Goal: Task Accomplishment & Management: Manage account settings

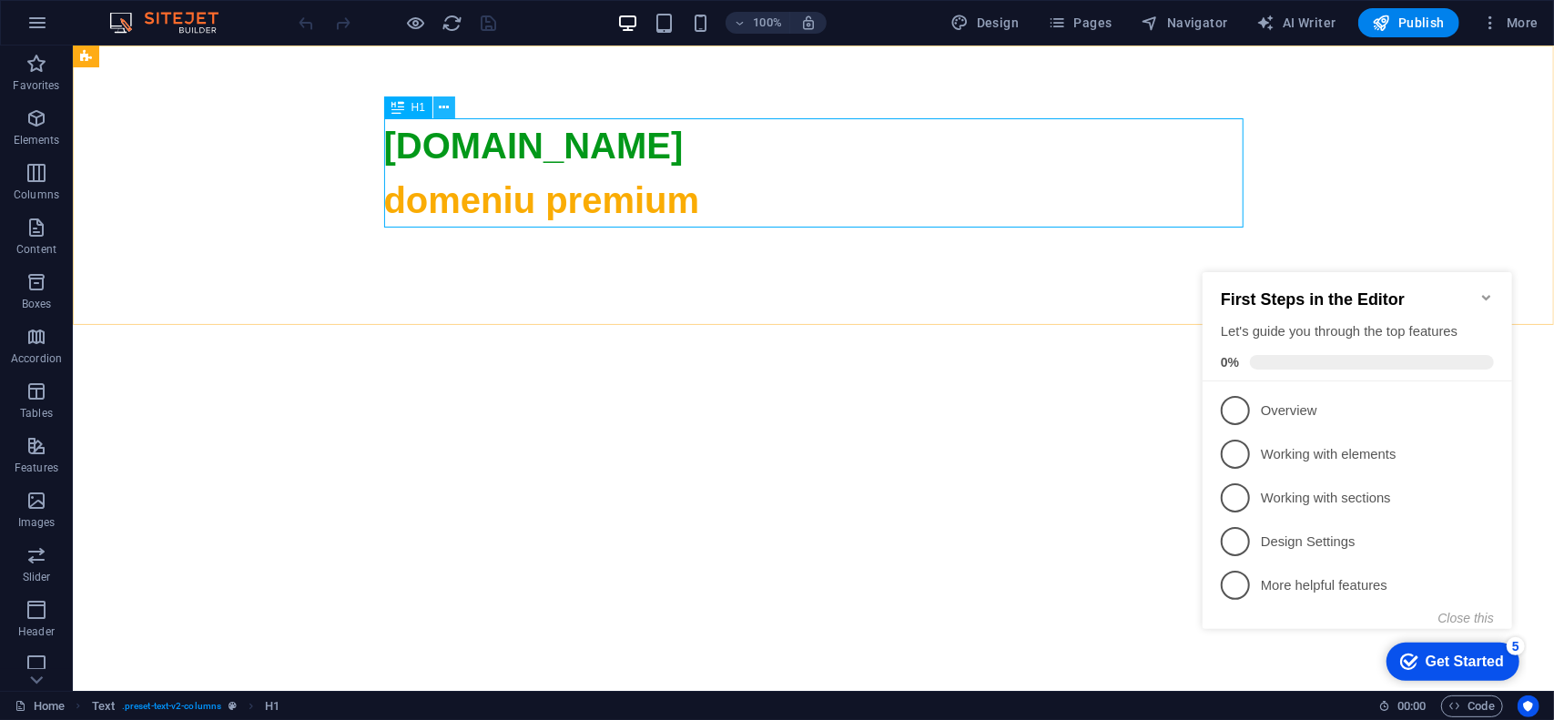
click at [440, 107] on icon at bounding box center [445, 107] width 10 height 19
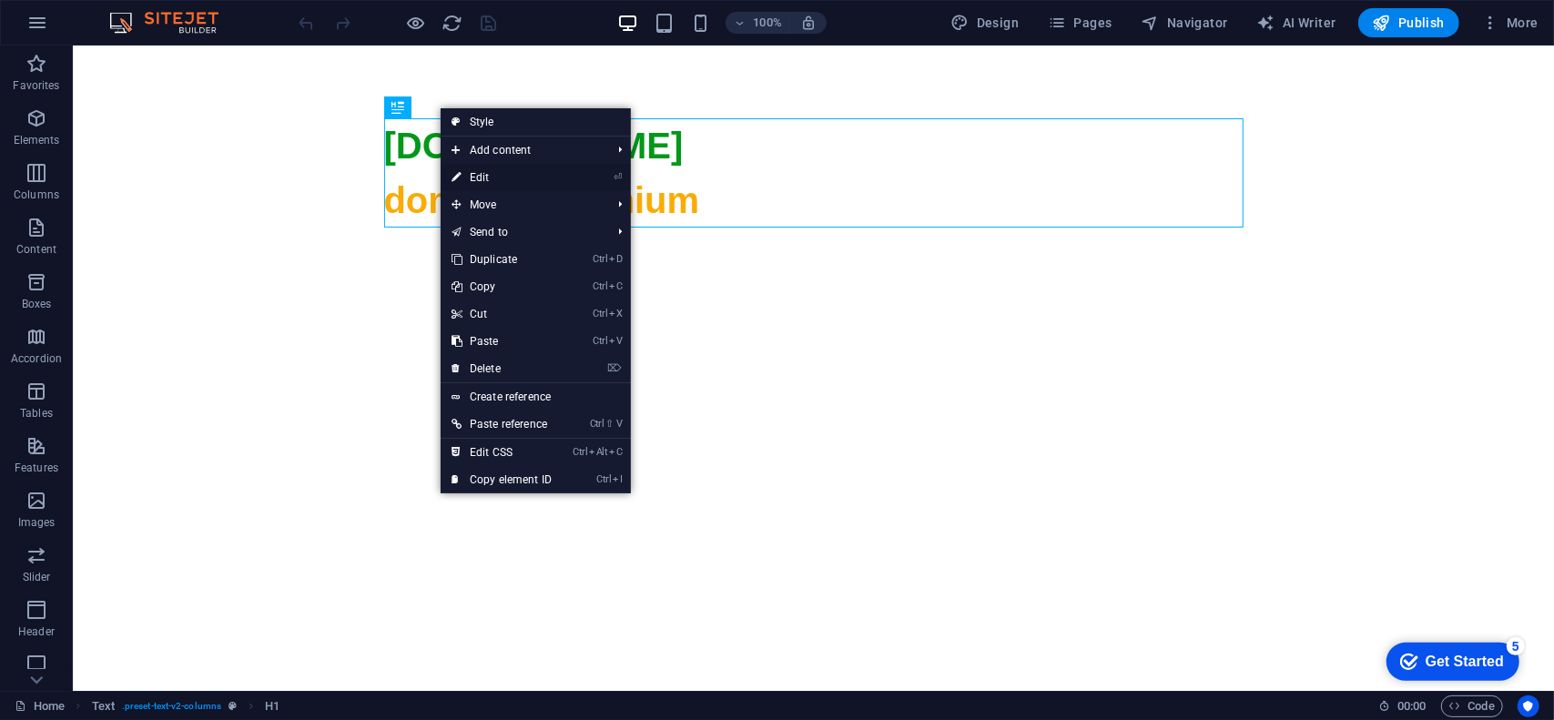
click at [475, 179] on link "⏎ Edit" at bounding box center [502, 177] width 122 height 27
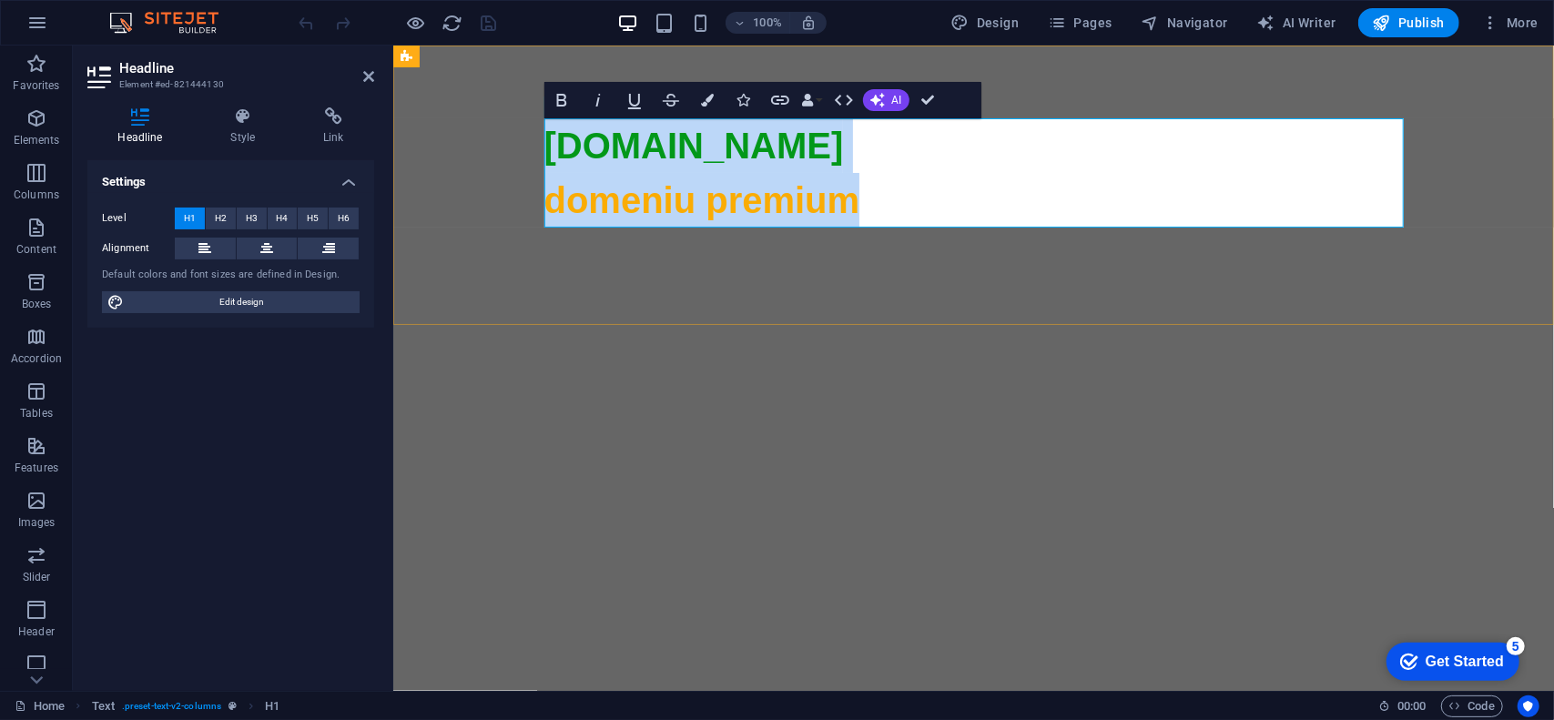
click at [635, 199] on span "domeniu premium" at bounding box center [702, 199] width 316 height 40
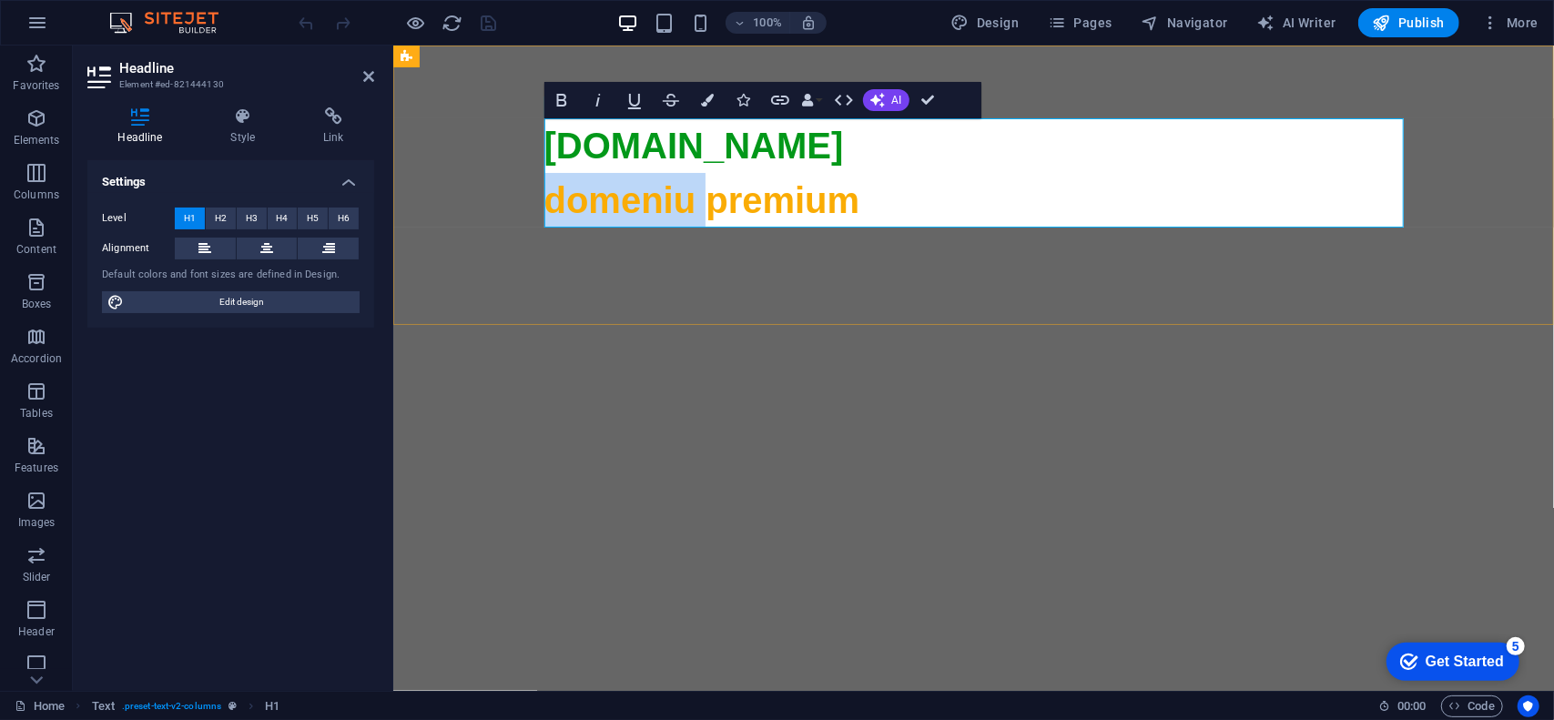
click at [635, 199] on span "domeniu premium" at bounding box center [702, 199] width 316 height 40
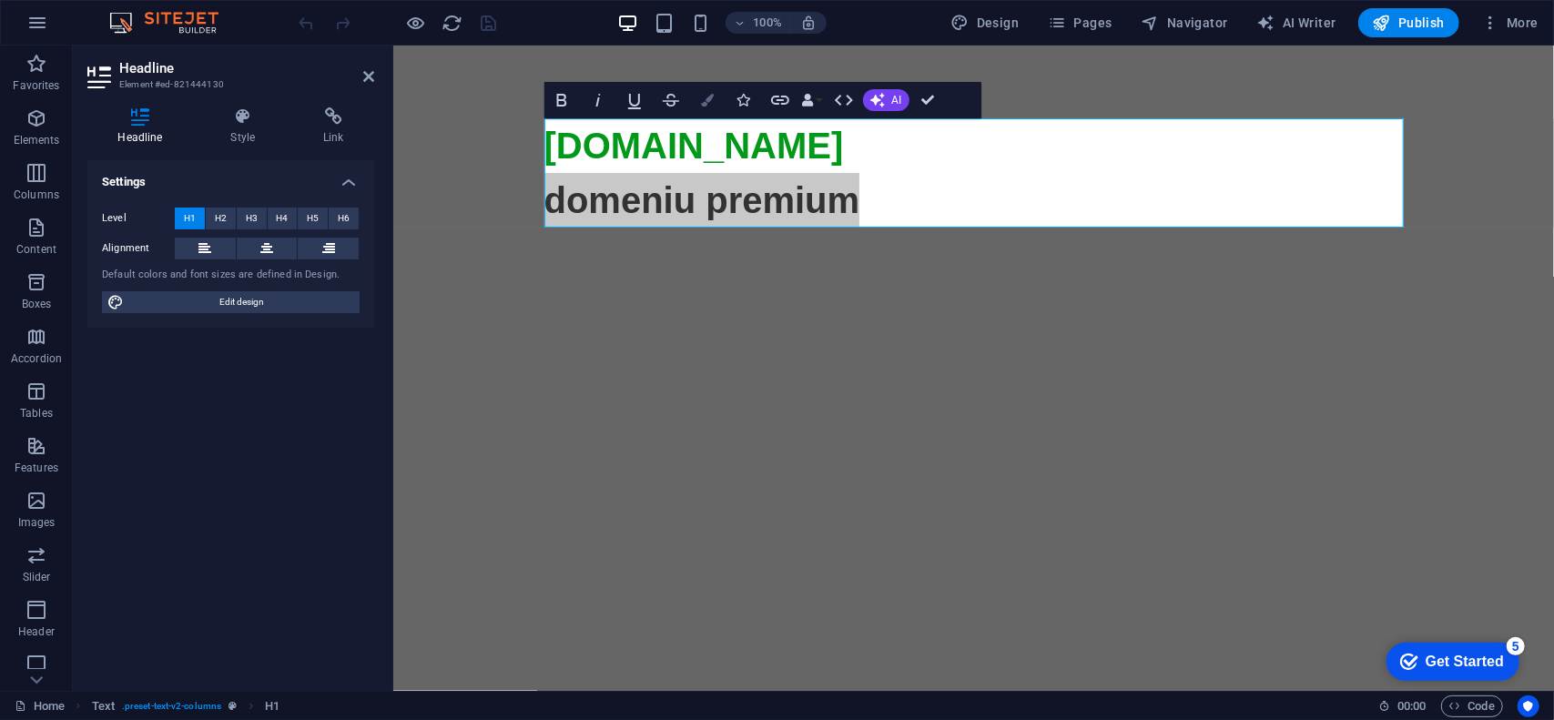
click at [706, 96] on icon "button" at bounding box center [707, 100] width 13 height 13
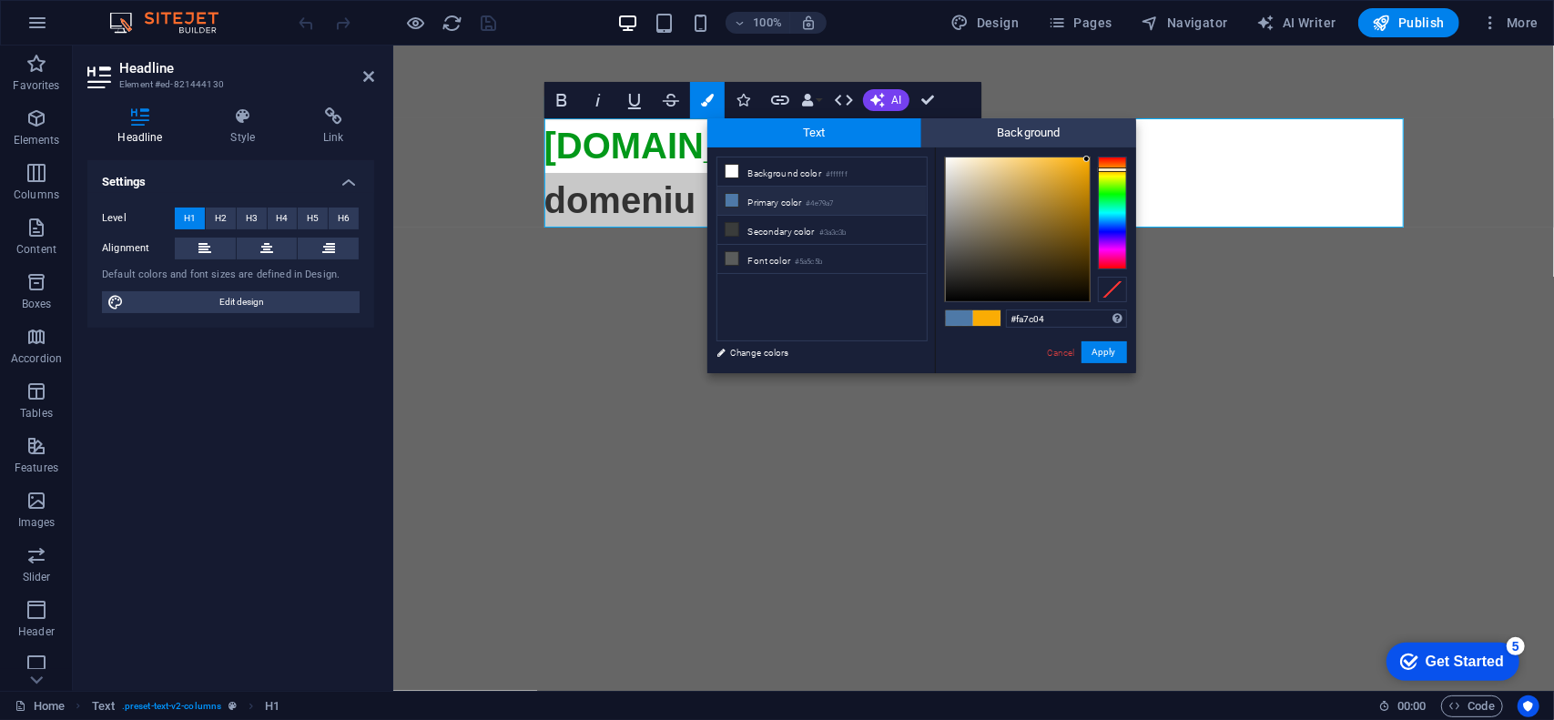
click at [1116, 166] on div at bounding box center [1112, 213] width 29 height 113
click at [1088, 172] on div at bounding box center [1018, 230] width 144 height 144
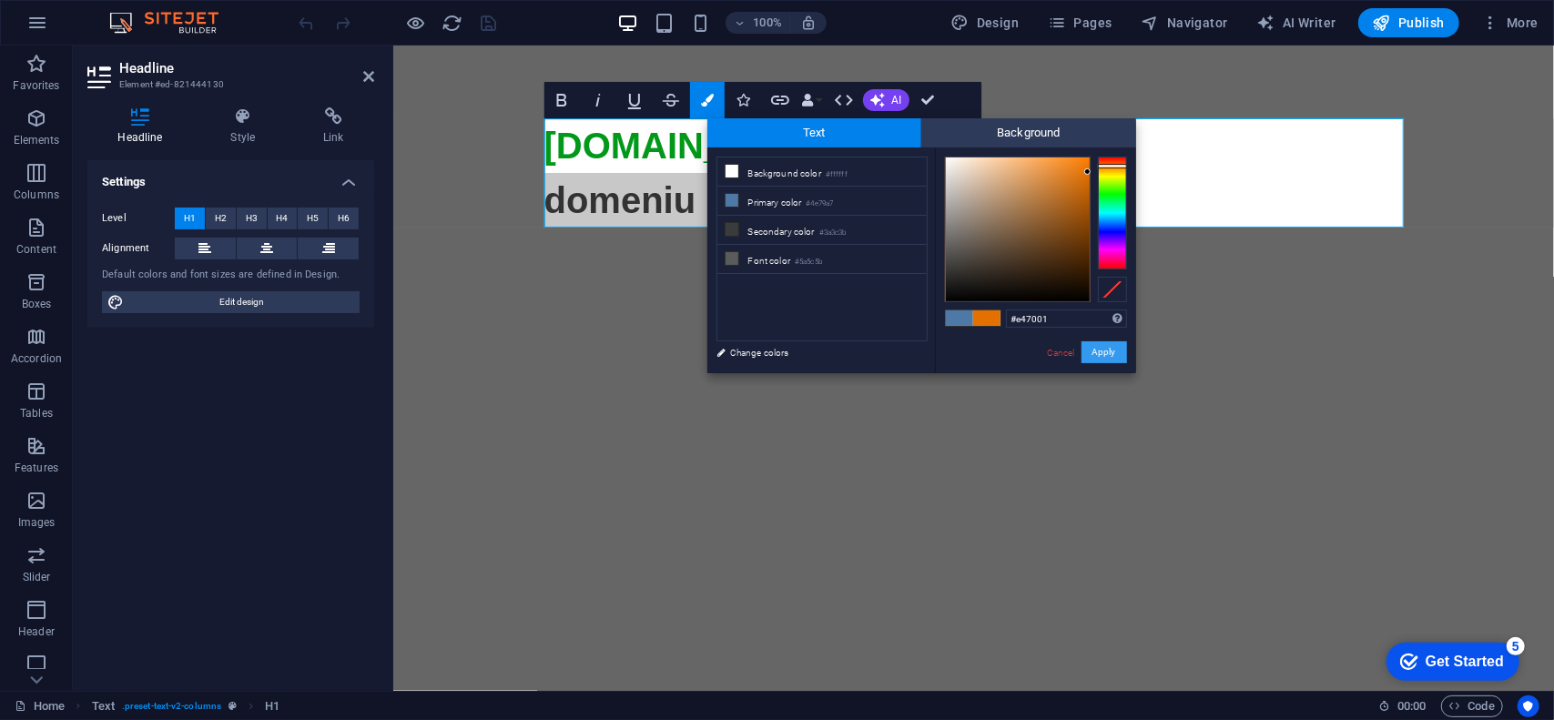
click at [1106, 352] on button "Apply" at bounding box center [1105, 352] width 46 height 22
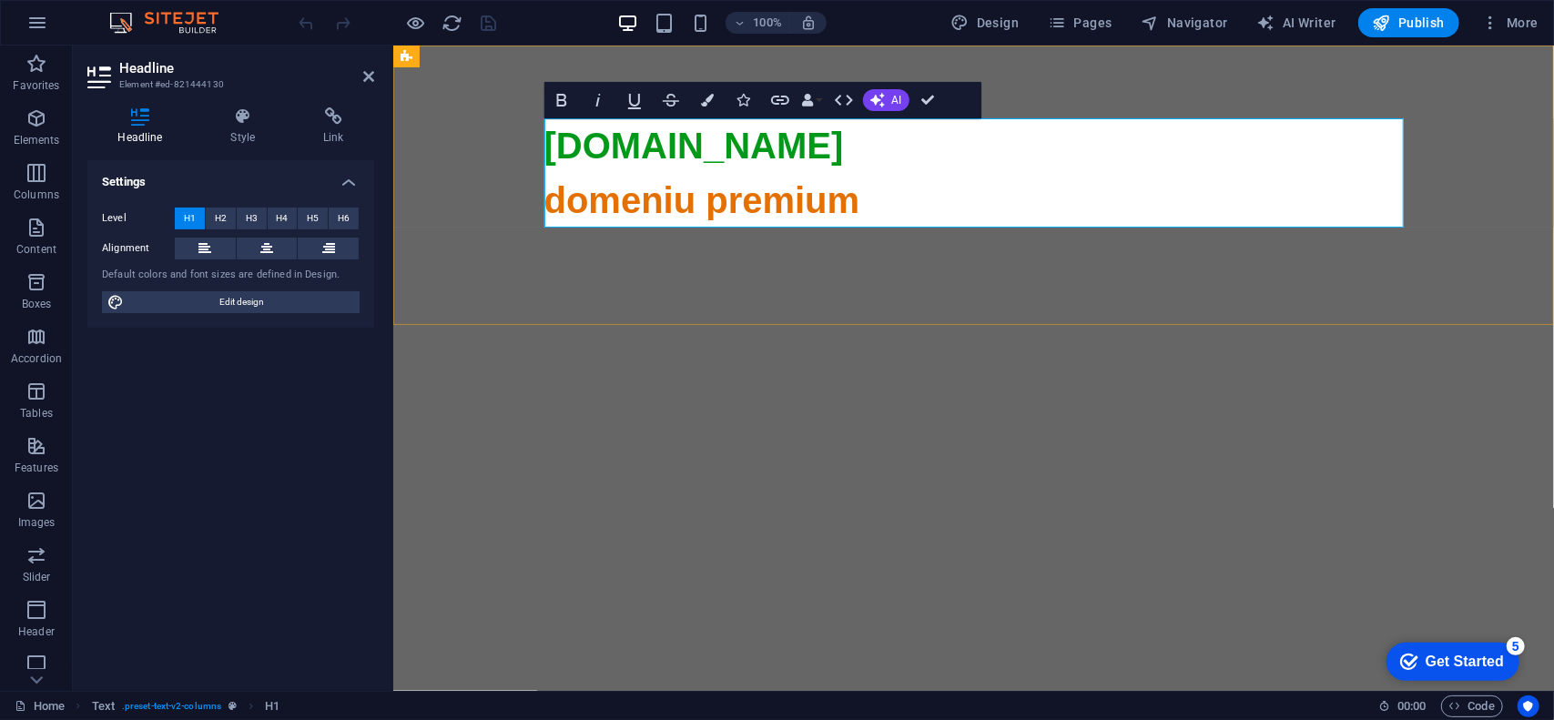
click at [678, 217] on span "domeniu premium" at bounding box center [974, 636] width 860 height 914
click at [810, 201] on span "domeniu premium" at bounding box center [974, 636] width 860 height 914
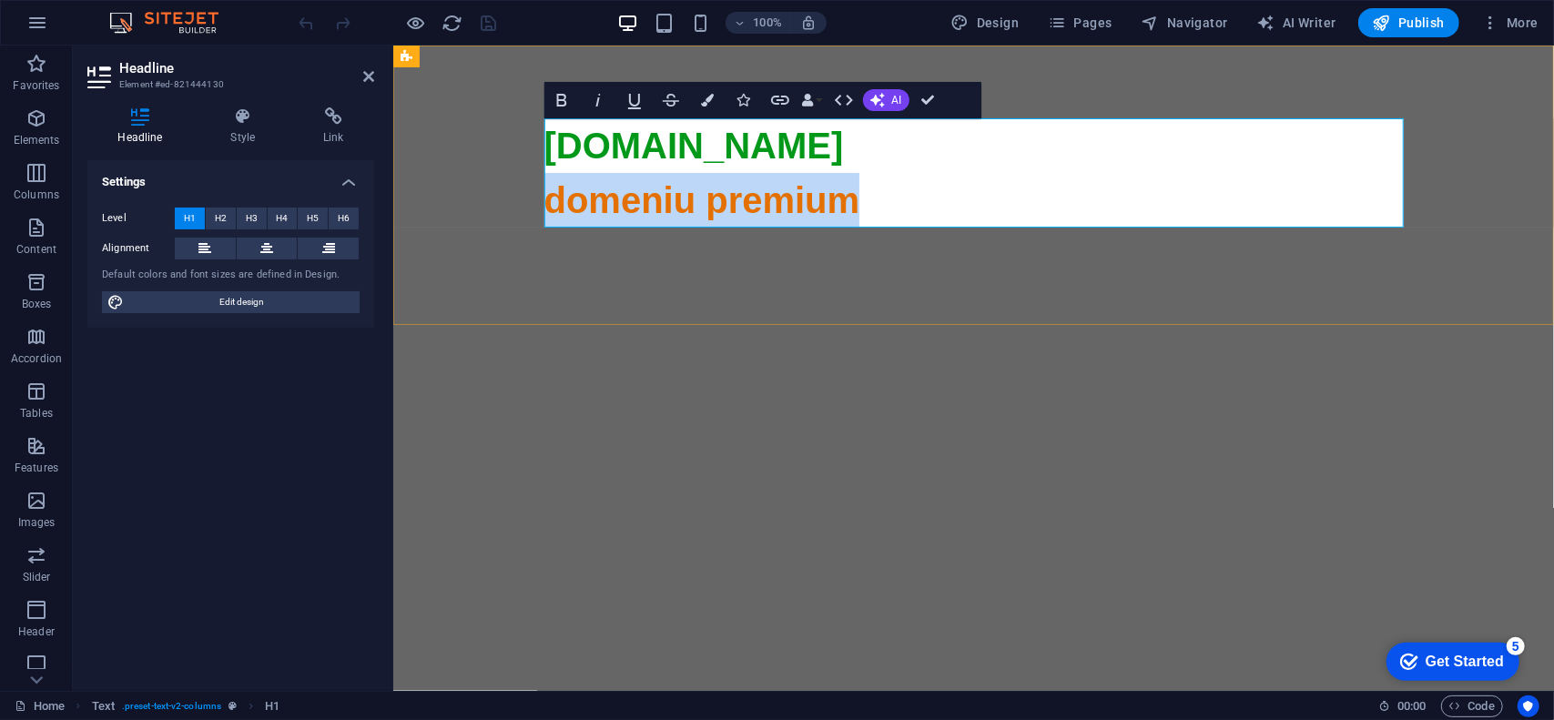
click at [810, 201] on span "domeniu premium" at bounding box center [974, 636] width 860 height 914
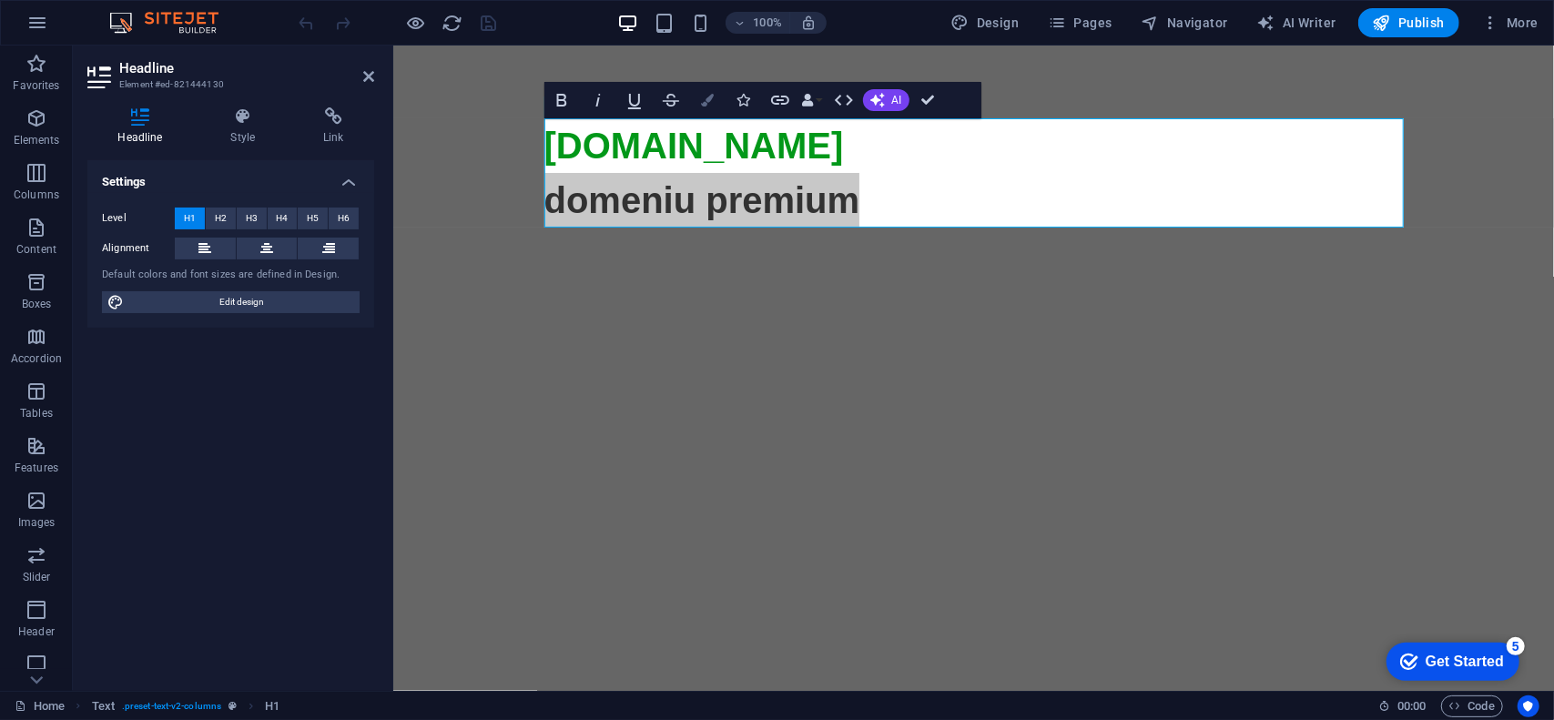
click at [708, 97] on icon "button" at bounding box center [707, 100] width 13 height 13
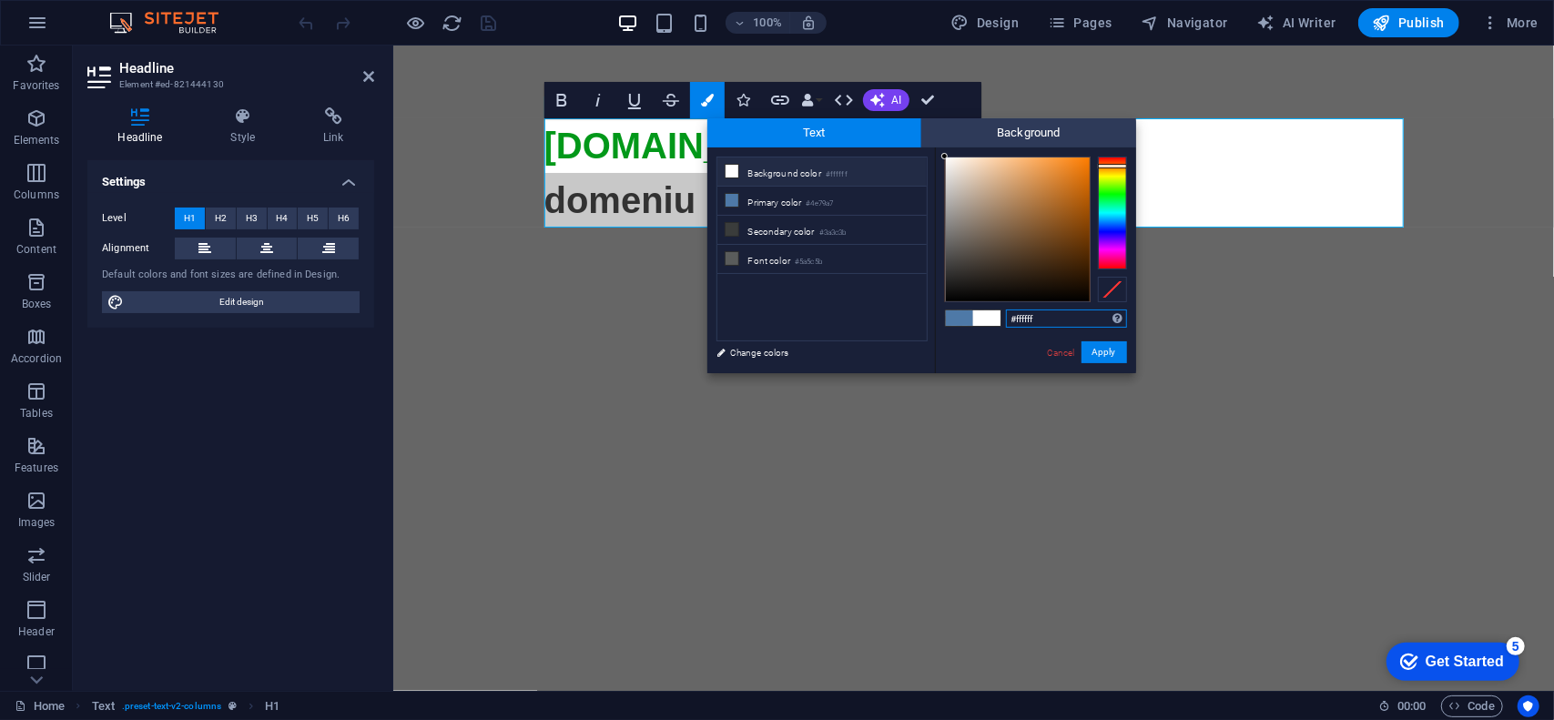
drag, startPoint x: 956, startPoint y: 165, endPoint x: 934, endPoint y: 152, distance: 25.3
click at [934, 152] on div "less Background color #ffffff Primary color #4e79a7 Secondary color #3a3c3b Fon…" at bounding box center [922, 261] width 429 height 226
type input "#f7f5f3"
click at [947, 161] on div at bounding box center [946, 161] width 6 height 6
click at [967, 133] on span "Background" at bounding box center [1029, 132] width 215 height 29
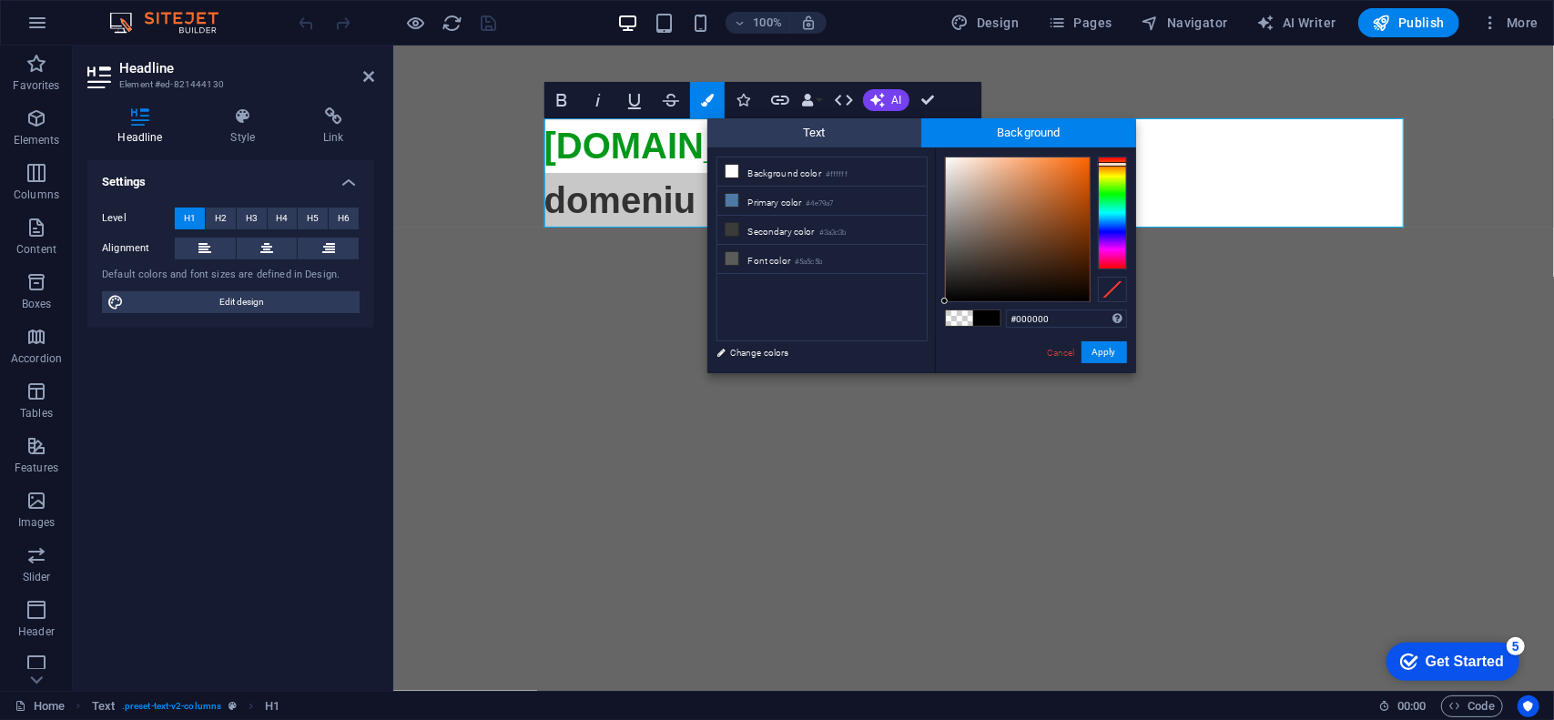
click at [1116, 164] on div at bounding box center [1112, 213] width 29 height 113
type input "#ef6005"
click at [1086, 166] on div at bounding box center [1018, 230] width 144 height 144
click at [1111, 354] on button "Apply" at bounding box center [1105, 352] width 46 height 22
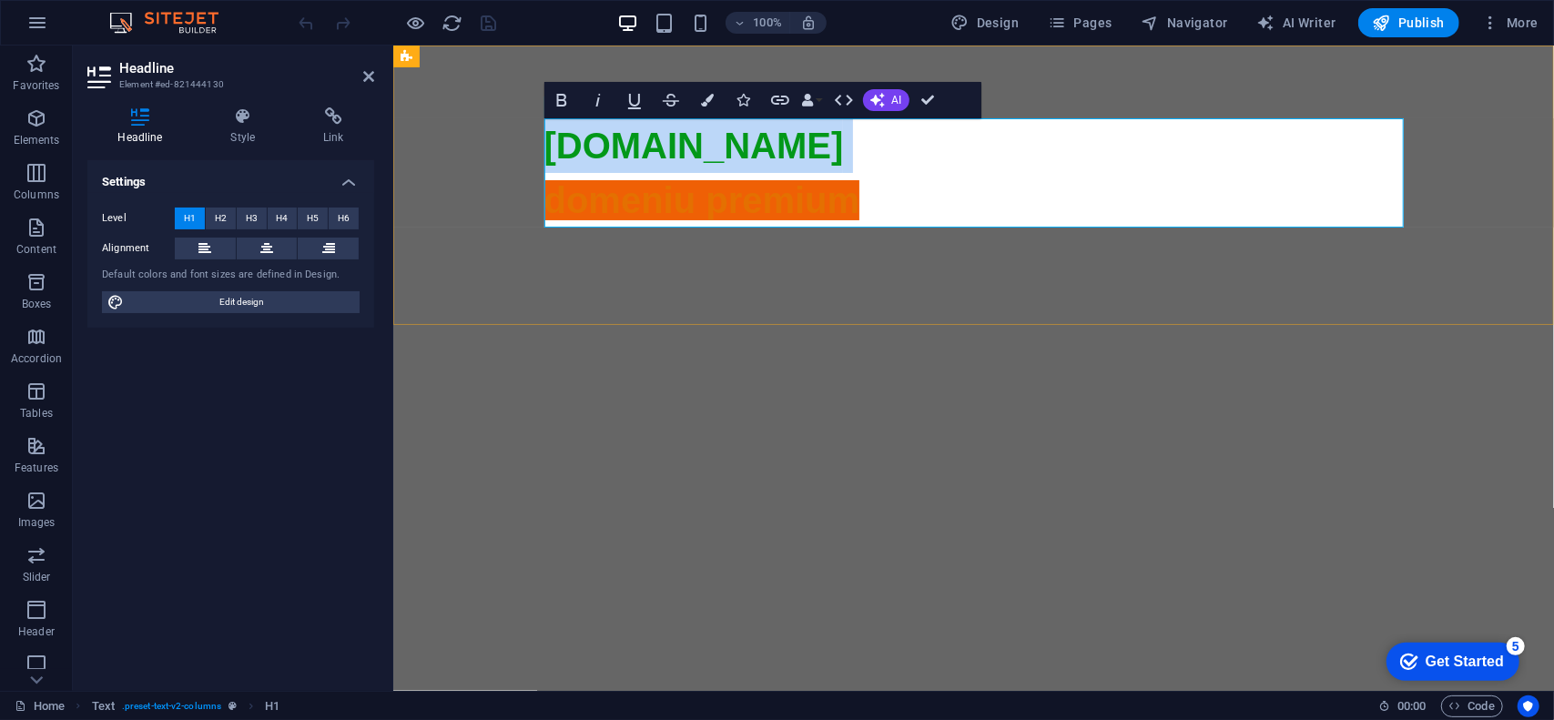
click at [907, 204] on h1 "aurocor.ro domeniu premium" at bounding box center [974, 608] width 860 height 983
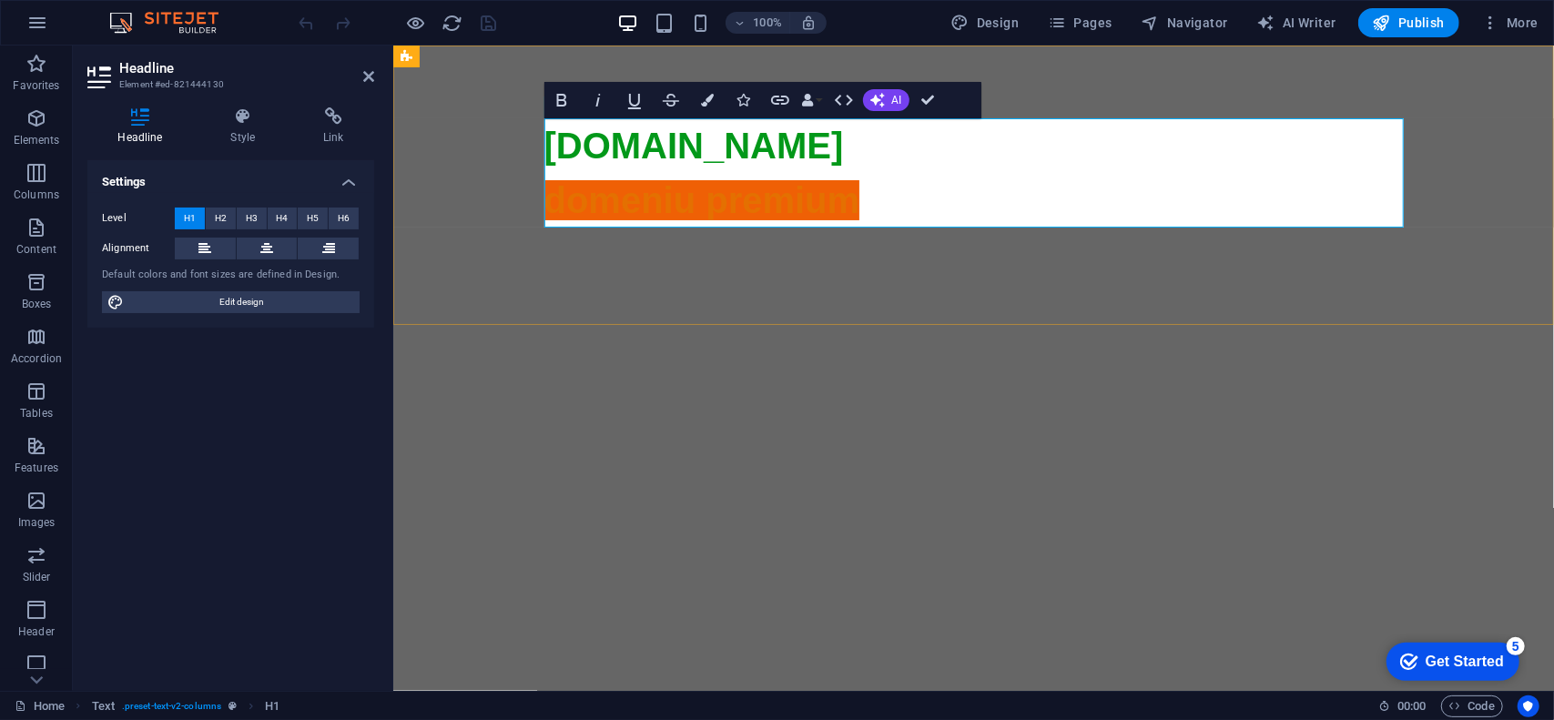
click at [777, 195] on span "domeniu premium" at bounding box center [974, 636] width 860 height 914
click at [835, 202] on span "domeniu premium" at bounding box center [974, 636] width 860 height 914
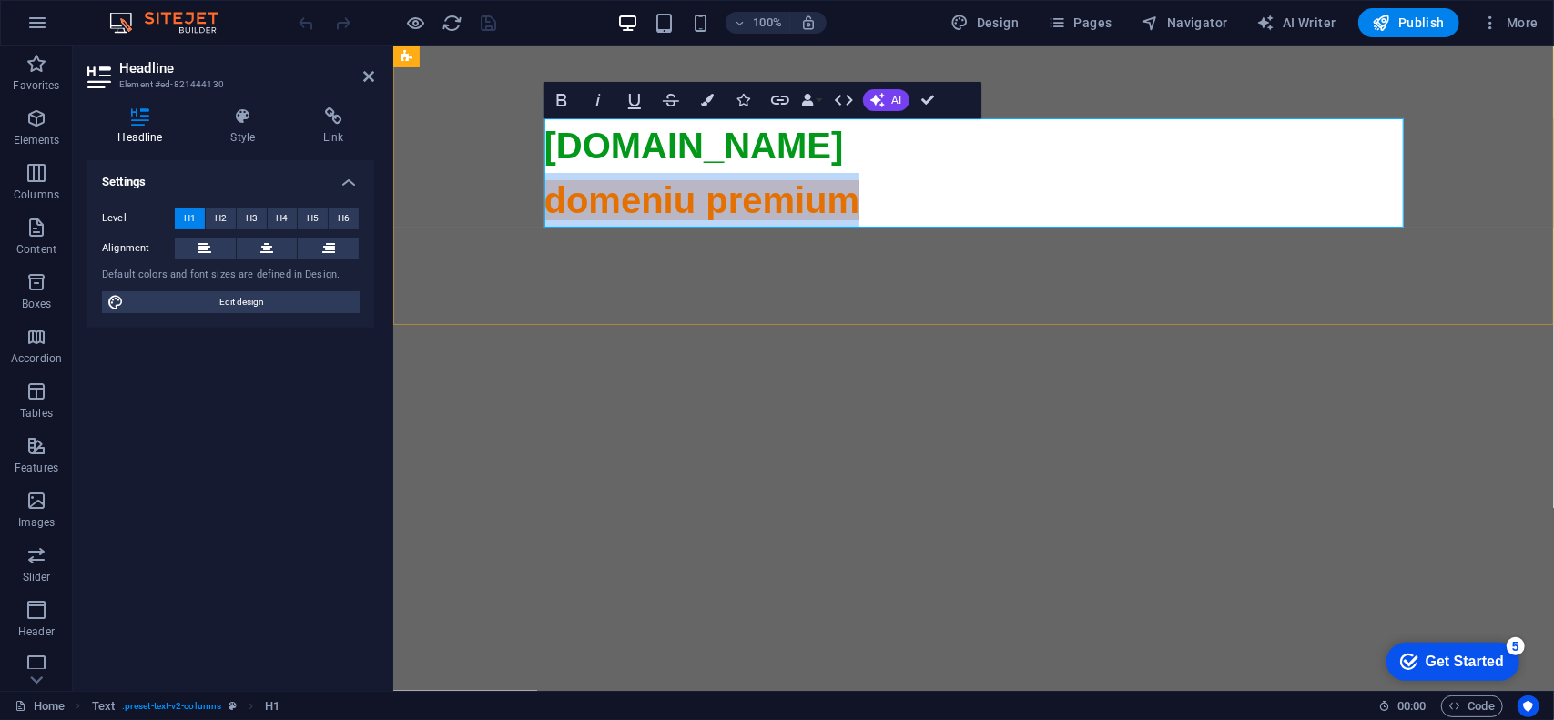
click at [835, 202] on span "domeniu premium" at bounding box center [974, 636] width 860 height 914
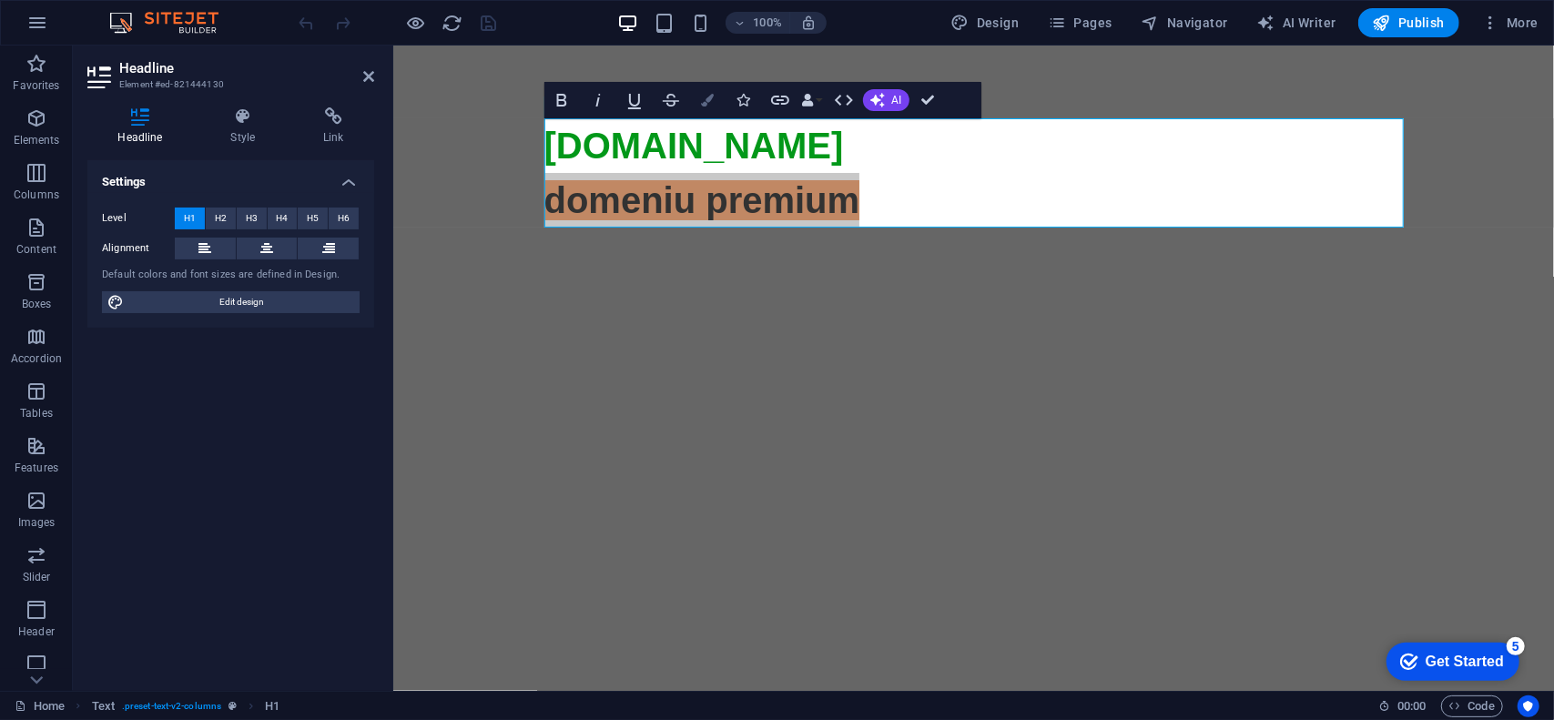
click at [708, 97] on icon "button" at bounding box center [707, 100] width 13 height 13
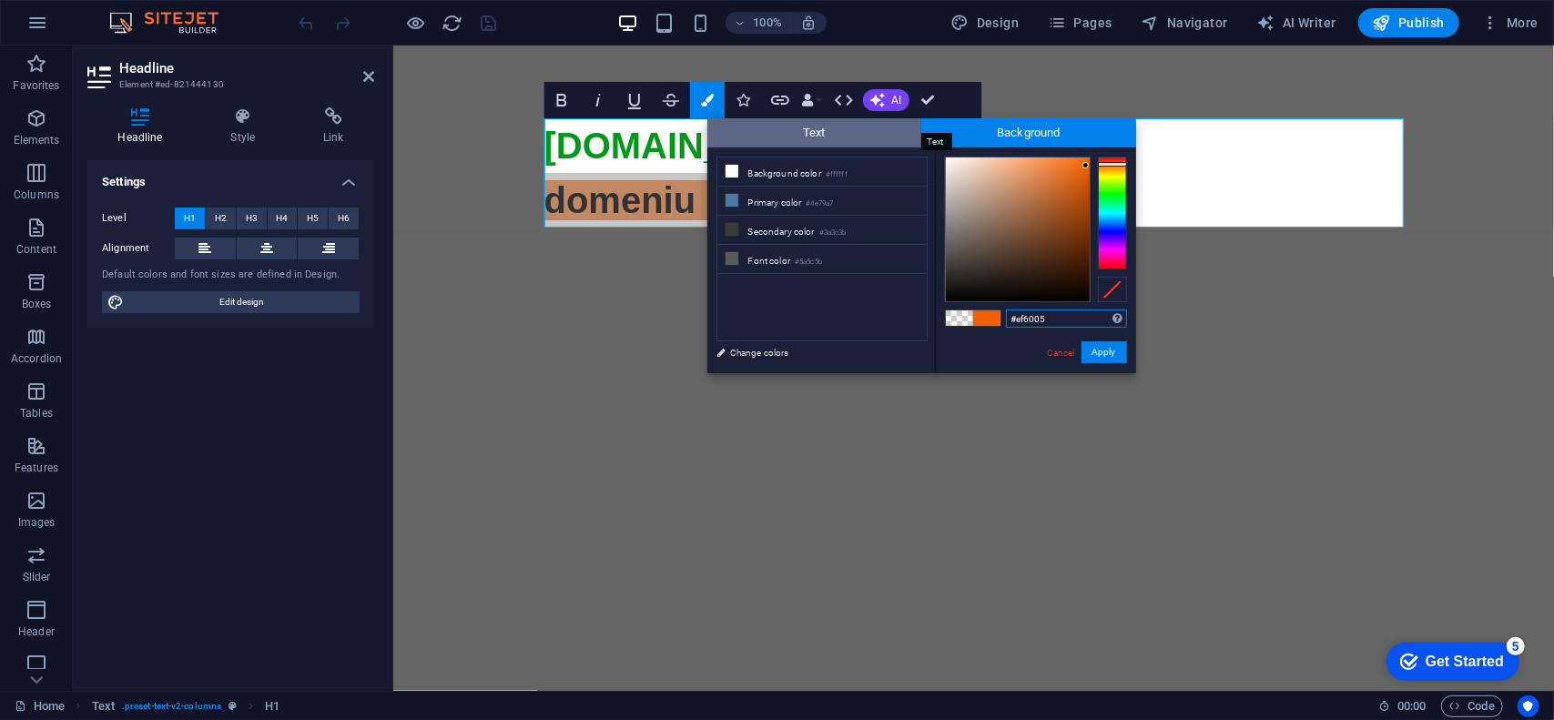
click at [847, 134] on span "Text" at bounding box center [815, 132] width 215 height 29
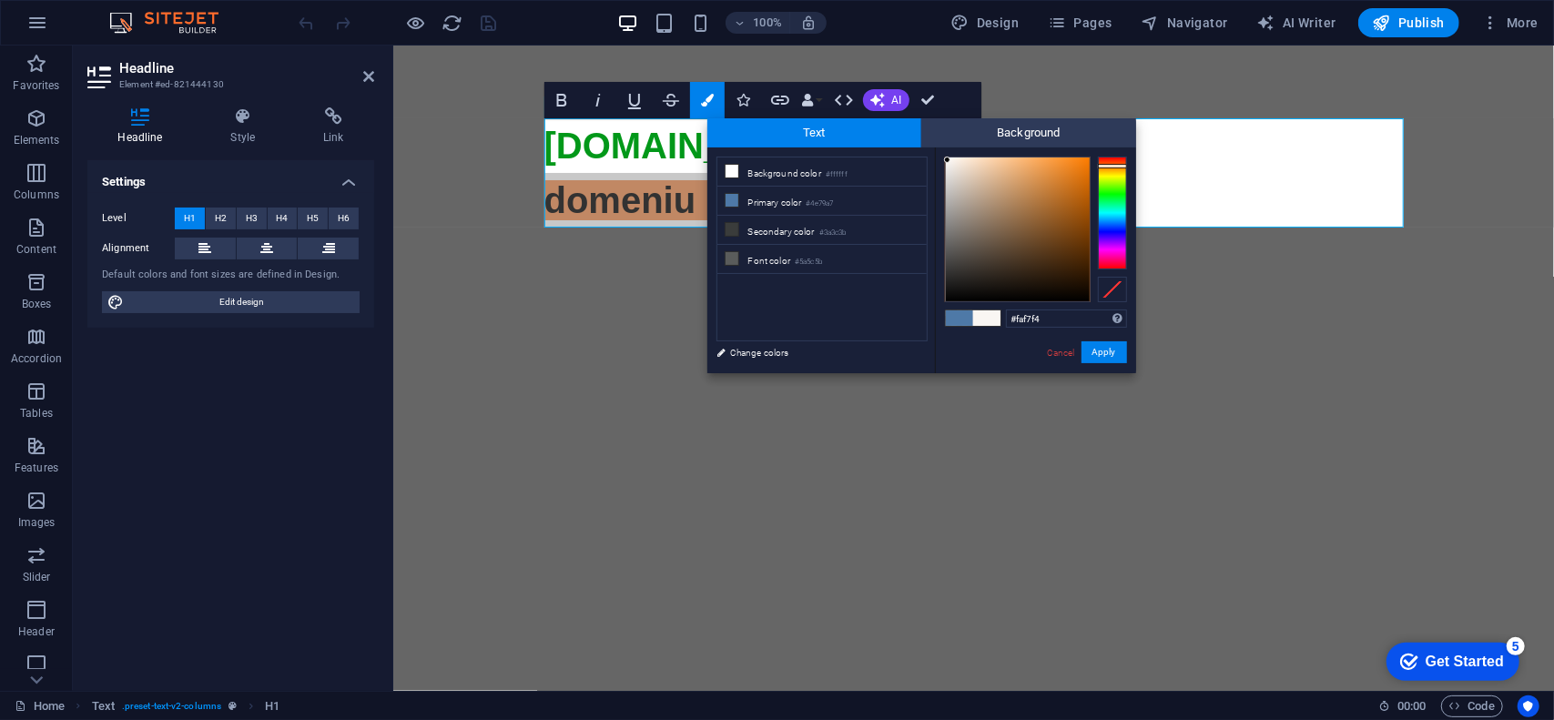
type input "#fdfaf8"
click at [948, 158] on div at bounding box center [1018, 230] width 144 height 144
click at [1110, 346] on button "Apply" at bounding box center [1105, 352] width 46 height 22
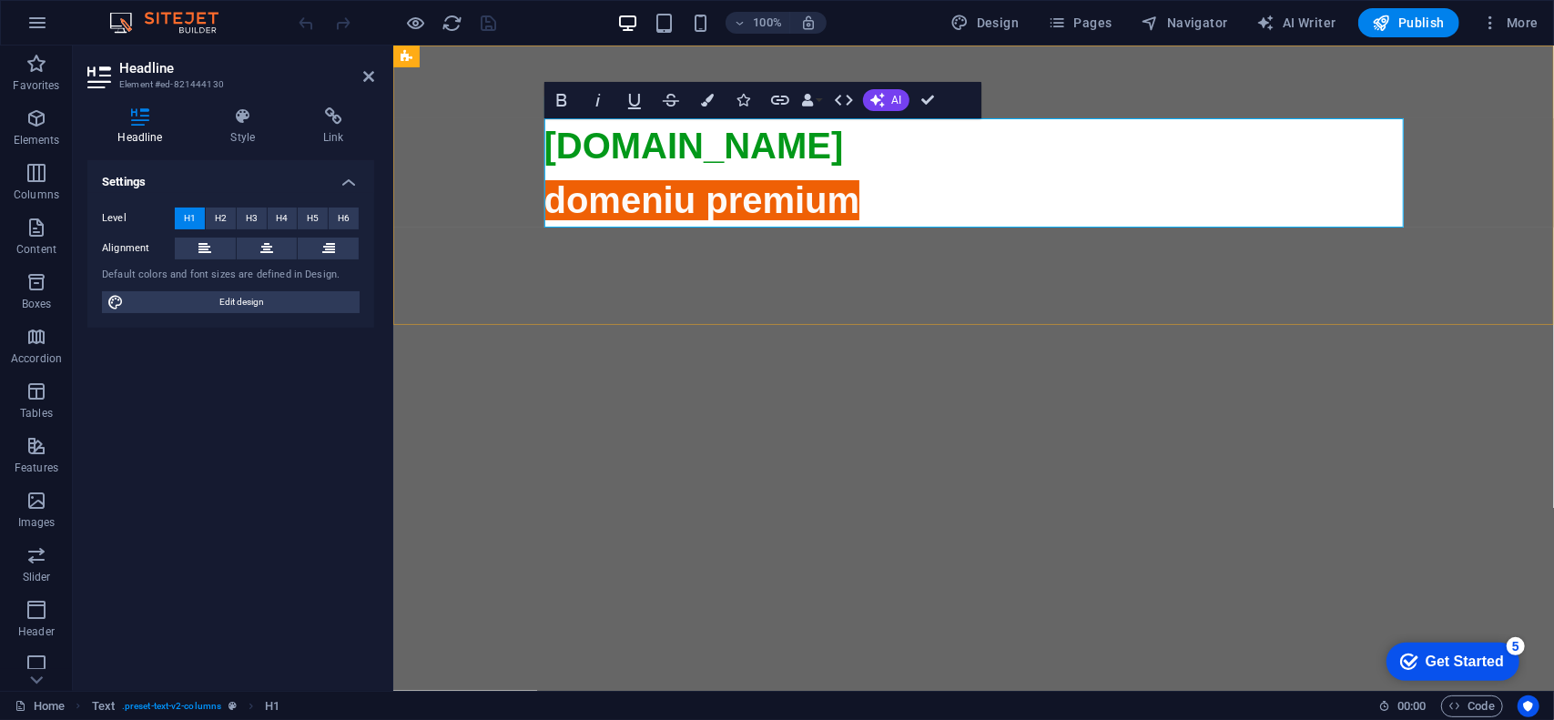
click at [1114, 168] on h1 "aurocor.ro domeniu premium" at bounding box center [974, 608] width 860 height 983
click at [901, 207] on h1 "aurocor.ro domeniu premium" at bounding box center [974, 608] width 860 height 983
click at [873, 227] on icon at bounding box center [974, 657] width 860 height 860
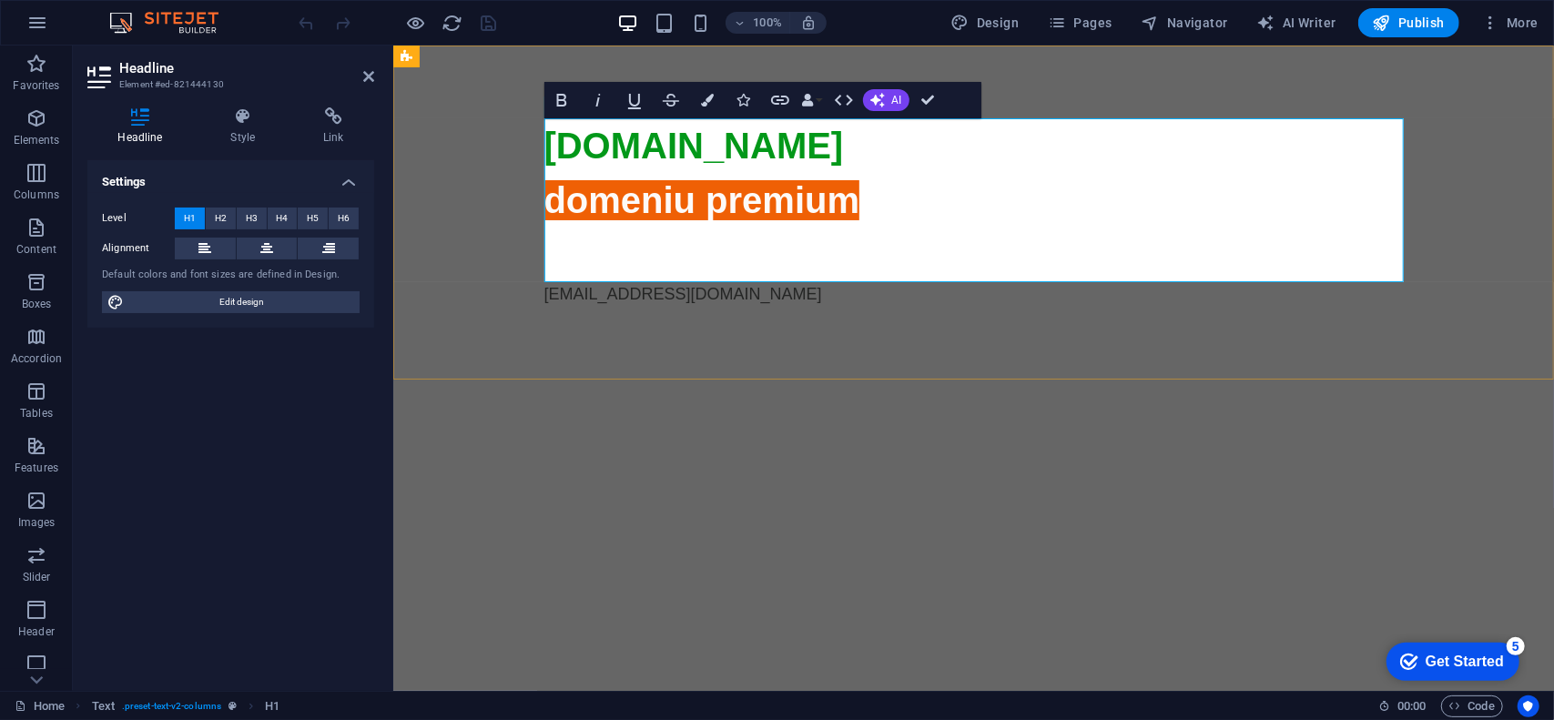
click at [884, 193] on h1 "aurocor.ro domeniu premium" at bounding box center [974, 171] width 860 height 109
click at [737, 250] on h1 at bounding box center [974, 254] width 860 height 55
click at [557, 250] on h1 at bounding box center [974, 254] width 860 height 55
click at [627, 250] on h1 at bounding box center [974, 254] width 860 height 55
click at [755, 146] on h1 "aurocor.ro domeniu premium" at bounding box center [974, 171] width 860 height 109
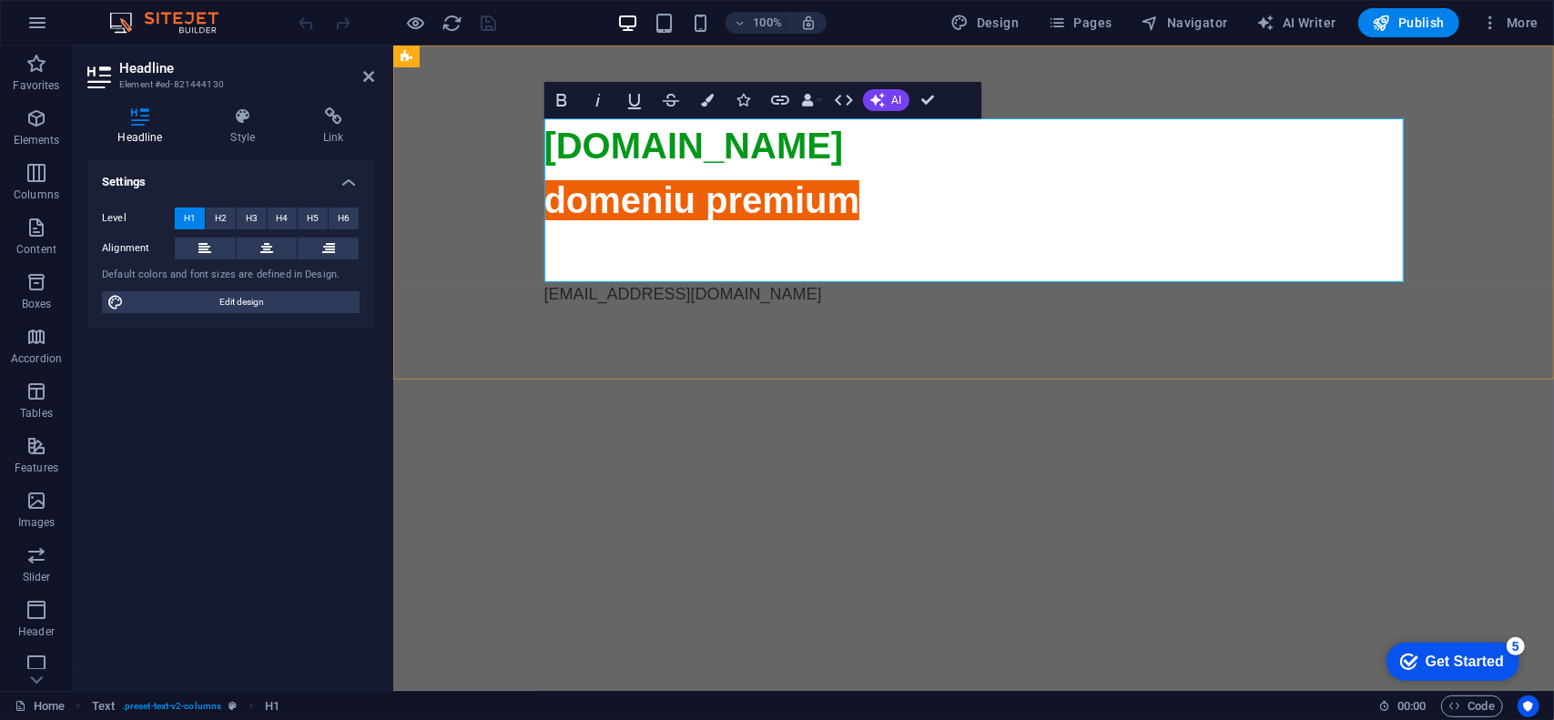
click at [912, 213] on h1 "aurocor.ro domeniu premium" at bounding box center [974, 171] width 860 height 109
click at [726, 226] on h1 "aurocor.ro domeniu premium" at bounding box center [974, 171] width 860 height 109
click at [657, 255] on h1 at bounding box center [974, 254] width 860 height 55
click at [923, 201] on h1 "aurocor.ro domeniu premium" at bounding box center [974, 171] width 860 height 109
click at [608, 254] on h1 at bounding box center [974, 254] width 860 height 55
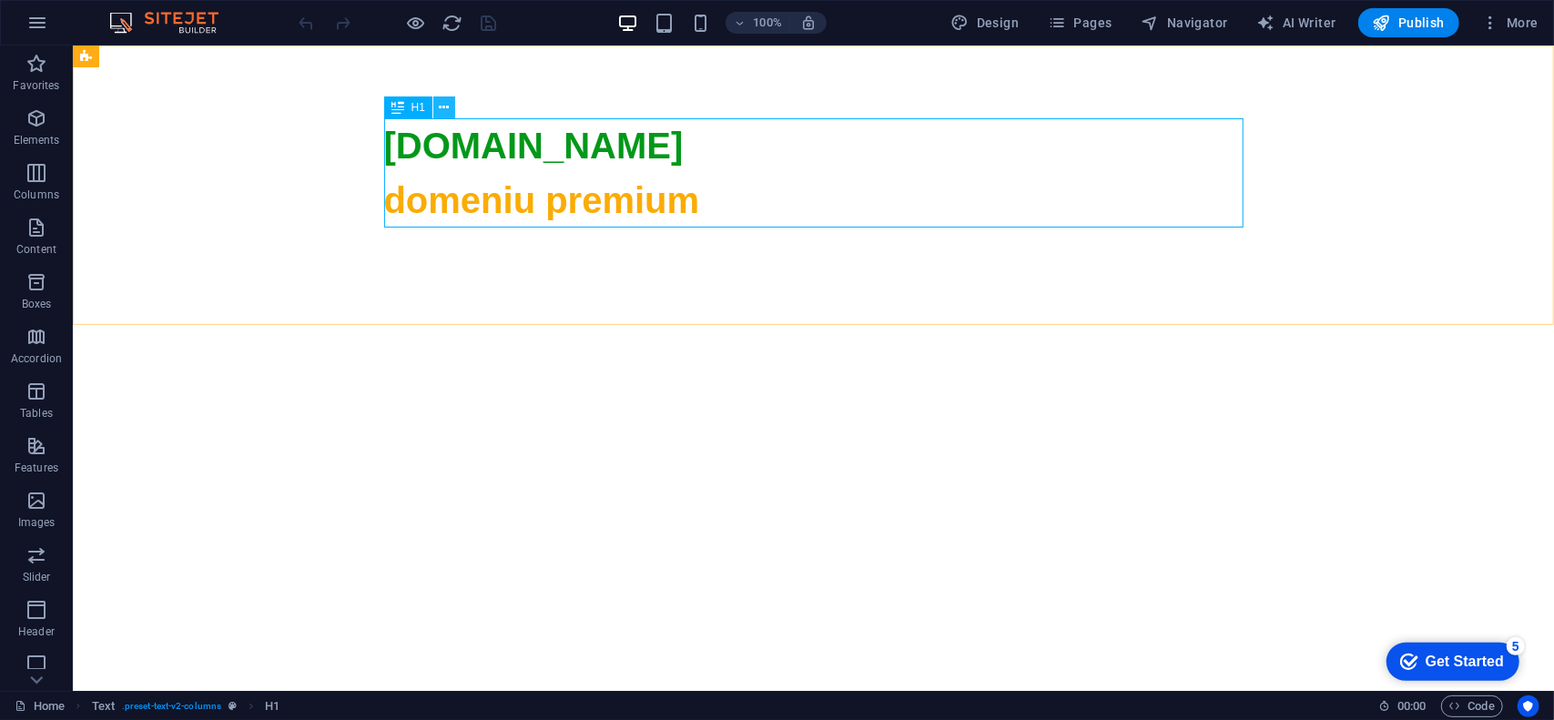
click at [438, 110] on button at bounding box center [444, 108] width 22 height 22
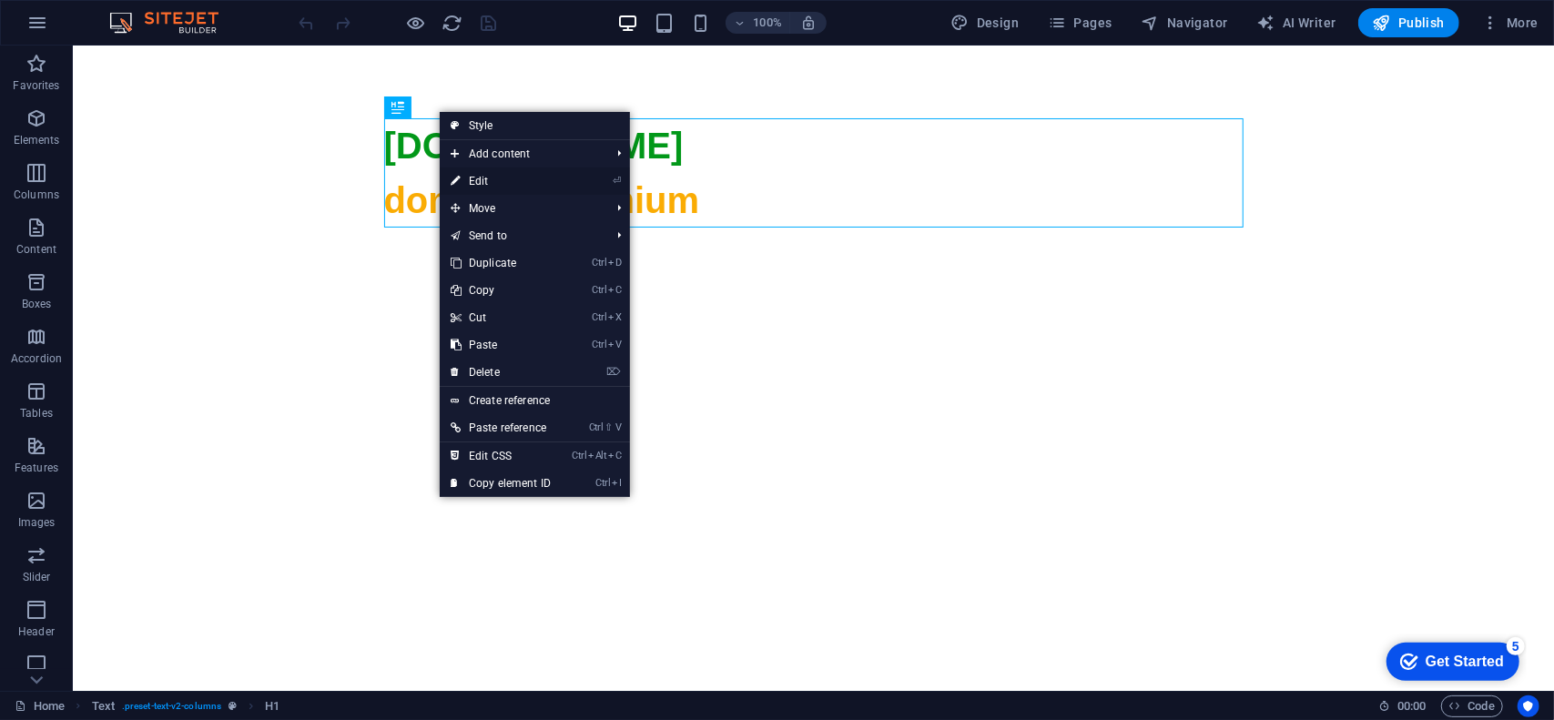
click at [503, 176] on link "⏎ Edit" at bounding box center [501, 181] width 122 height 27
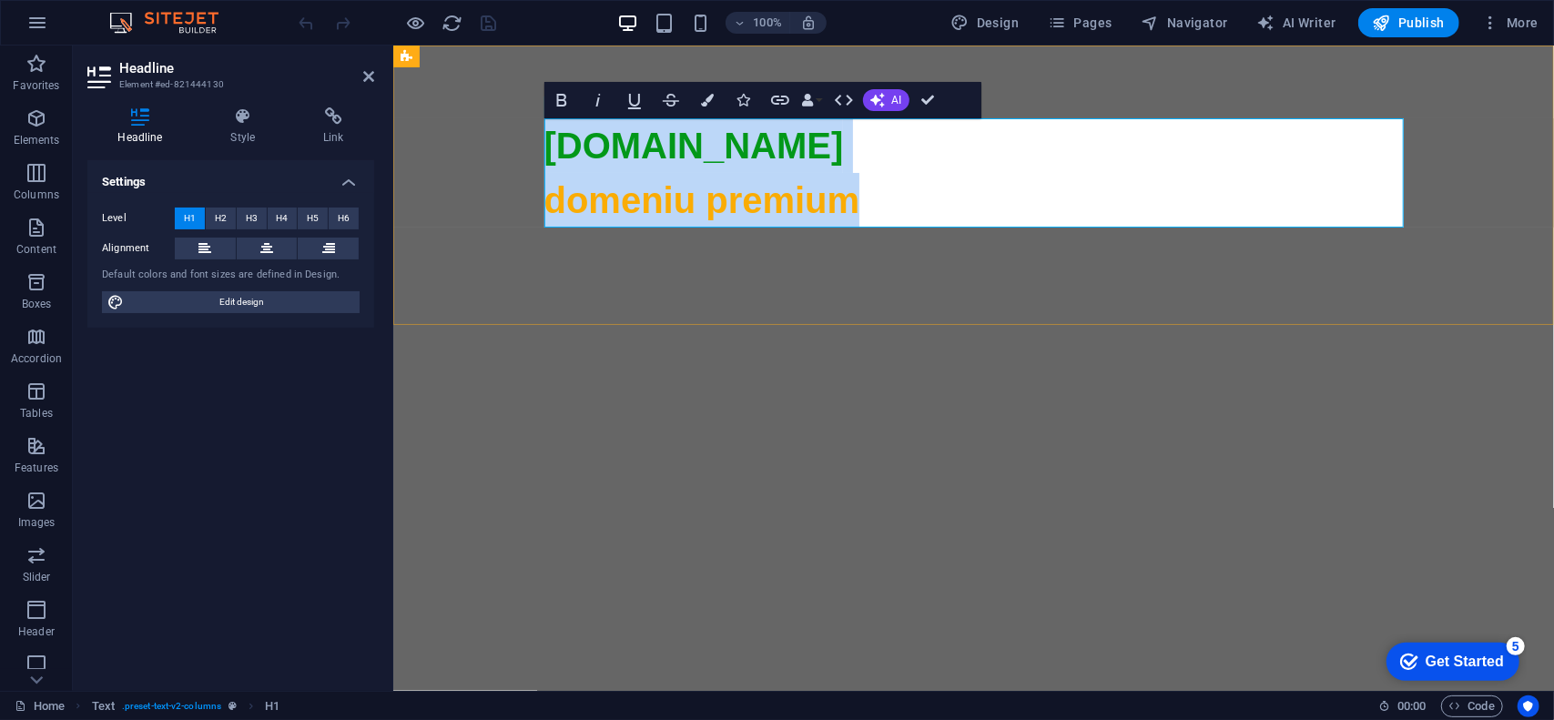
click at [657, 206] on span "domeniu premium" at bounding box center [702, 199] width 316 height 40
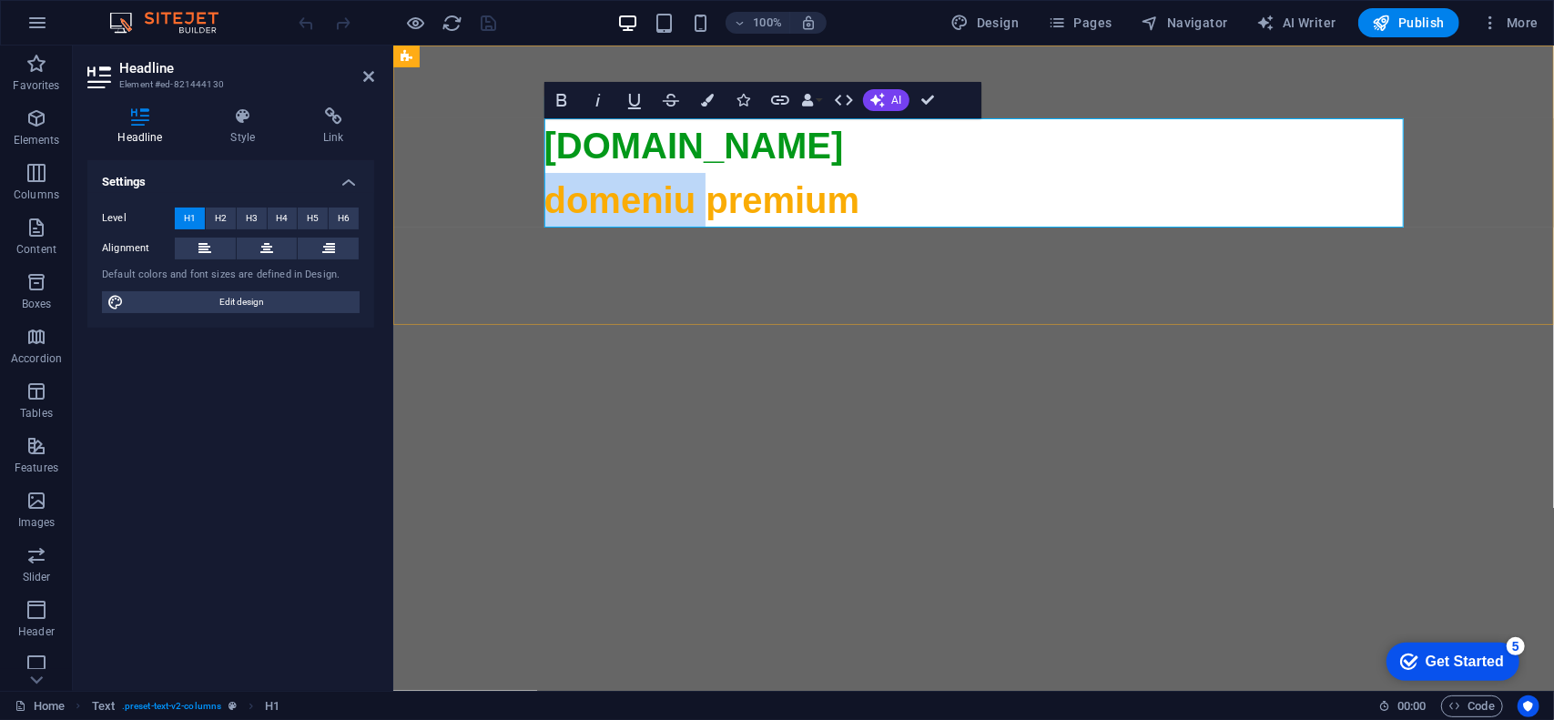
click at [657, 206] on span "domeniu premium" at bounding box center [702, 199] width 316 height 40
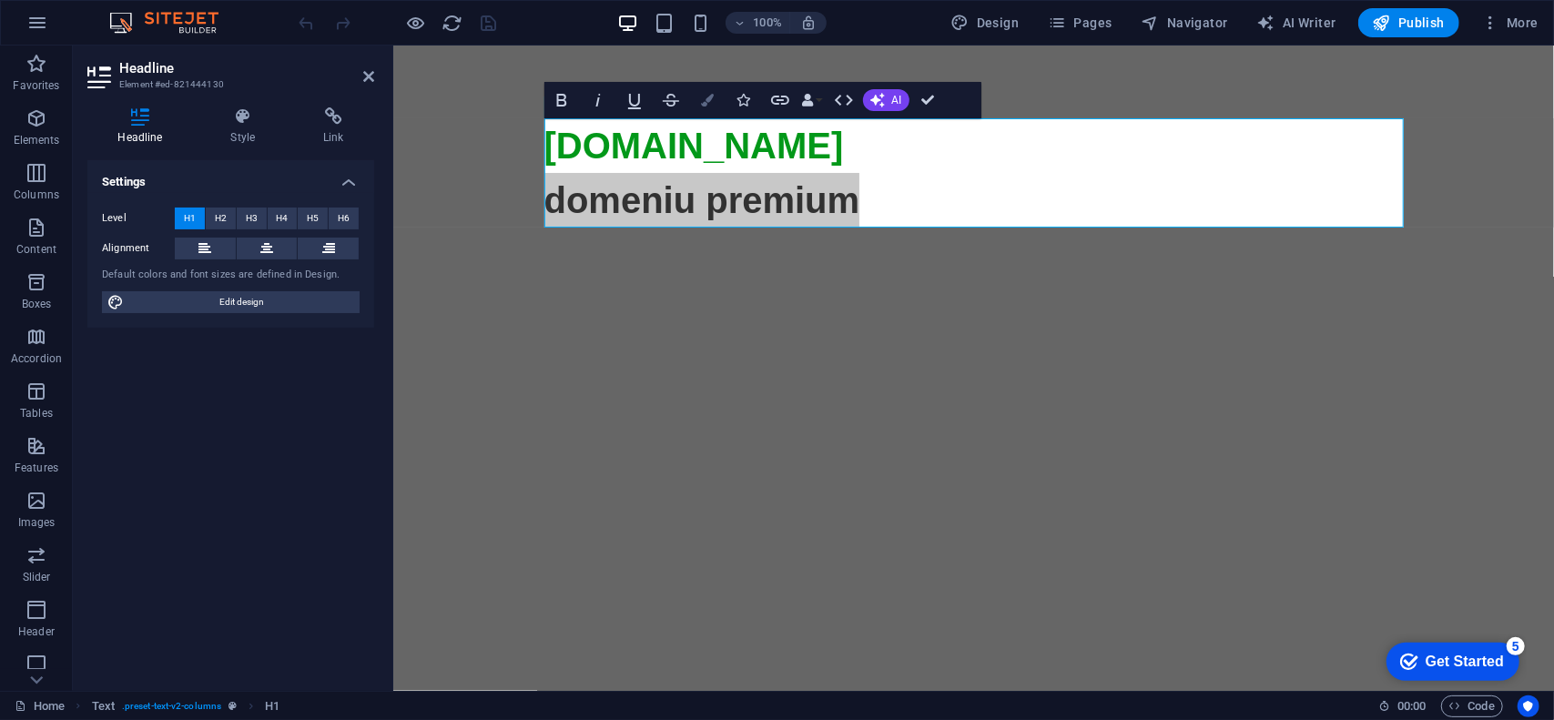
click at [708, 97] on icon "button" at bounding box center [707, 100] width 13 height 13
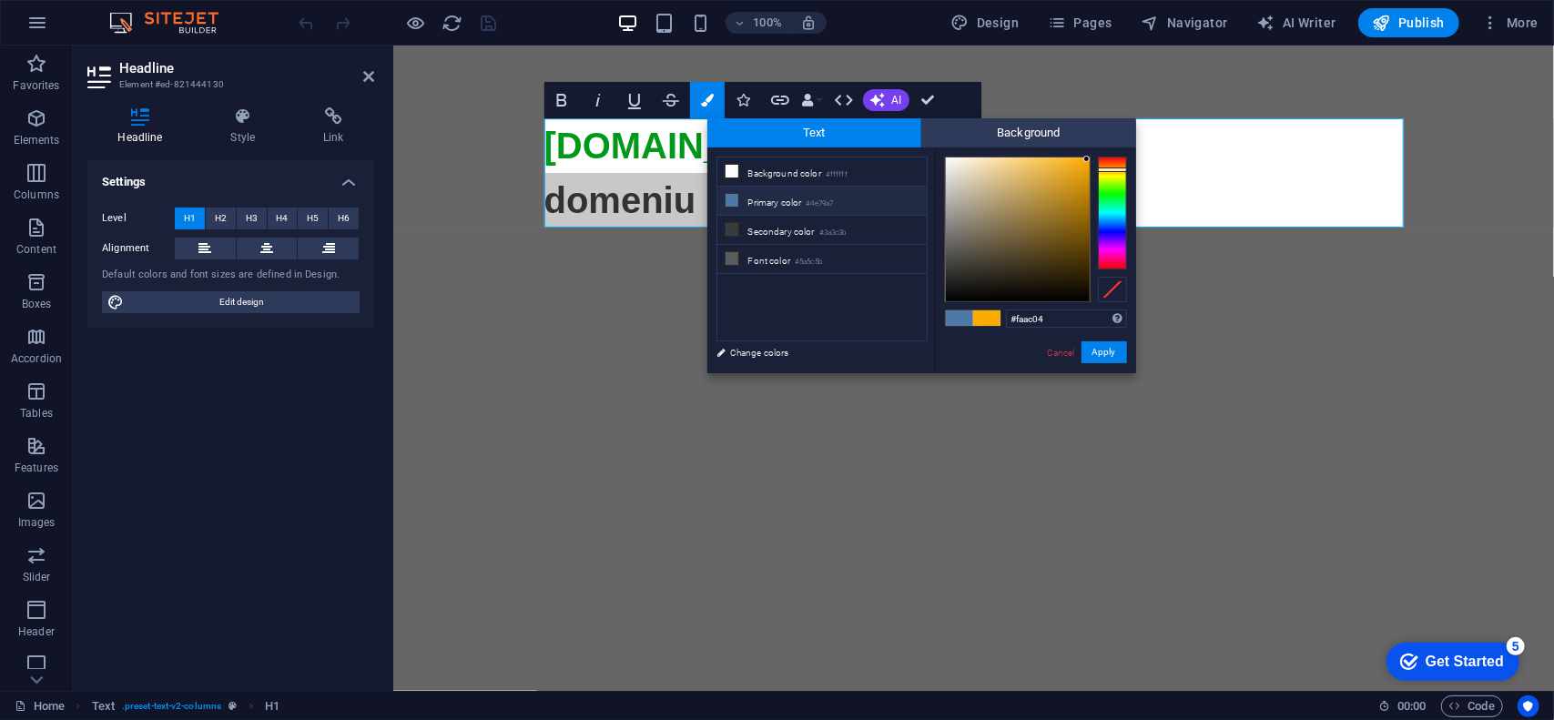
type input "#fdfdfb"
click at [946, 158] on div at bounding box center [1018, 230] width 144 height 144
click at [989, 127] on span "Background" at bounding box center [1029, 132] width 215 height 29
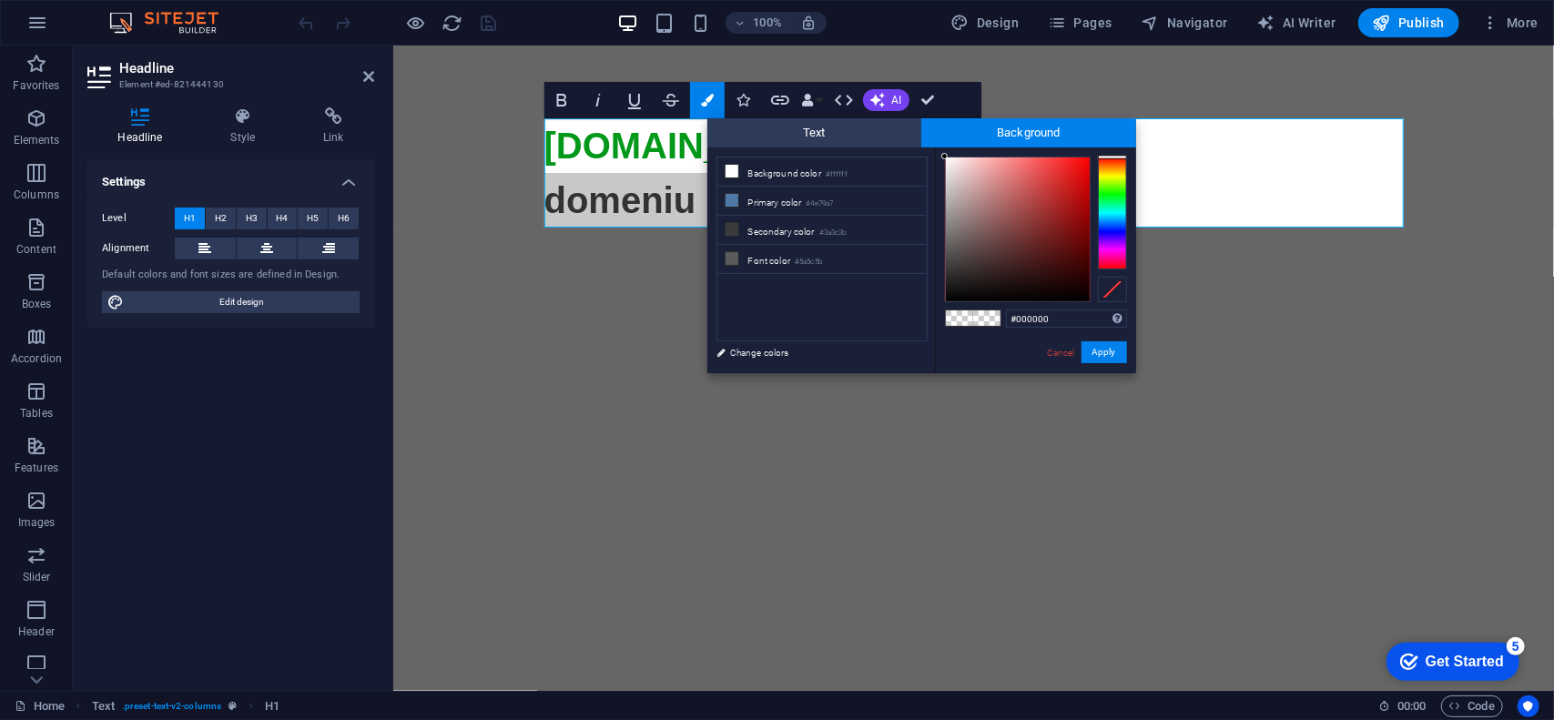
click at [1112, 169] on div at bounding box center [1112, 213] width 29 height 113
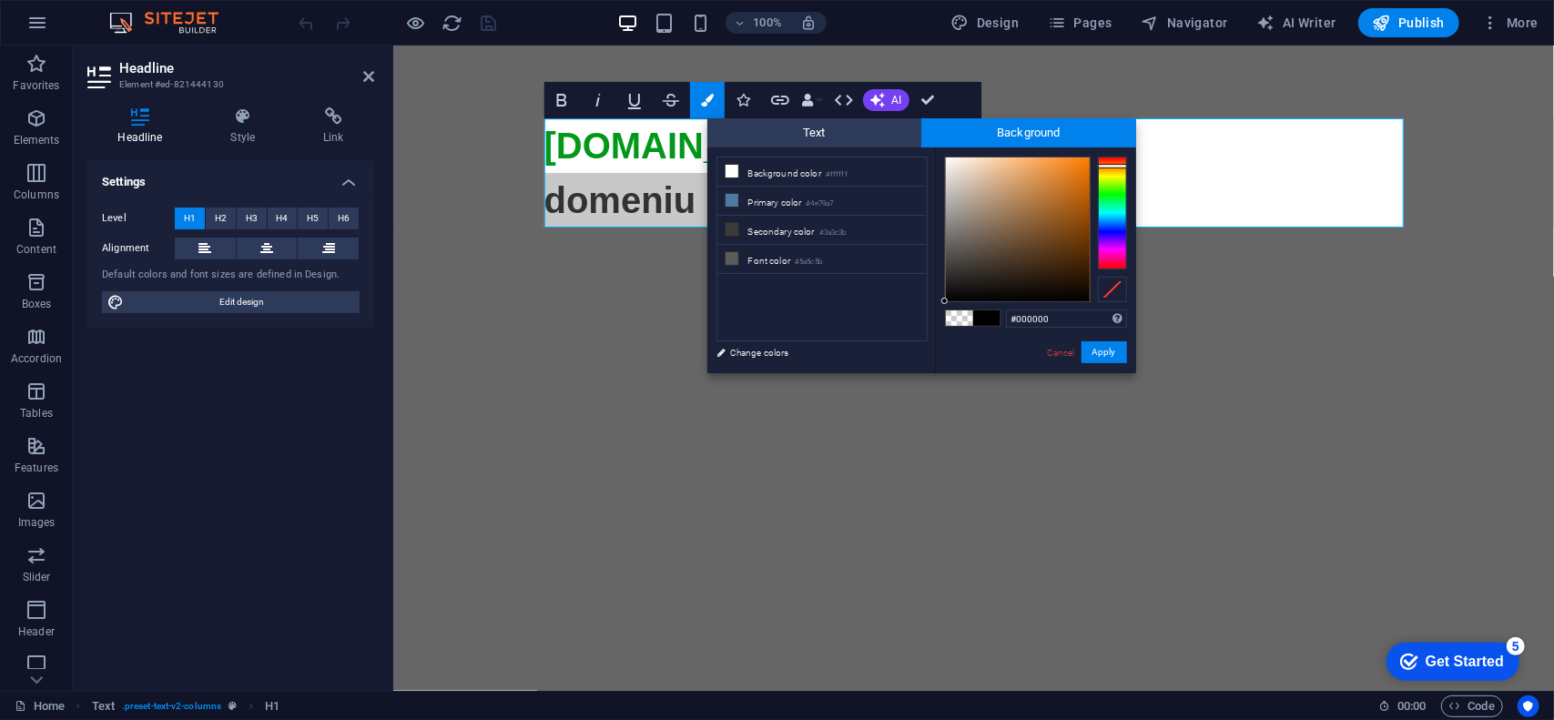
click at [1112, 166] on div at bounding box center [1112, 166] width 29 height 5
type input "#ea7403"
click at [1087, 168] on div at bounding box center [1018, 230] width 144 height 144
click at [837, 125] on span "Text" at bounding box center [815, 132] width 215 height 29
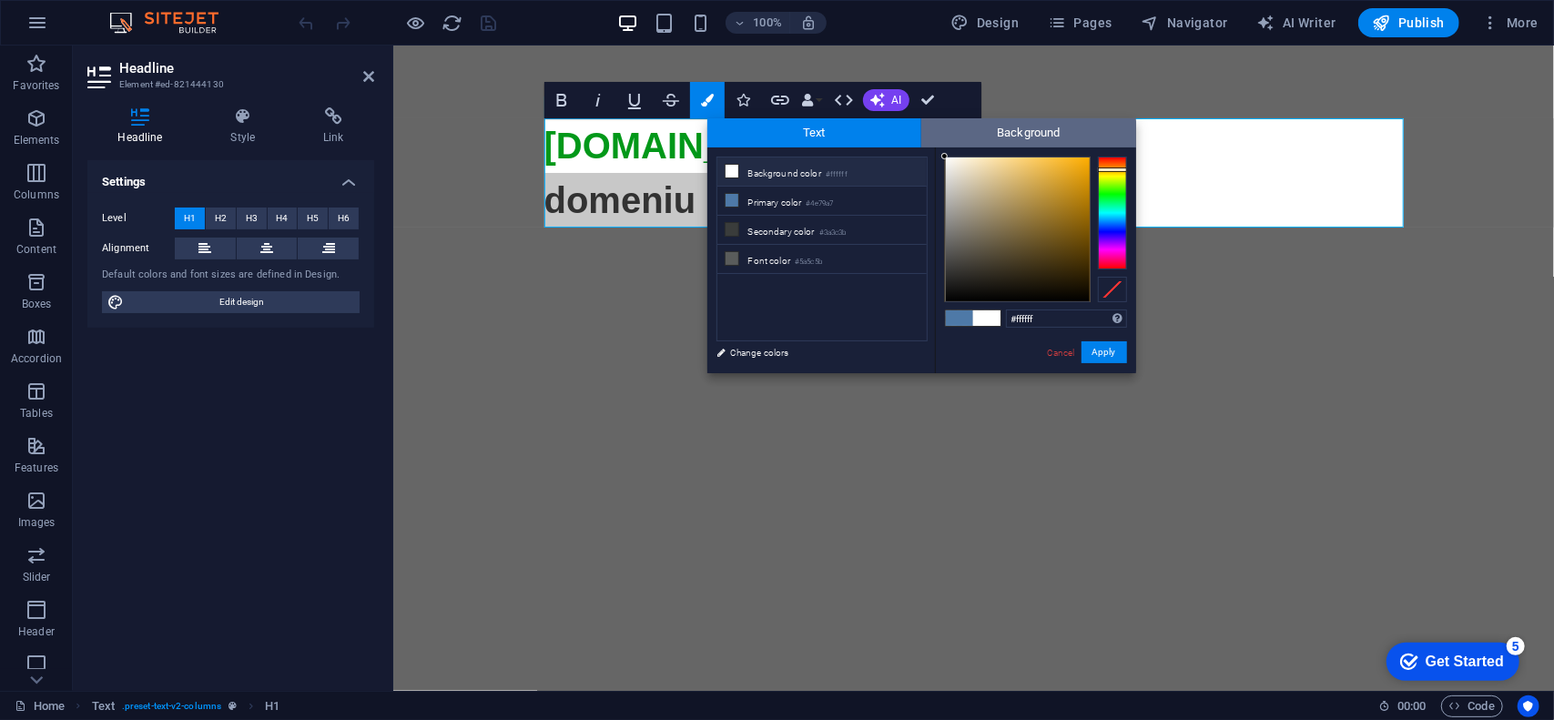
drag, startPoint x: 954, startPoint y: 170, endPoint x: 932, endPoint y: 145, distance: 33.6
click at [932, 145] on div "Text Background less Background color #ffffff Primary color #4e79a7 Secondary c…" at bounding box center [922, 245] width 429 height 255
click at [947, 160] on div at bounding box center [946, 160] width 6 height 6
click at [1030, 128] on span "Background" at bounding box center [1029, 132] width 215 height 29
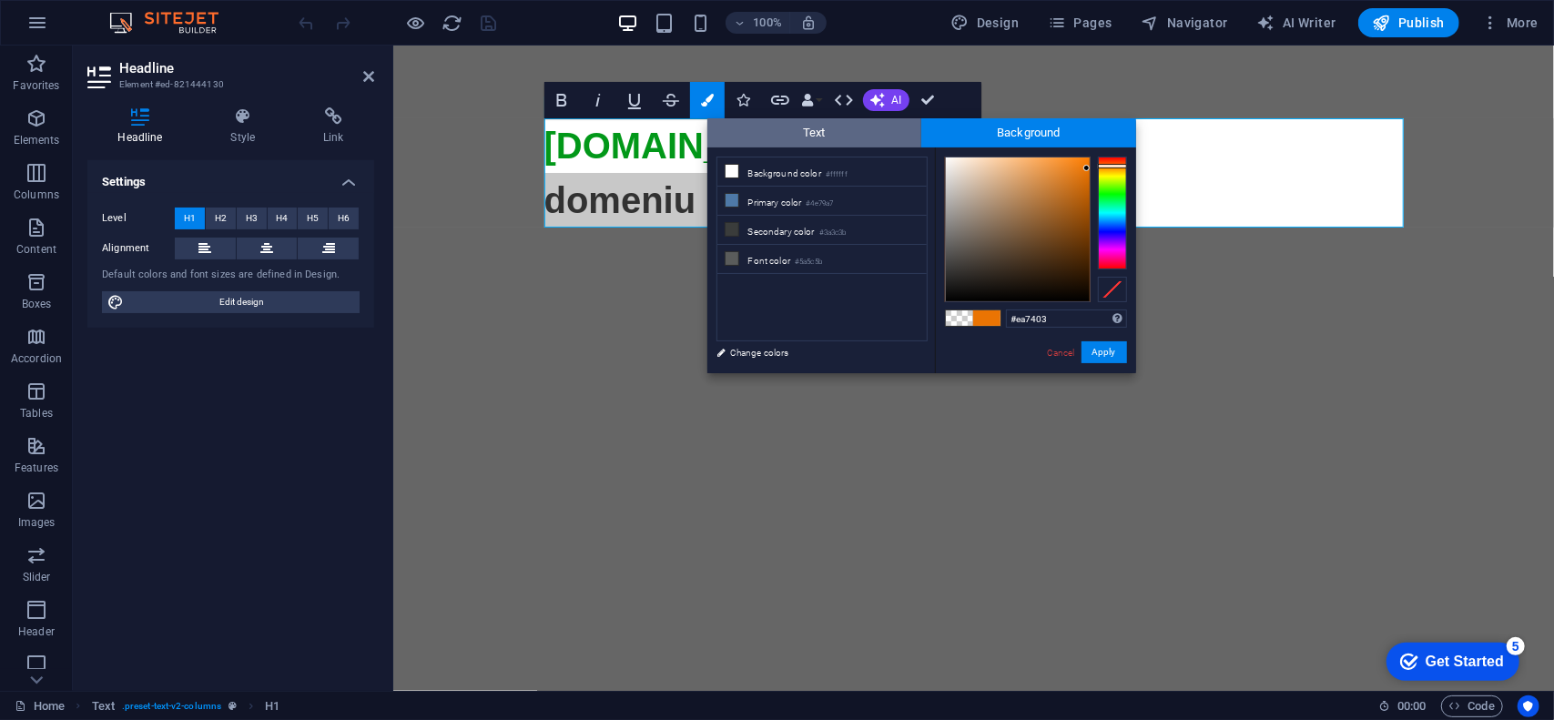
click at [875, 132] on span "Text" at bounding box center [815, 132] width 215 height 29
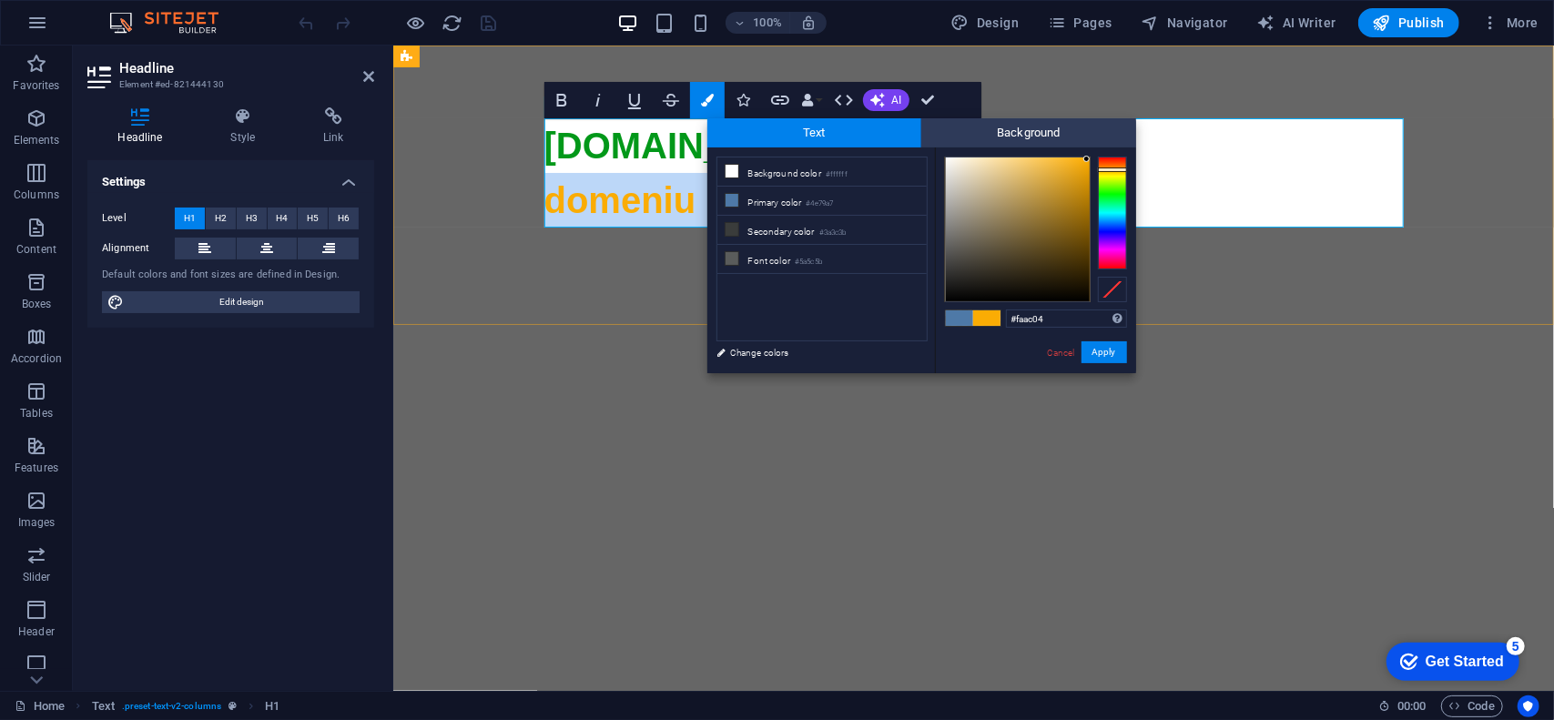
click at [681, 206] on span "domeniu premium" at bounding box center [702, 199] width 316 height 40
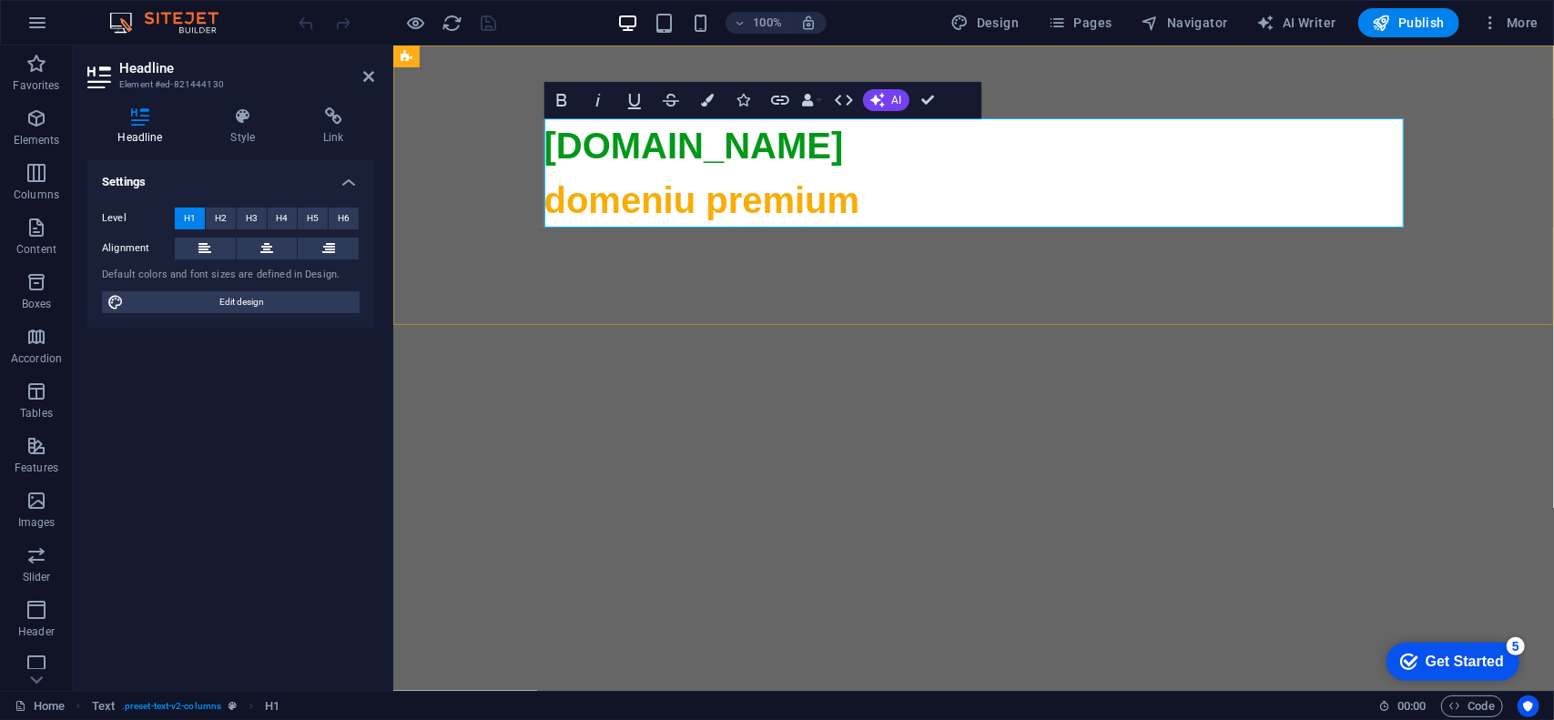
click at [840, 206] on span "domeniu premium" at bounding box center [702, 199] width 316 height 40
click at [789, 200] on span "domeniu premium" at bounding box center [702, 199] width 316 height 40
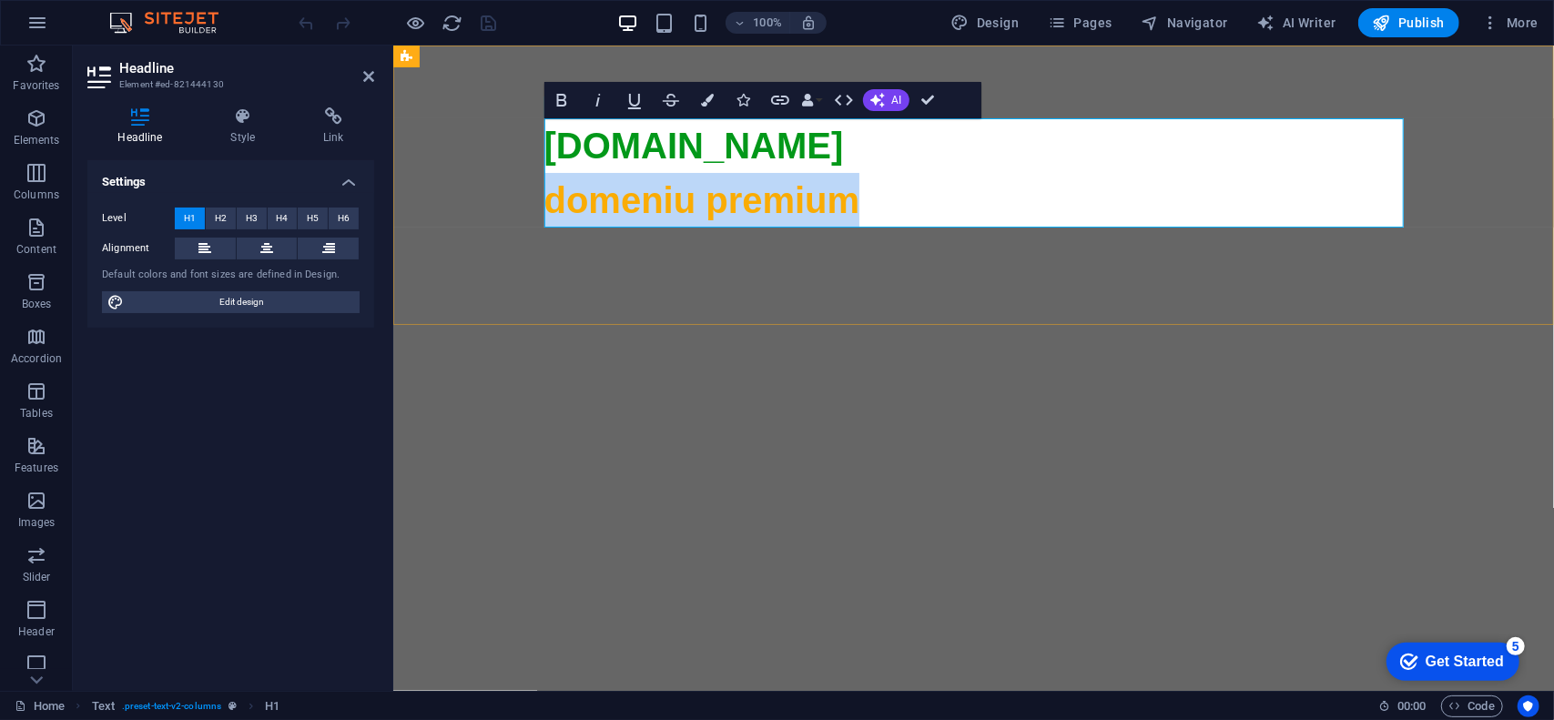
click at [789, 200] on span "domeniu premium" at bounding box center [702, 199] width 316 height 40
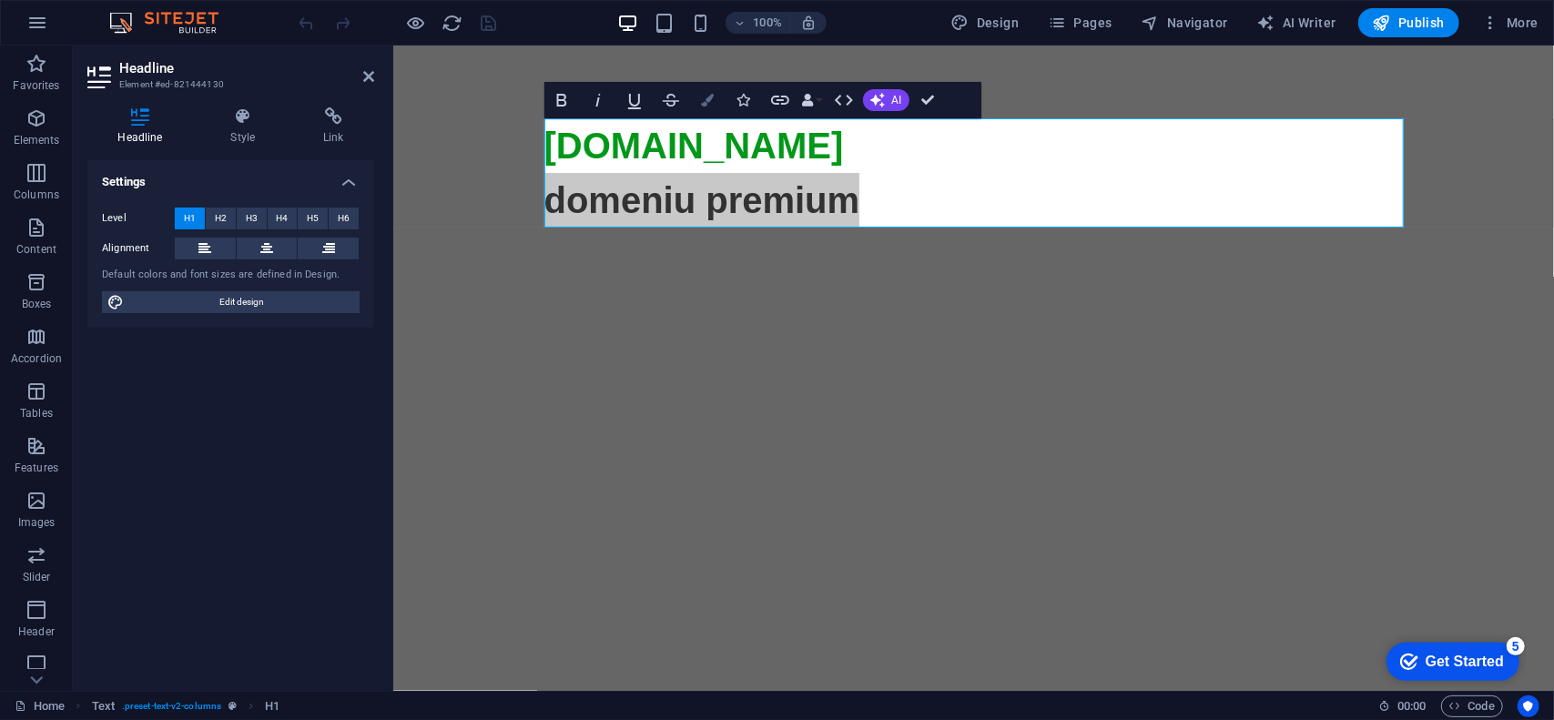
click at [705, 98] on icon "button" at bounding box center [707, 100] width 13 height 13
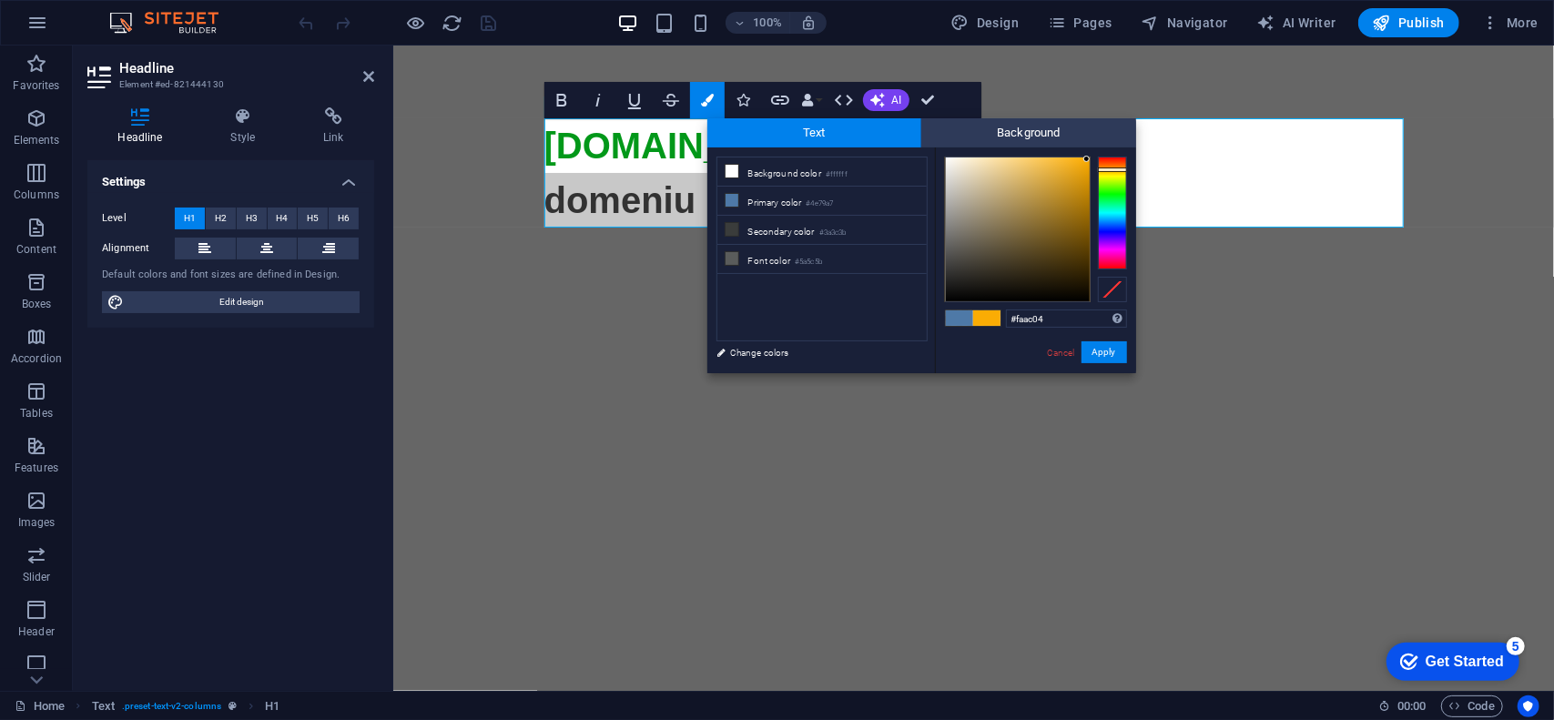
click at [985, 321] on span at bounding box center [986, 318] width 27 height 15
click at [776, 174] on li "Background color #ffffff" at bounding box center [822, 172] width 209 height 29
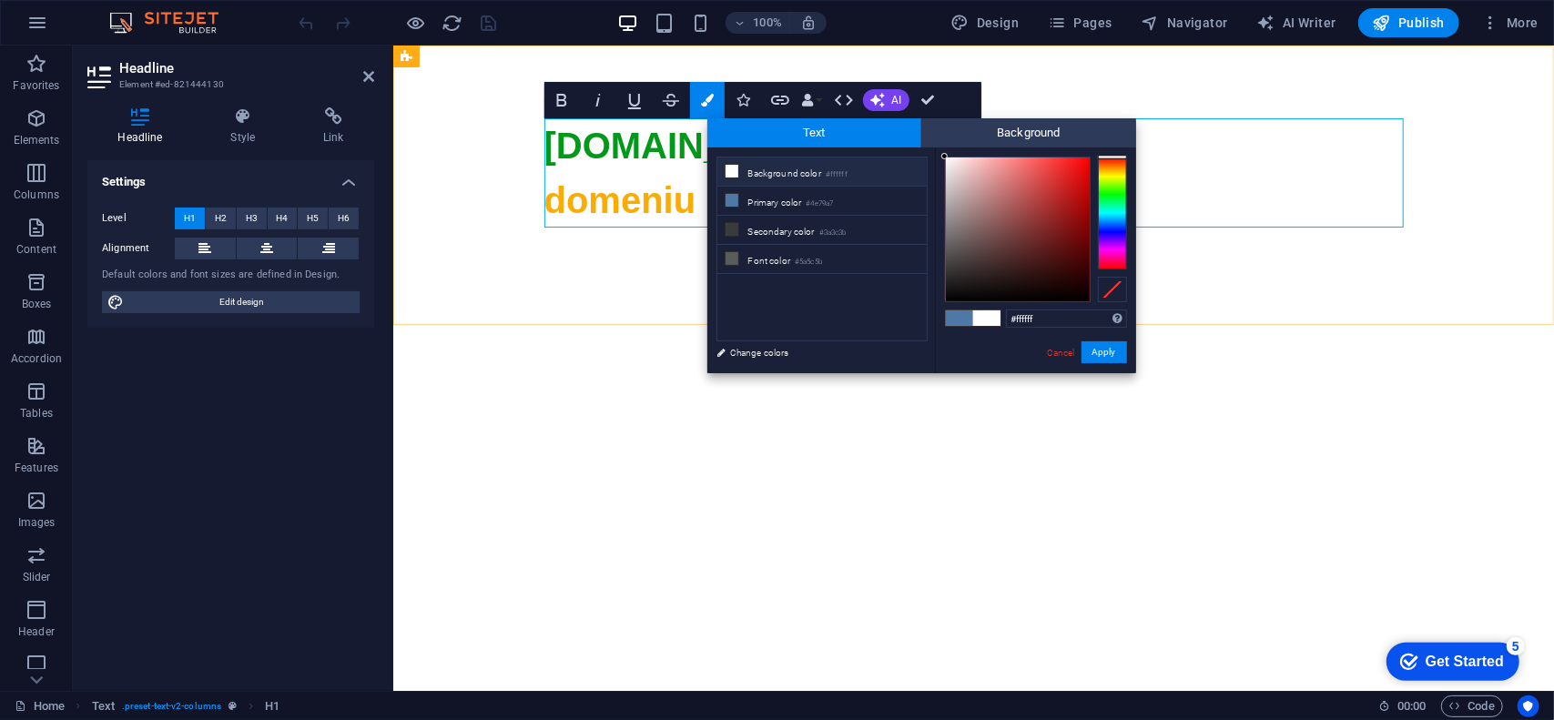
click at [671, 133] on span "[DOMAIN_NAME]" at bounding box center [694, 145] width 300 height 40
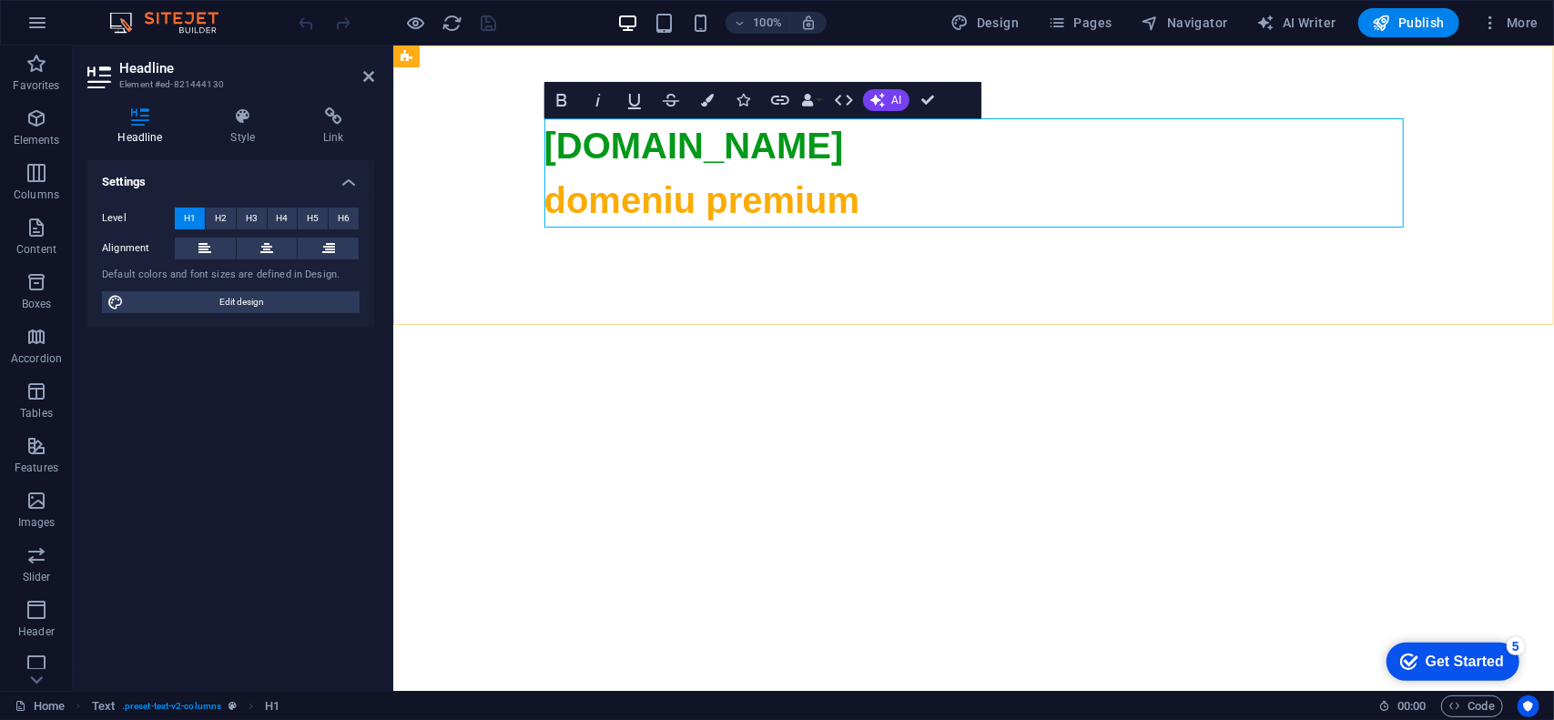
click at [759, 192] on span "domeniu premium" at bounding box center [702, 199] width 316 height 40
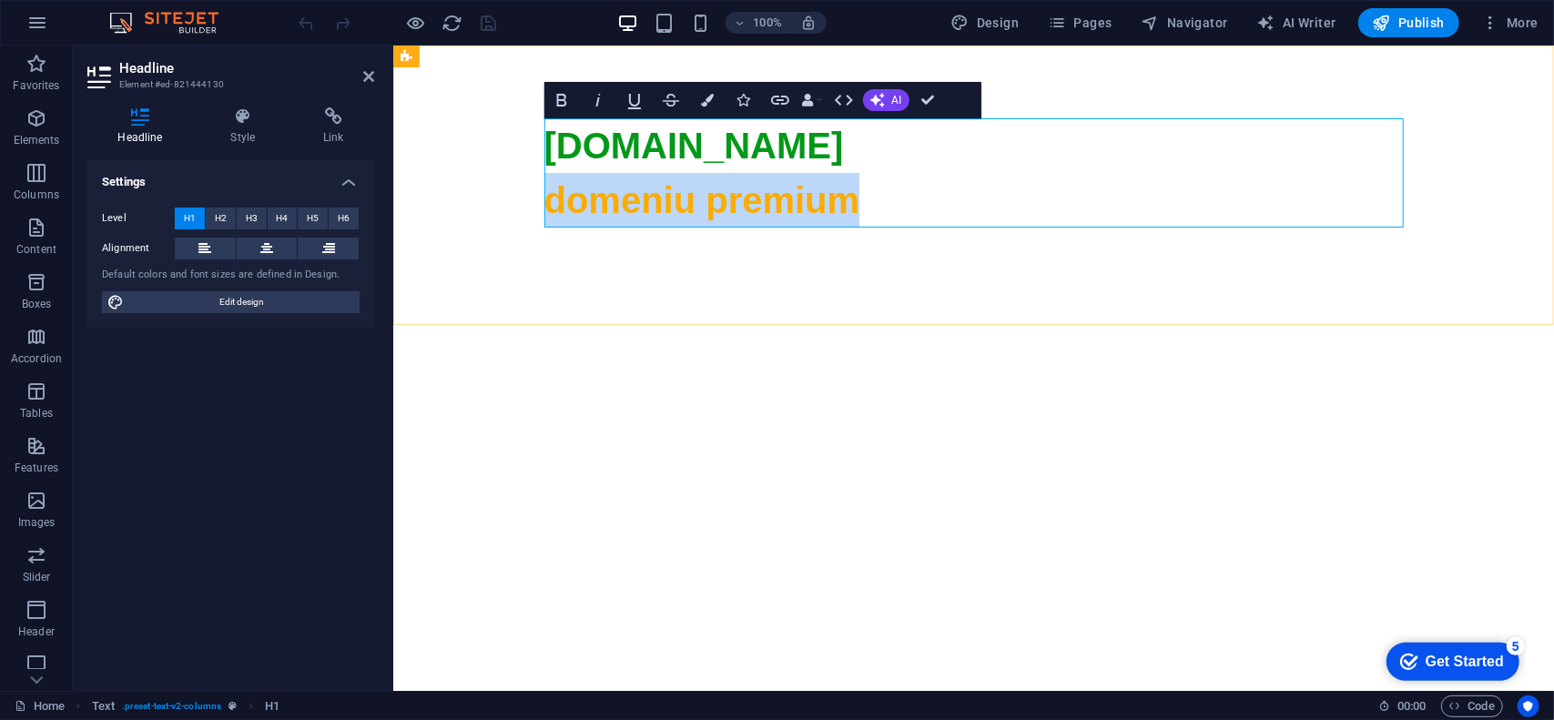
click at [759, 192] on span "domeniu premium" at bounding box center [702, 199] width 316 height 40
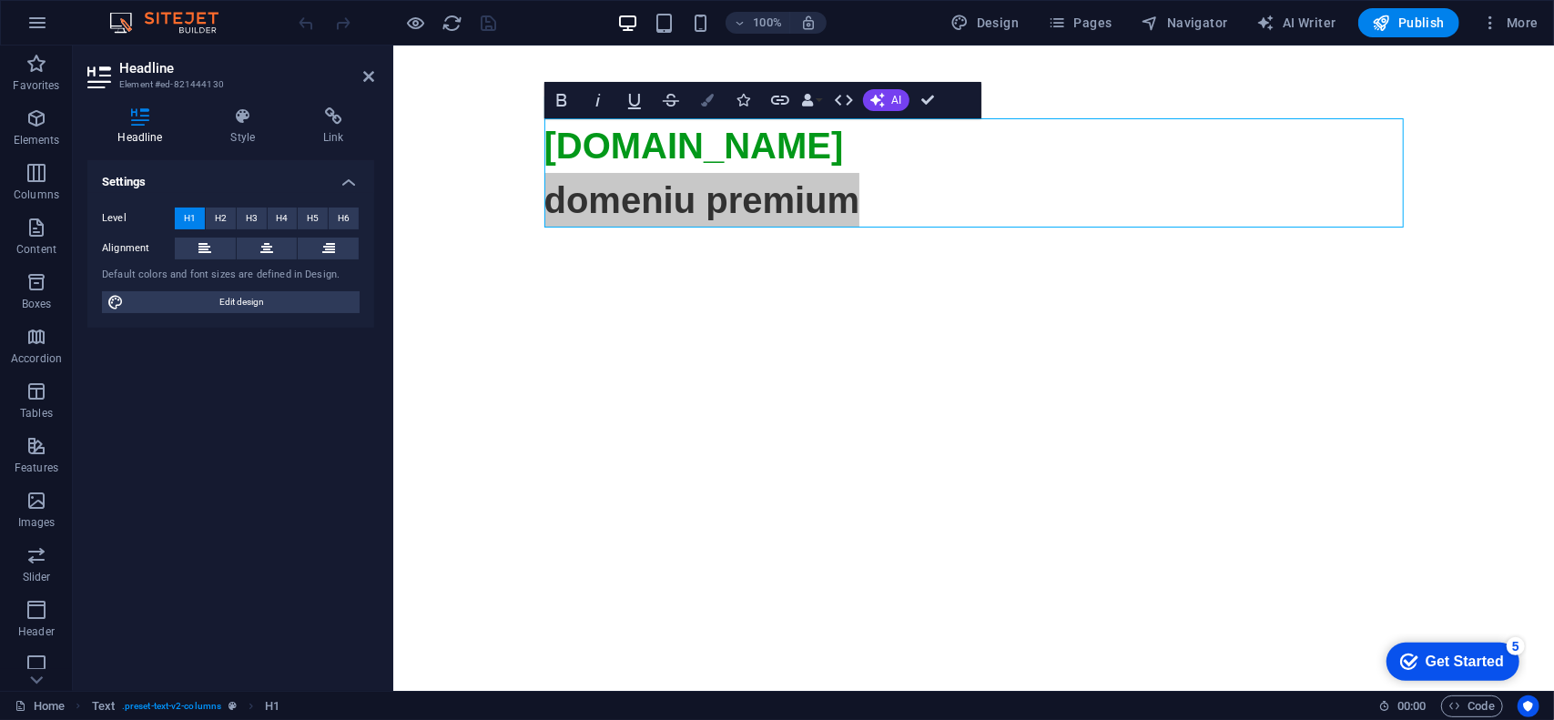
click at [710, 94] on icon "button" at bounding box center [707, 100] width 13 height 13
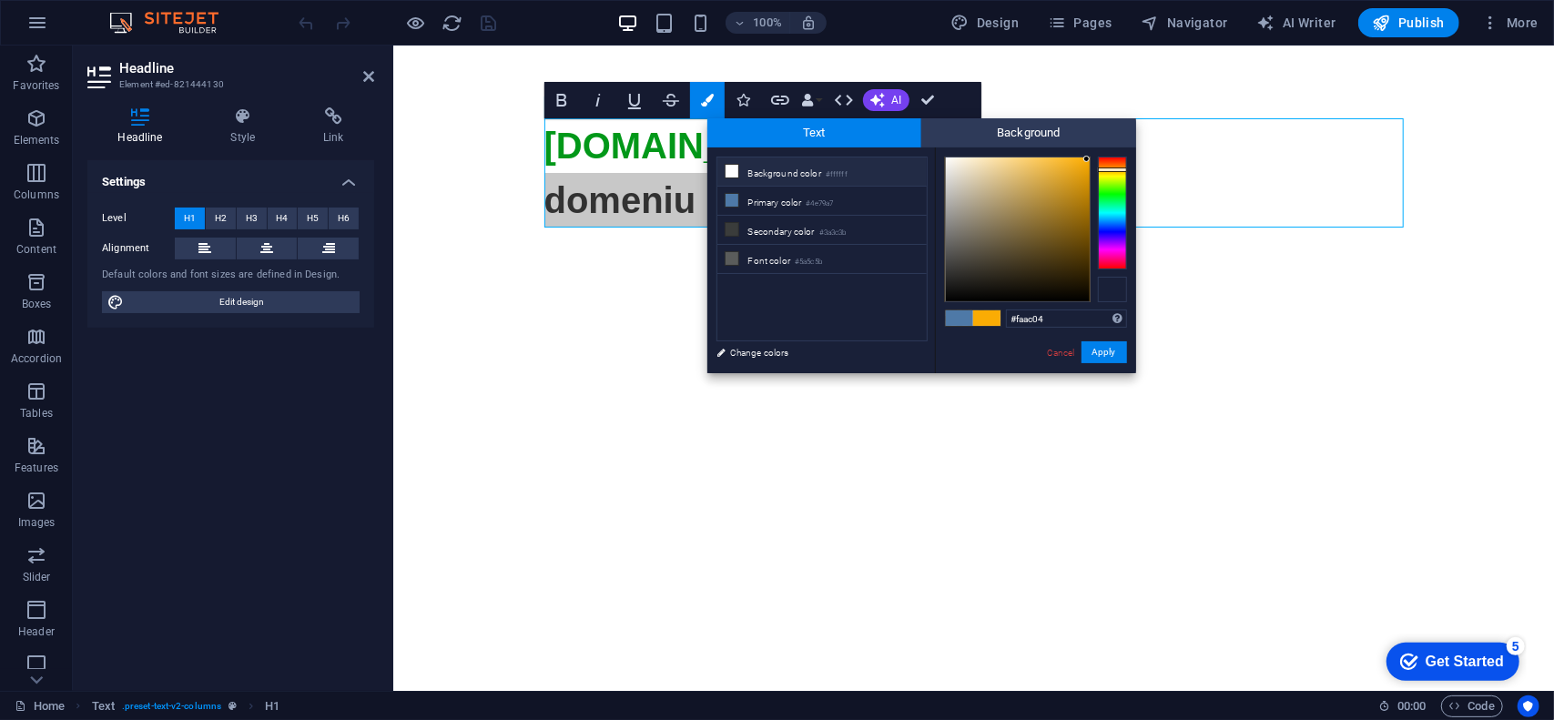
click at [1114, 287] on div at bounding box center [1112, 289] width 29 height 25
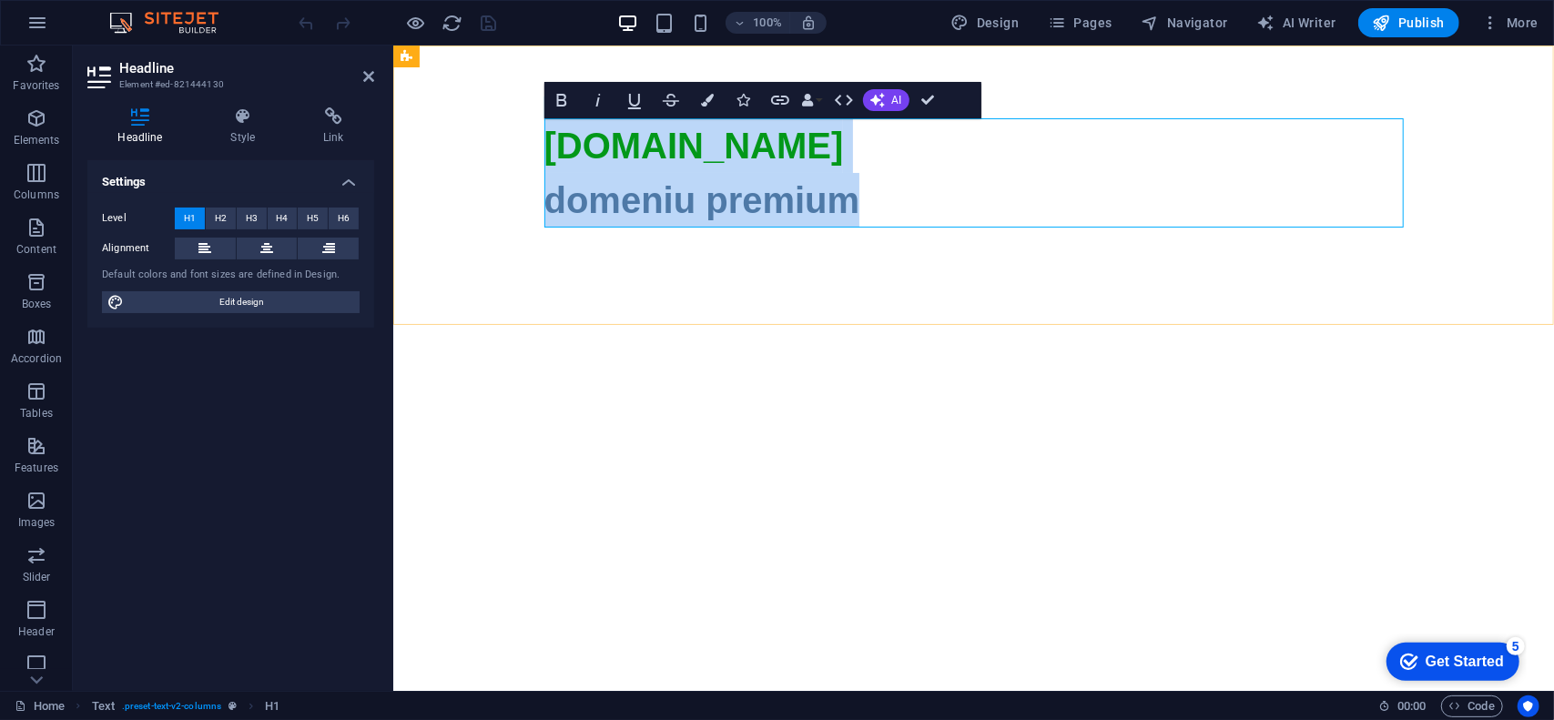
click at [845, 199] on h1 "[DOMAIN_NAME] domeniu premium" at bounding box center [974, 608] width 860 height 983
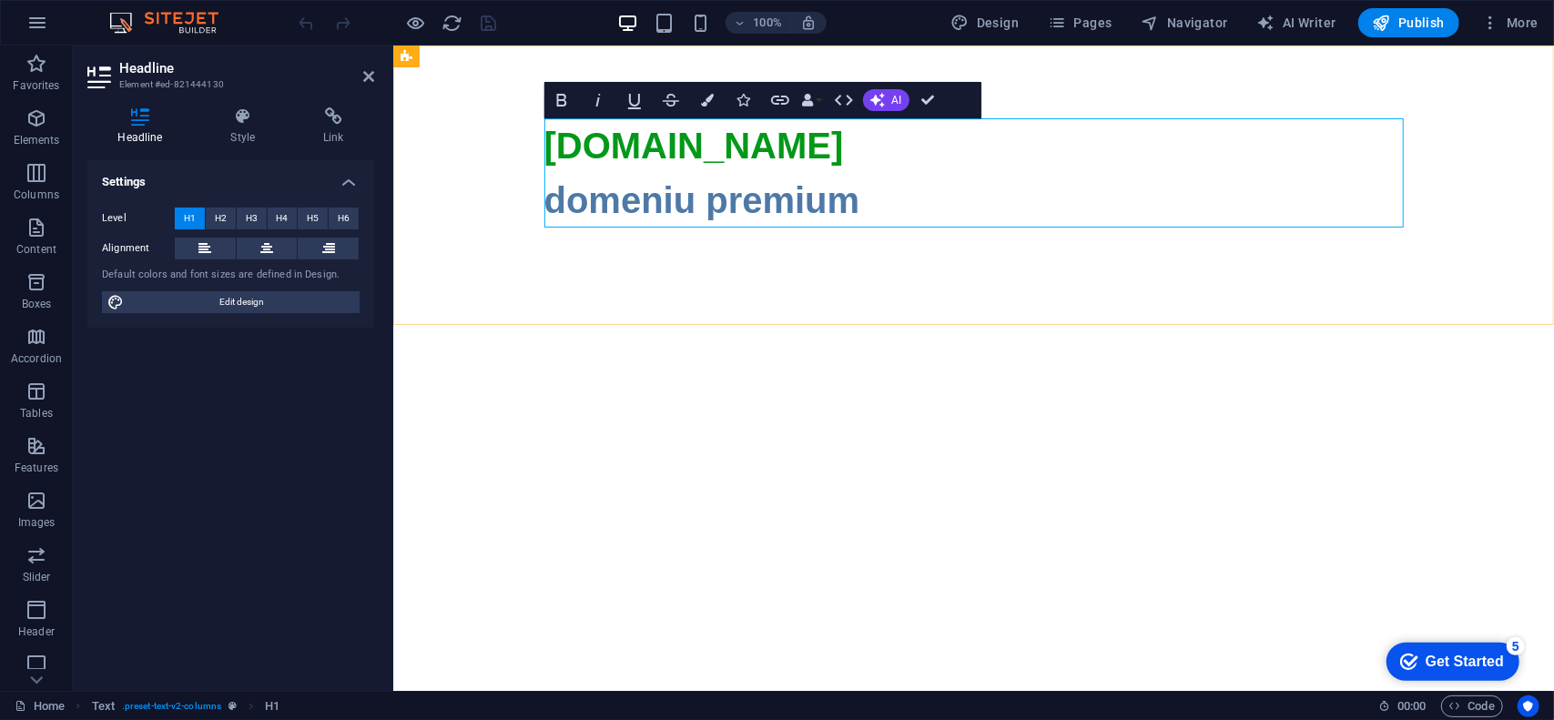
click at [888, 199] on h1 "[DOMAIN_NAME] domeniu premium" at bounding box center [974, 608] width 860 height 983
click at [828, 204] on h1 "aurocor.ro domeniu premium" at bounding box center [974, 608] width 860 height 983
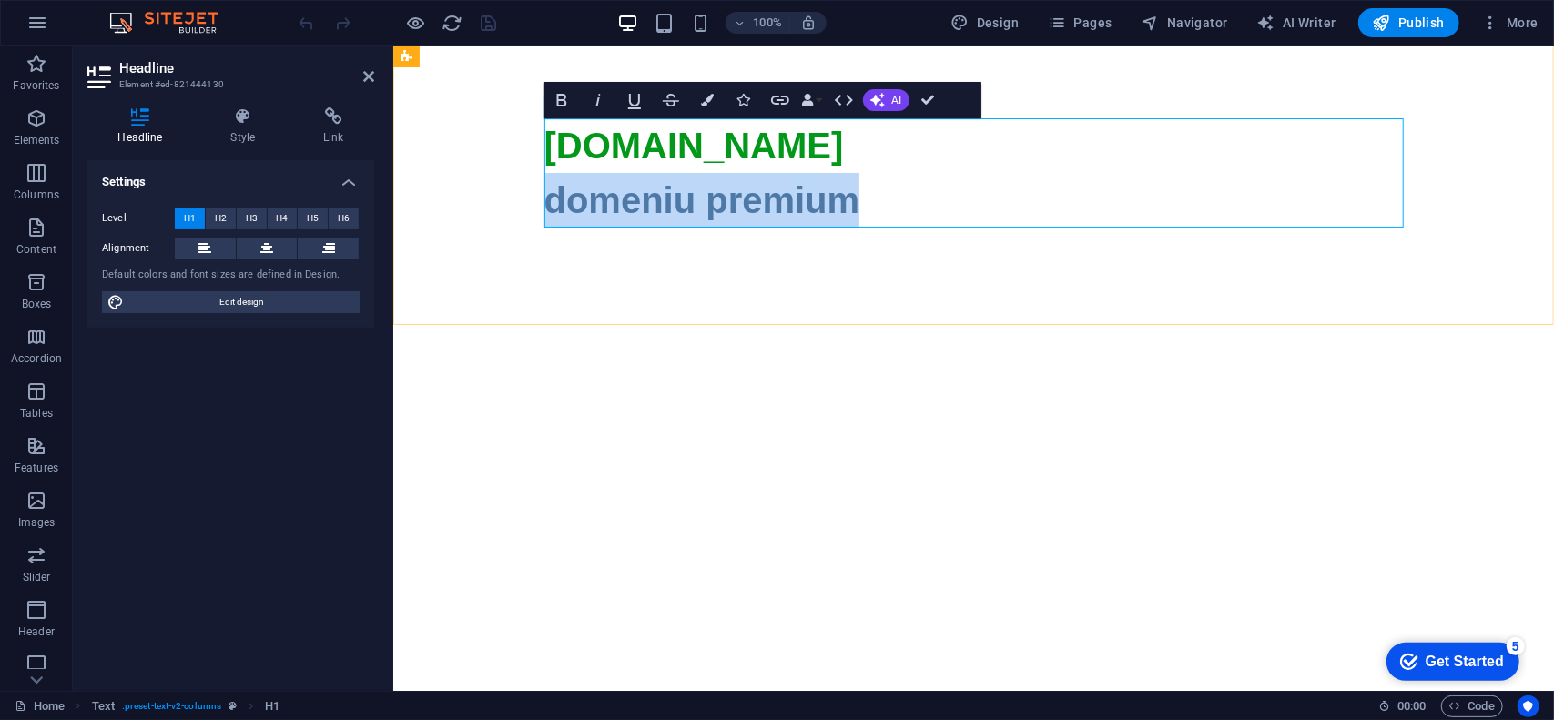
click at [828, 204] on h1 "aurocor.ro domeniu premium" at bounding box center [974, 608] width 860 height 983
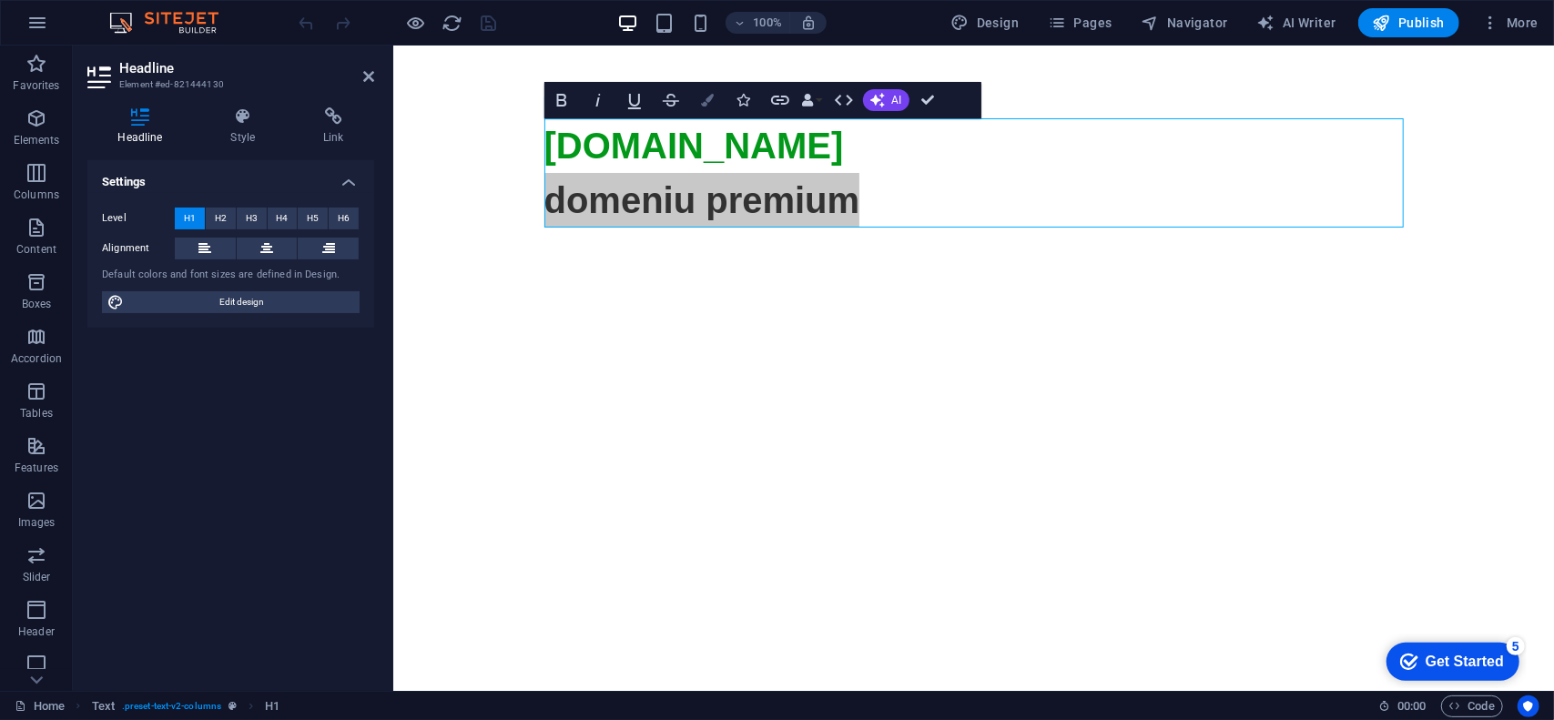
click at [702, 91] on button "Colors" at bounding box center [707, 100] width 35 height 36
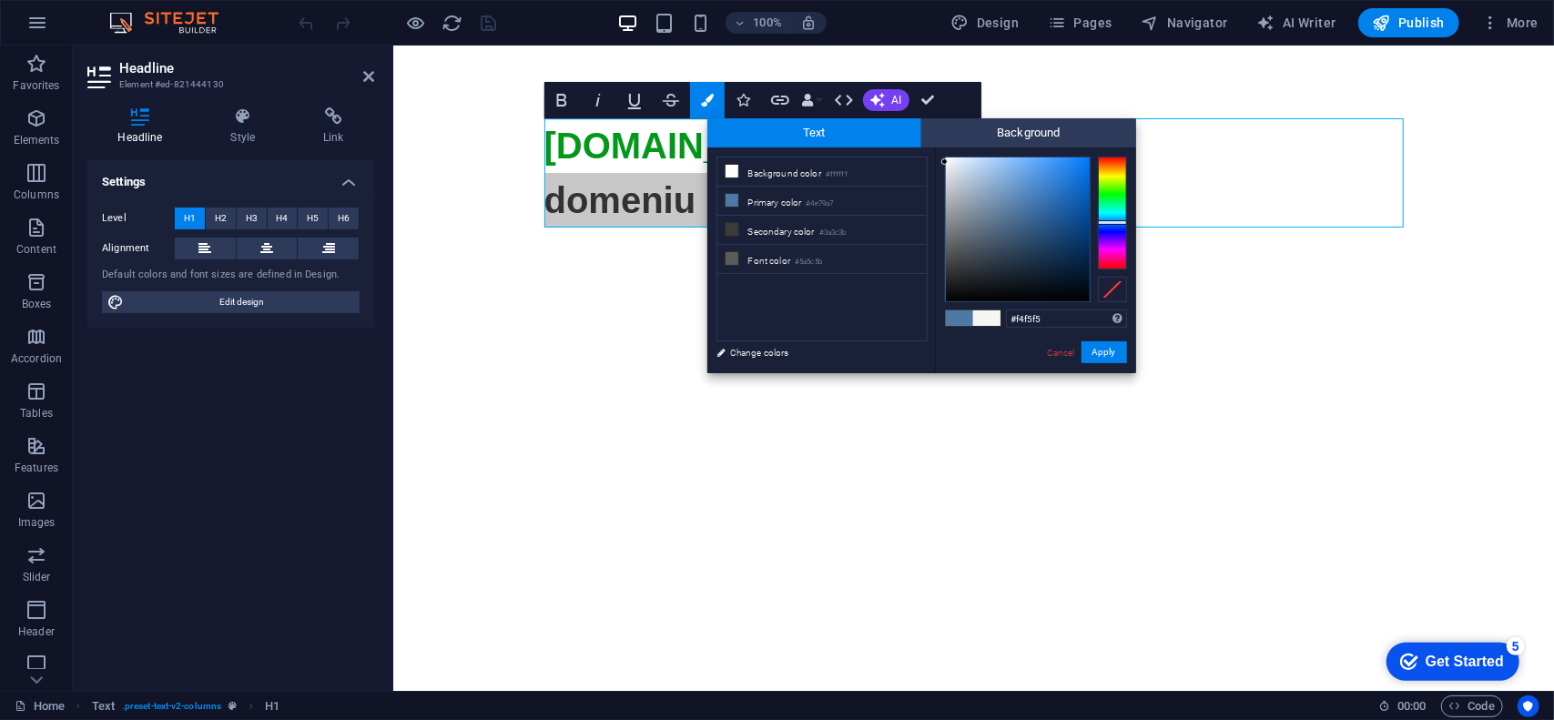
type input "#fafafa"
drag, startPoint x: 965, startPoint y: 184, endPoint x: 943, endPoint y: 159, distance: 32.9
click at [946, 159] on div at bounding box center [1018, 230] width 144 height 144
click at [971, 127] on span "Background" at bounding box center [1029, 132] width 215 height 29
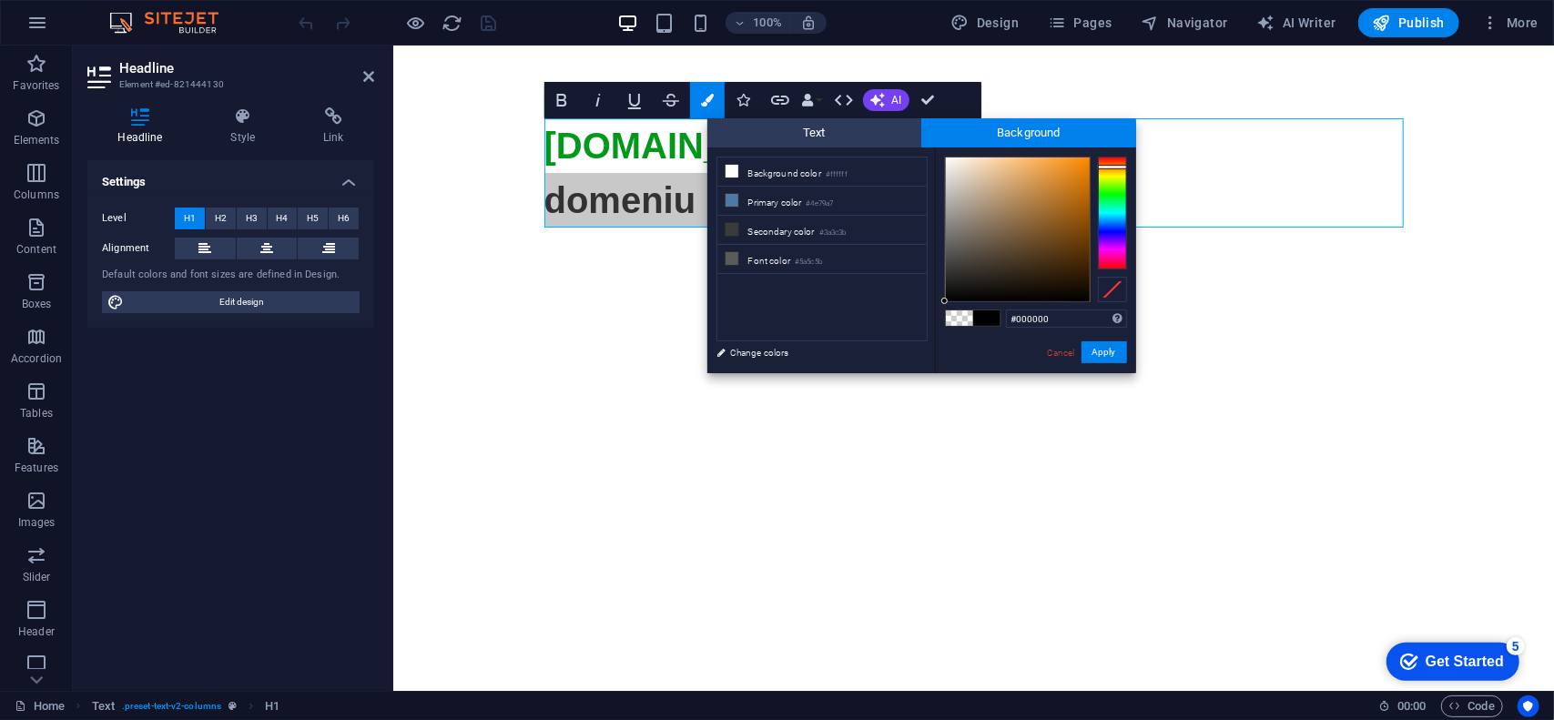
click at [1112, 167] on div at bounding box center [1112, 213] width 29 height 113
click at [1105, 167] on div at bounding box center [1112, 167] width 29 height 5
type input "#f48606"
click at [1085, 163] on div at bounding box center [1018, 230] width 144 height 144
click at [861, 132] on span "Text" at bounding box center [815, 132] width 215 height 29
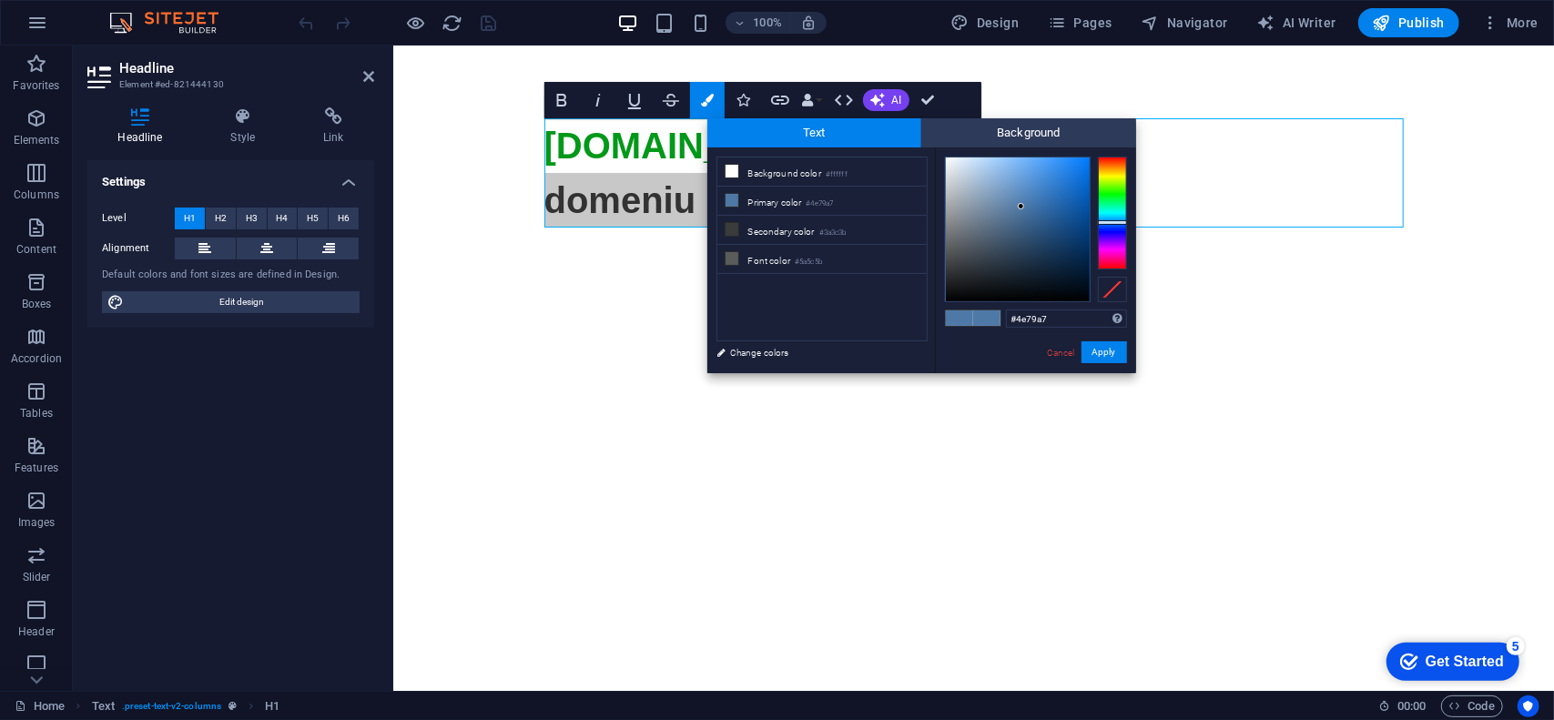
click at [974, 318] on span at bounding box center [986, 318] width 27 height 15
click at [780, 170] on li "Background color #ffffff" at bounding box center [822, 172] width 209 height 29
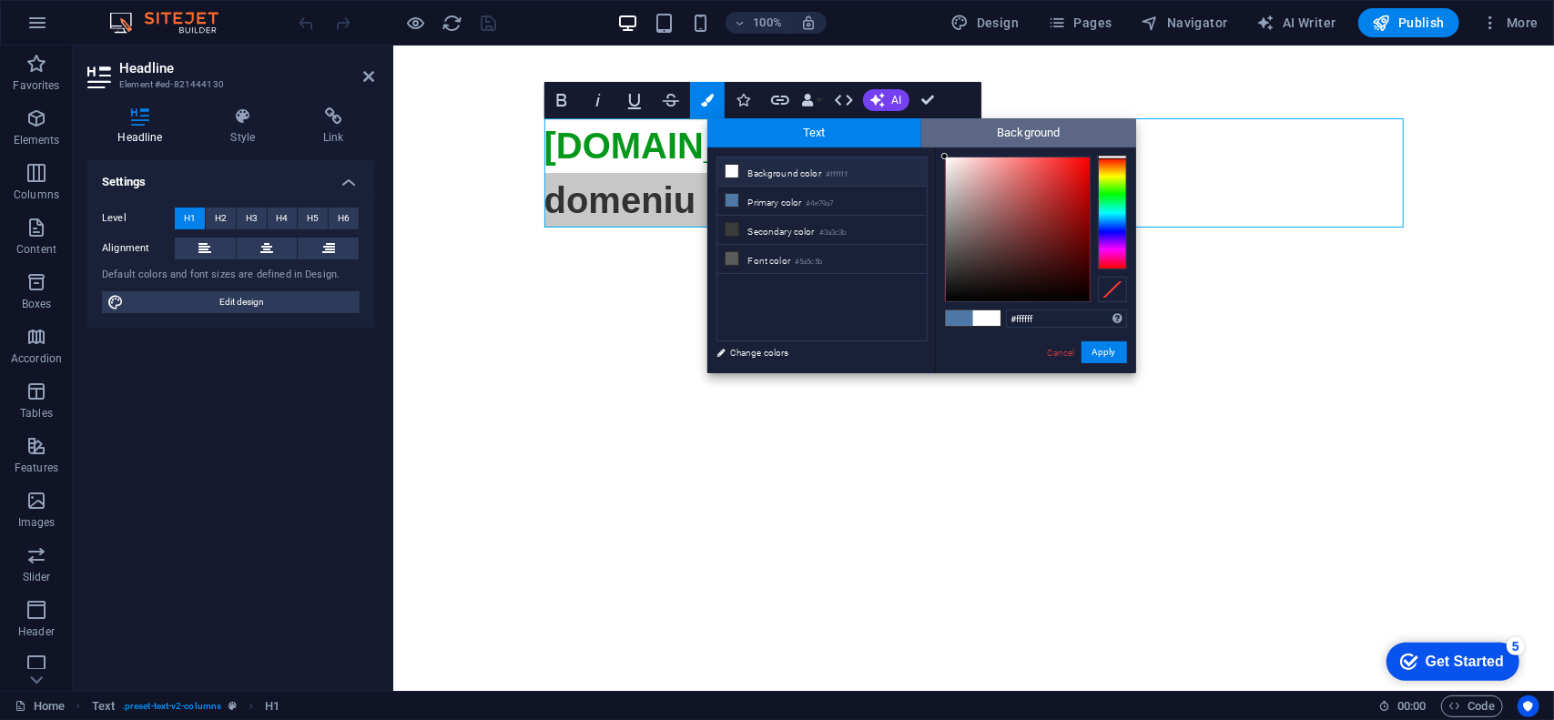
click at [997, 132] on span "Background" at bounding box center [1029, 132] width 215 height 29
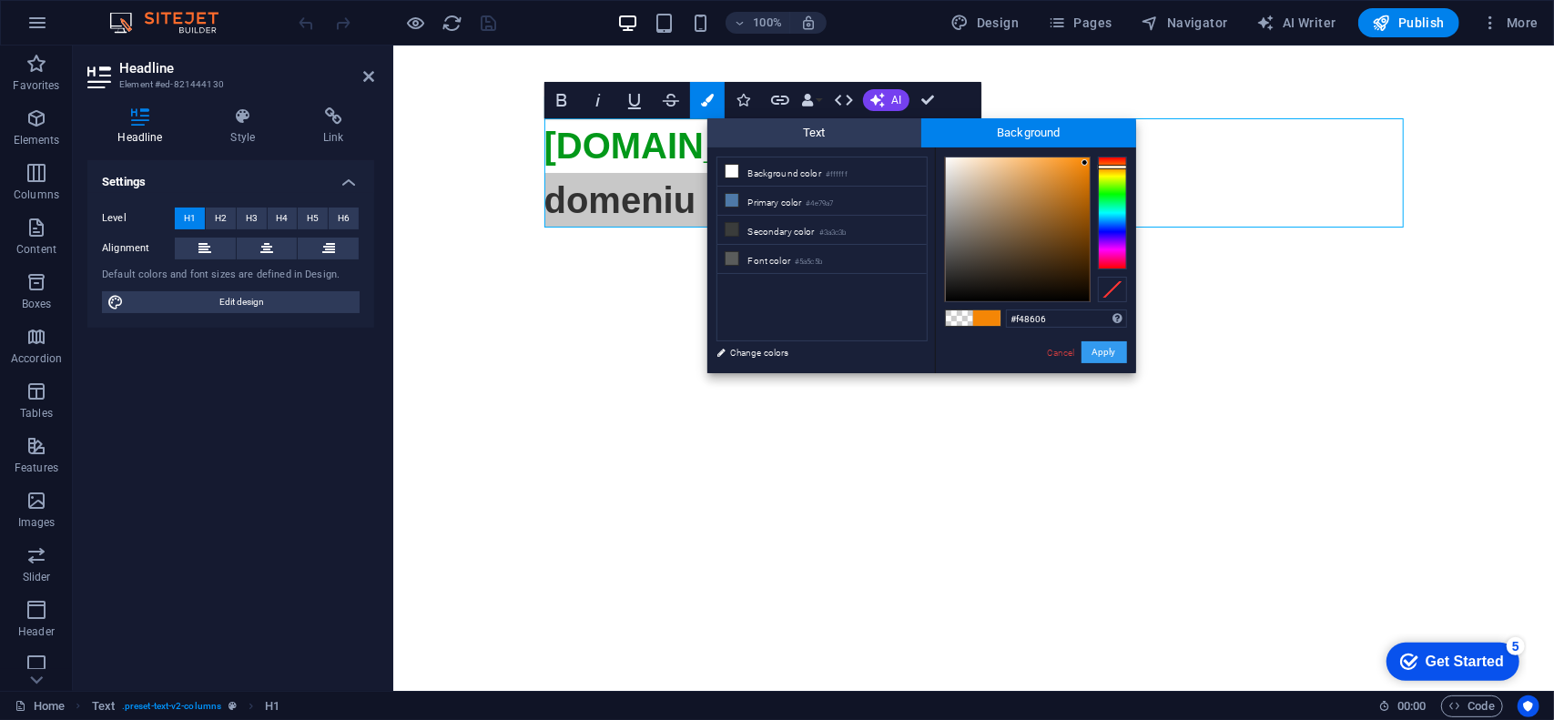
click at [1113, 354] on button "Apply" at bounding box center [1105, 352] width 46 height 22
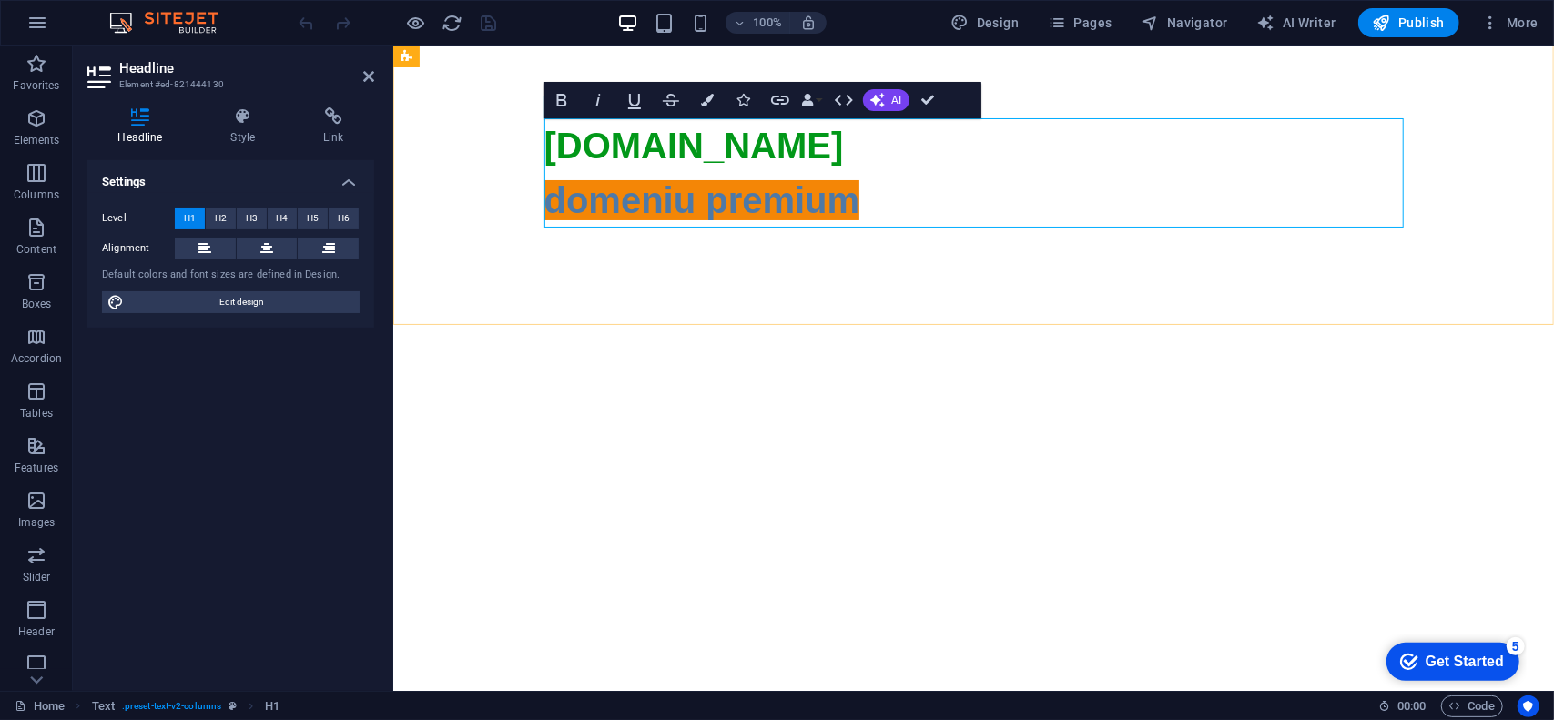
click at [898, 191] on h1 "aurocor.ro domeniu premium" at bounding box center [974, 608] width 860 height 983
click at [866, 227] on icon at bounding box center [974, 657] width 860 height 860
click at [791, 189] on span "domeniu premium" at bounding box center [974, 636] width 860 height 914
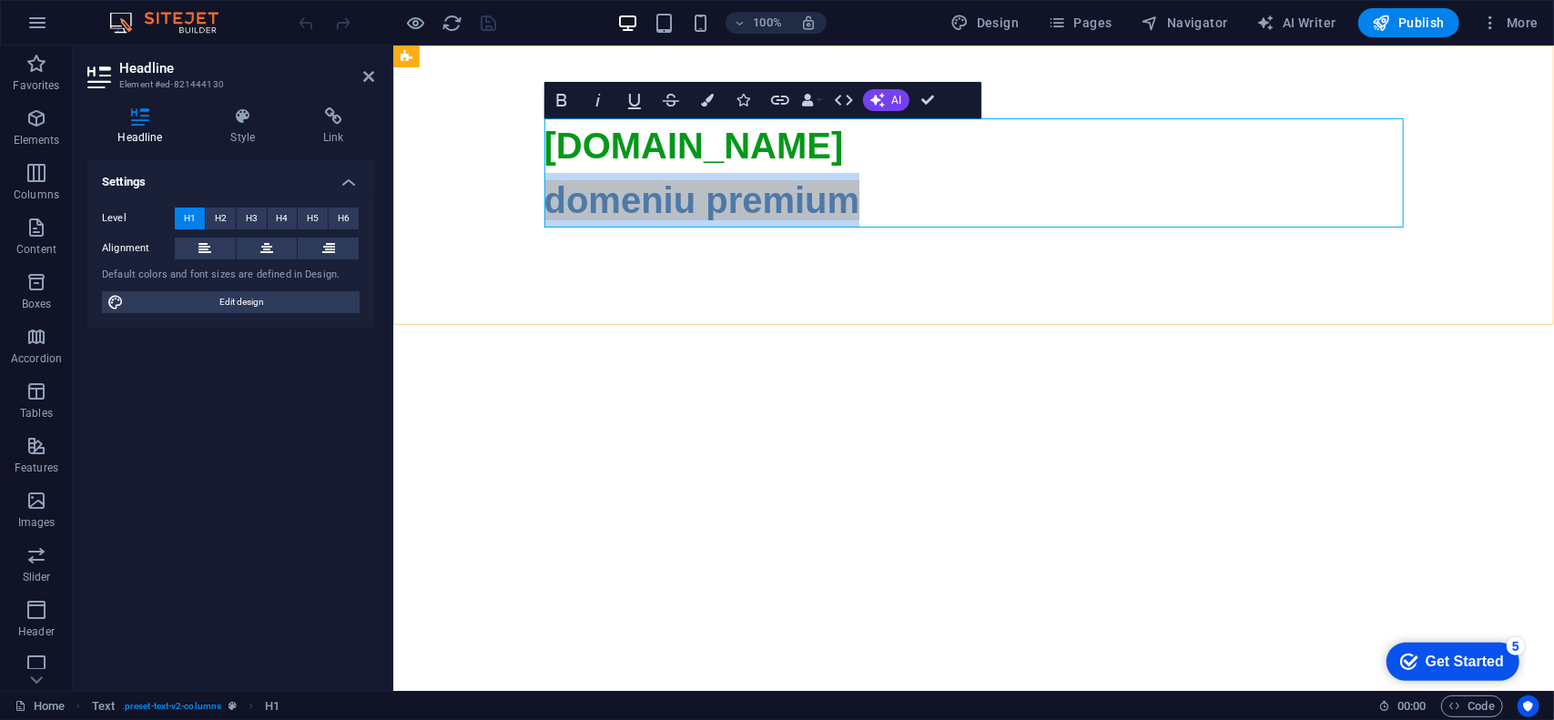
click at [791, 189] on span "domeniu premium" at bounding box center [974, 636] width 860 height 914
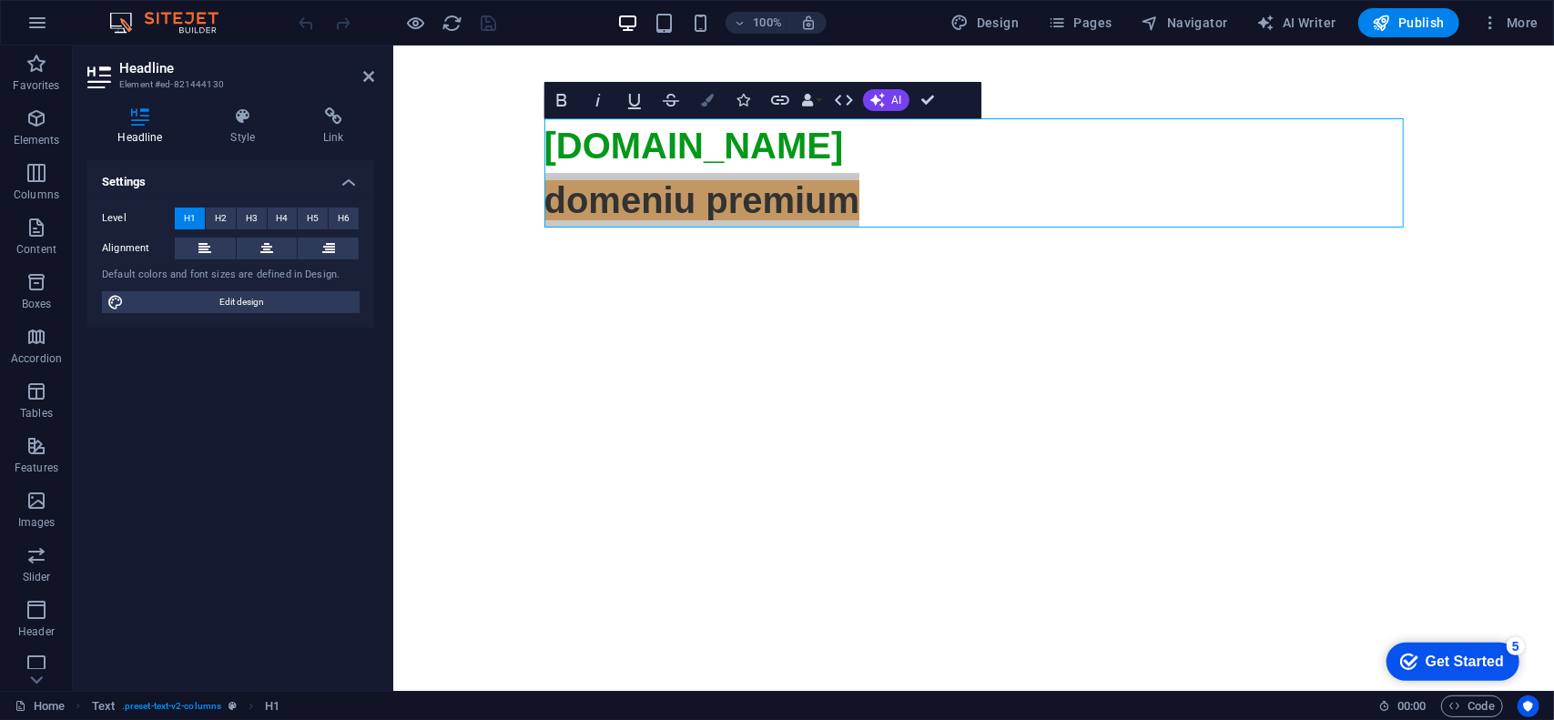
click at [705, 99] on icon "button" at bounding box center [707, 100] width 13 height 13
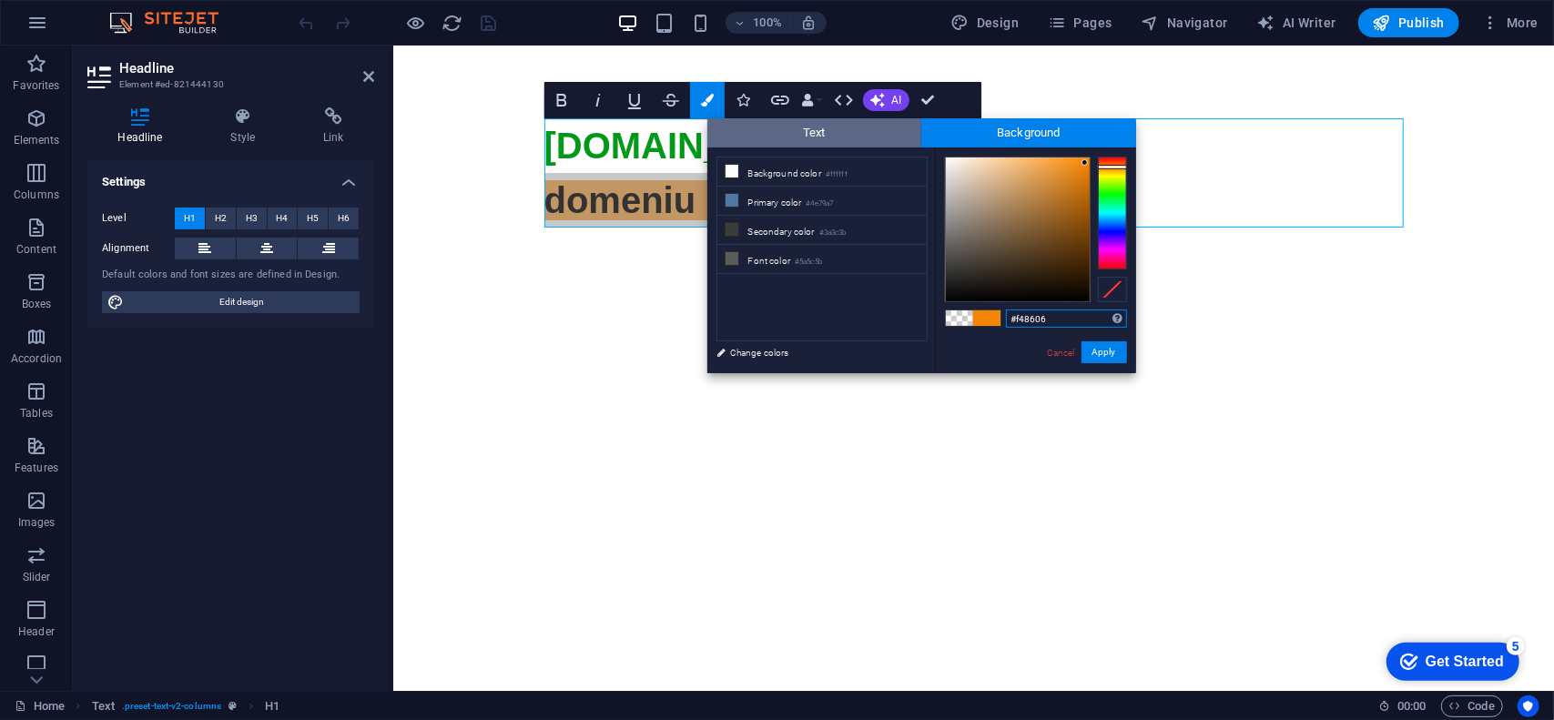
click at [837, 128] on span "Text" at bounding box center [815, 132] width 215 height 29
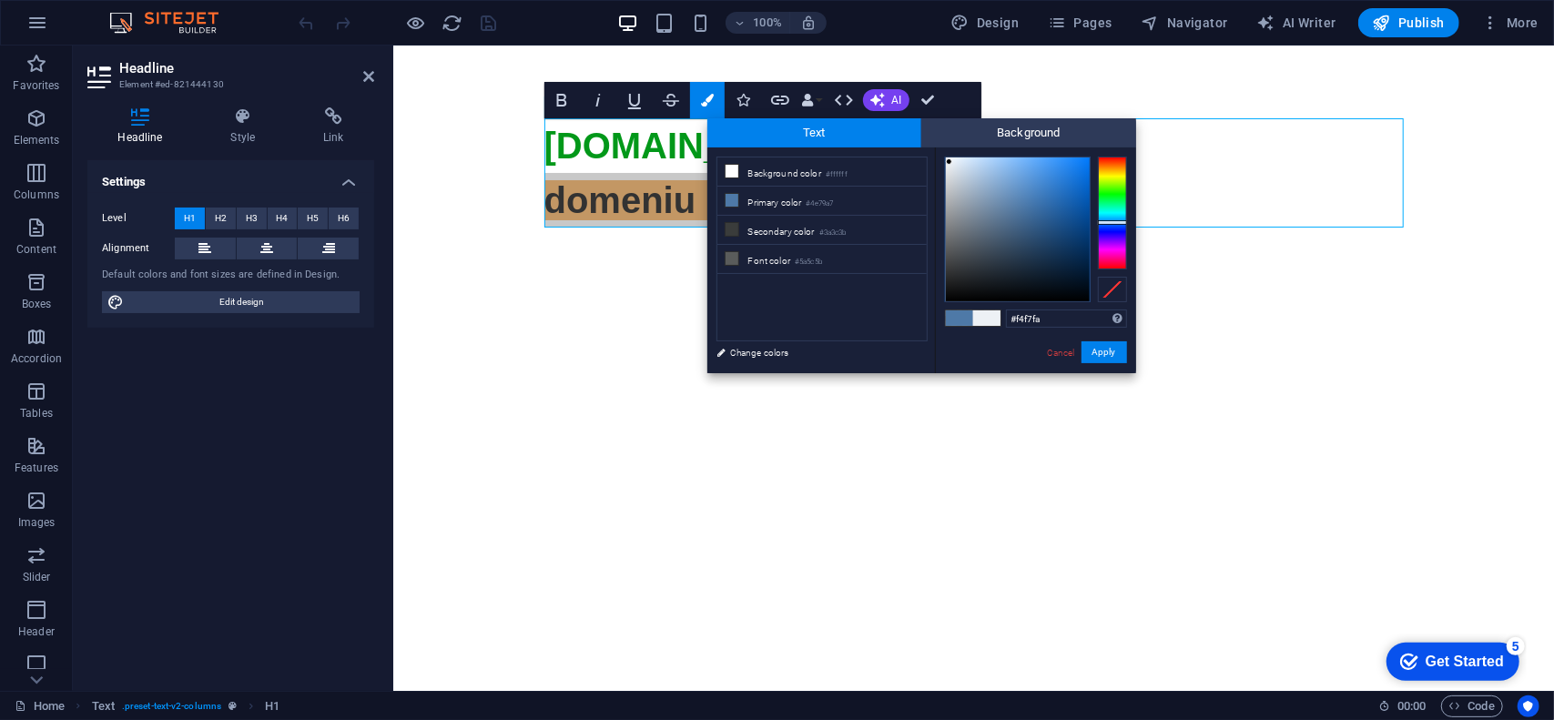
type input "#f8fafc"
drag, startPoint x: 955, startPoint y: 163, endPoint x: 947, endPoint y: 158, distance: 9.4
click at [947, 158] on div at bounding box center [1018, 230] width 144 height 144
click at [1110, 352] on button "Apply" at bounding box center [1105, 352] width 46 height 22
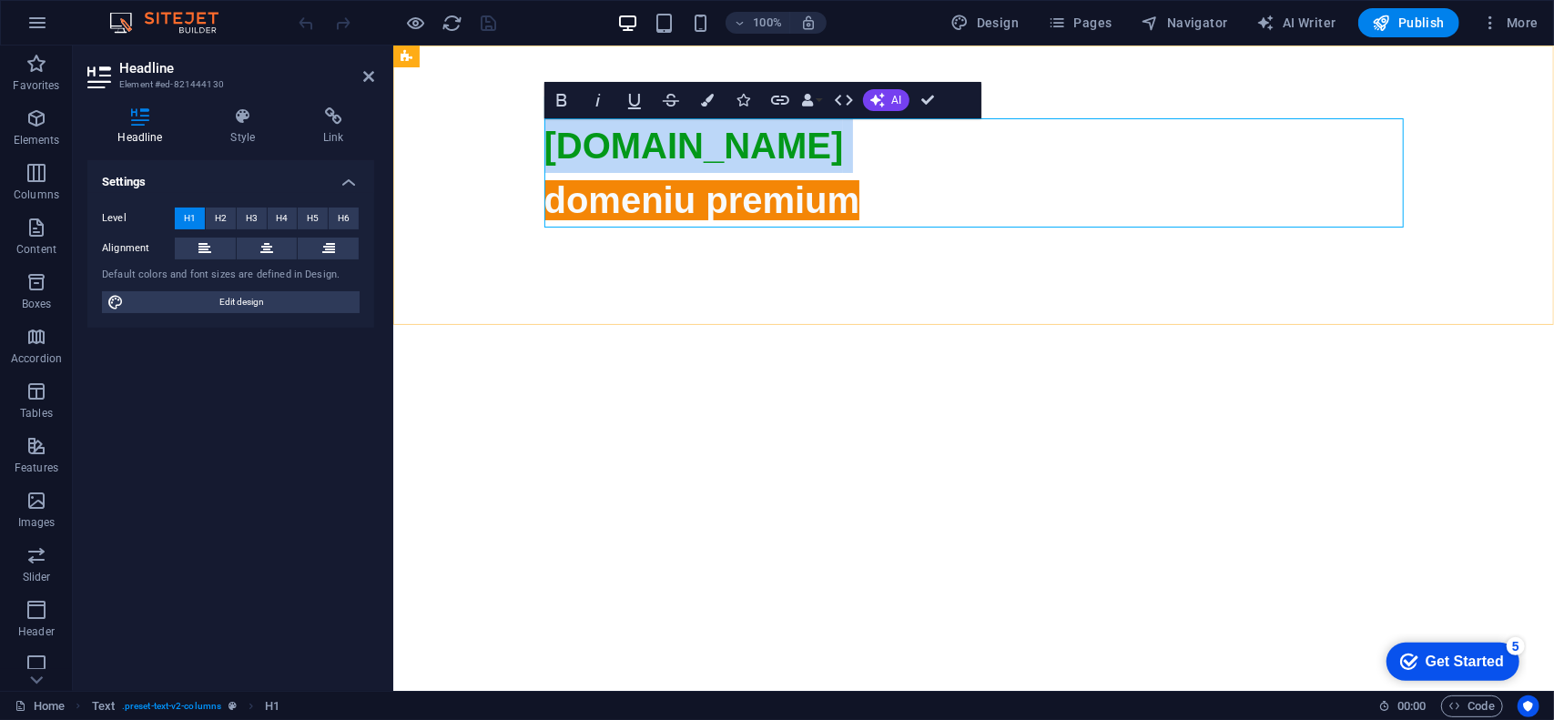
click at [910, 193] on h1 "aurocor.ro domeniu premium" at bounding box center [974, 608] width 860 height 983
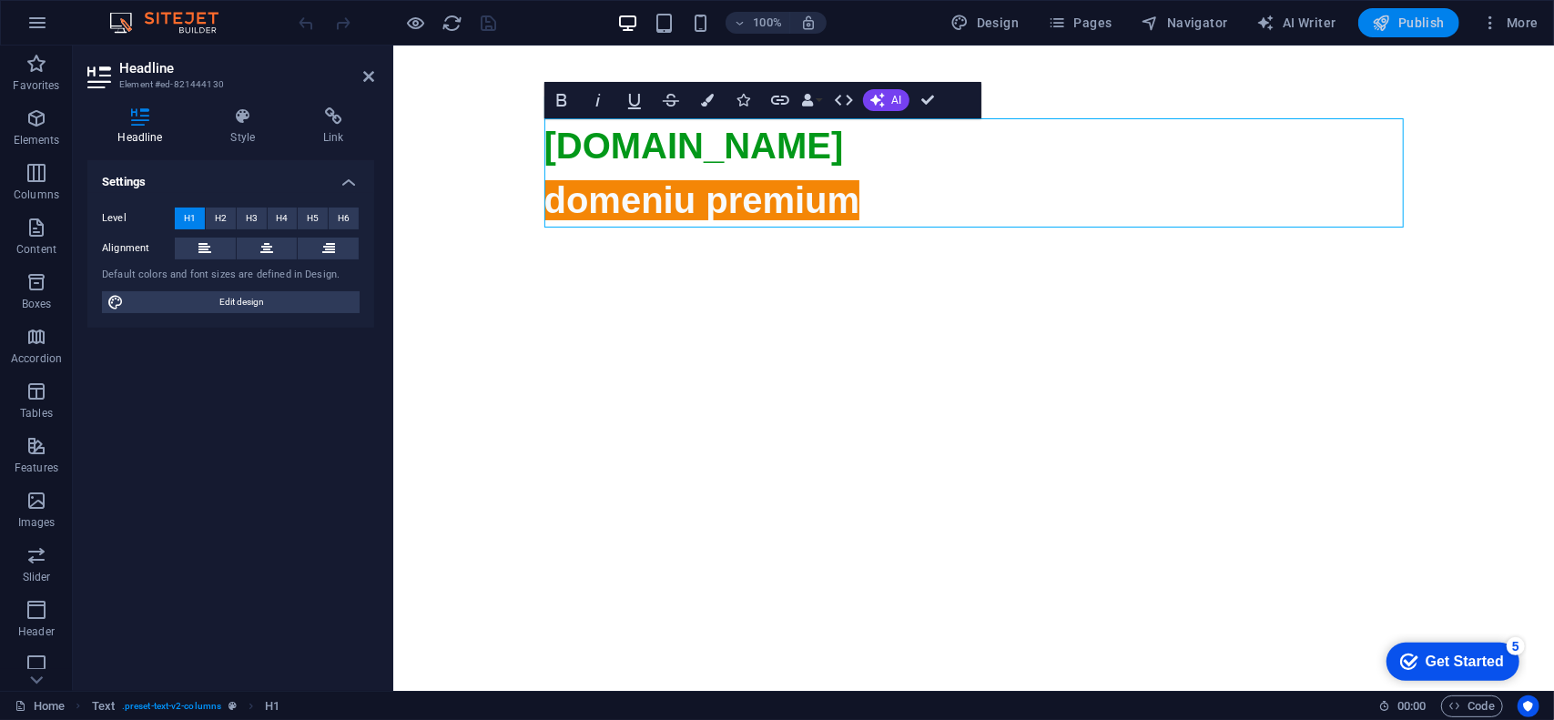
click at [1417, 17] on span "Publish" at bounding box center [1409, 23] width 72 height 18
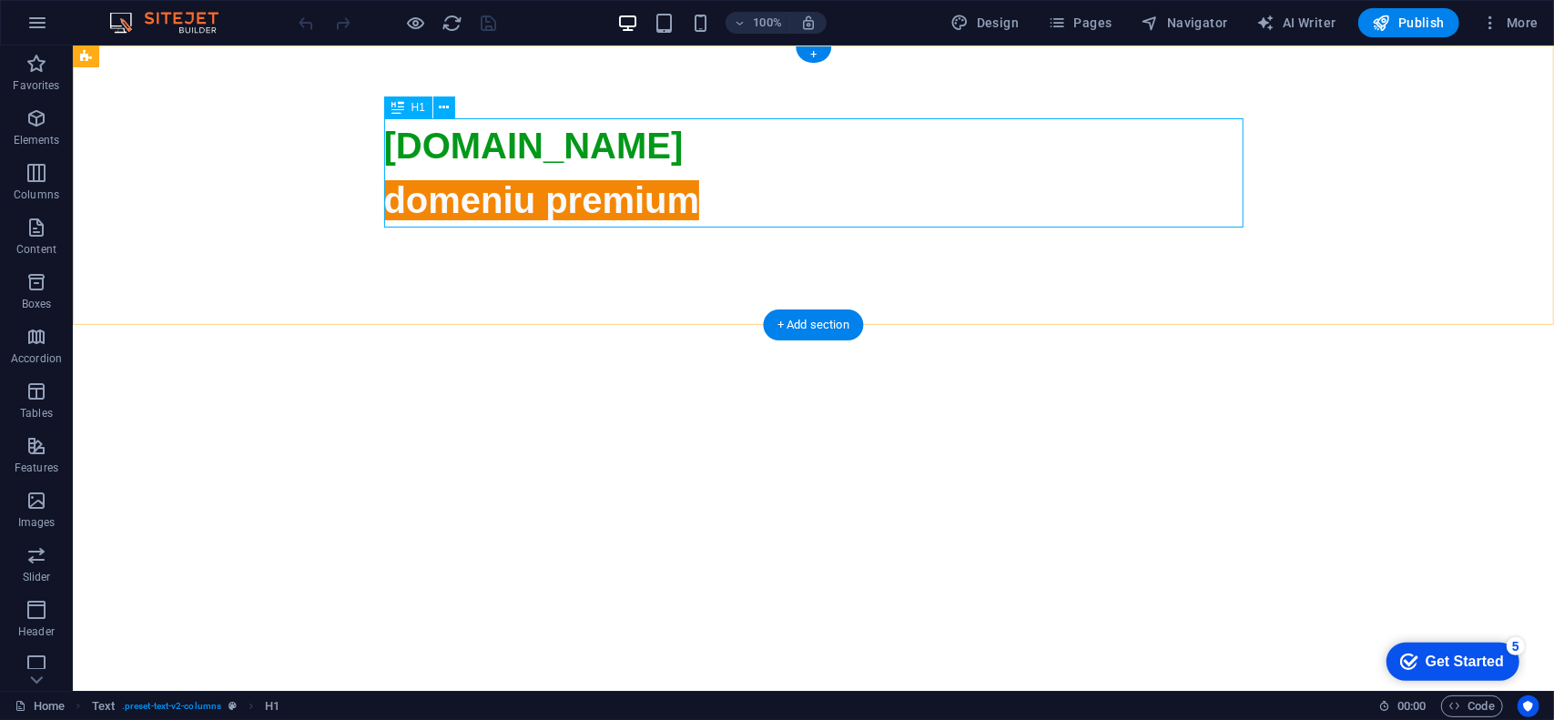
click at [698, 227] on icon at bounding box center [813, 657] width 860 height 860
click at [444, 110] on icon at bounding box center [445, 107] width 10 height 19
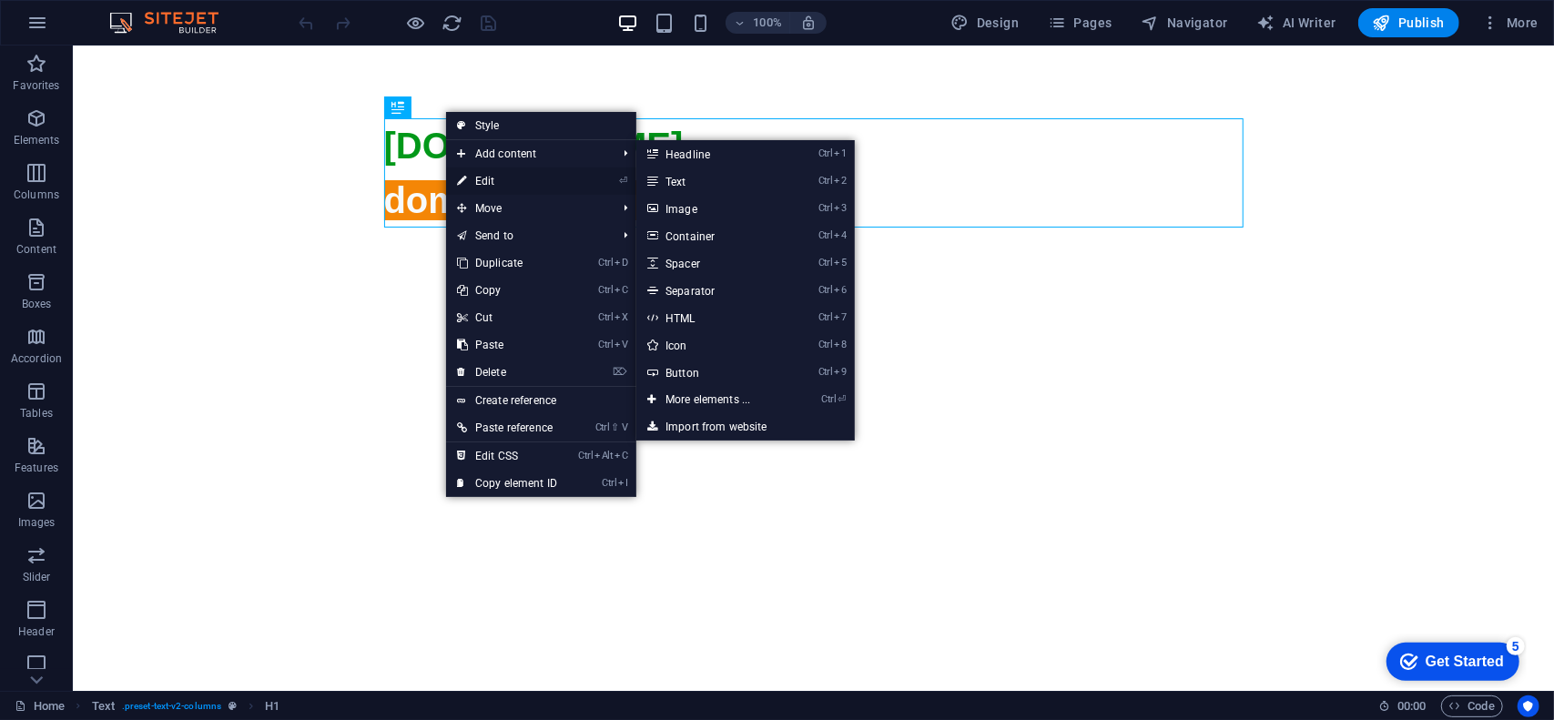
click at [485, 173] on link "⏎ Edit" at bounding box center [507, 181] width 122 height 27
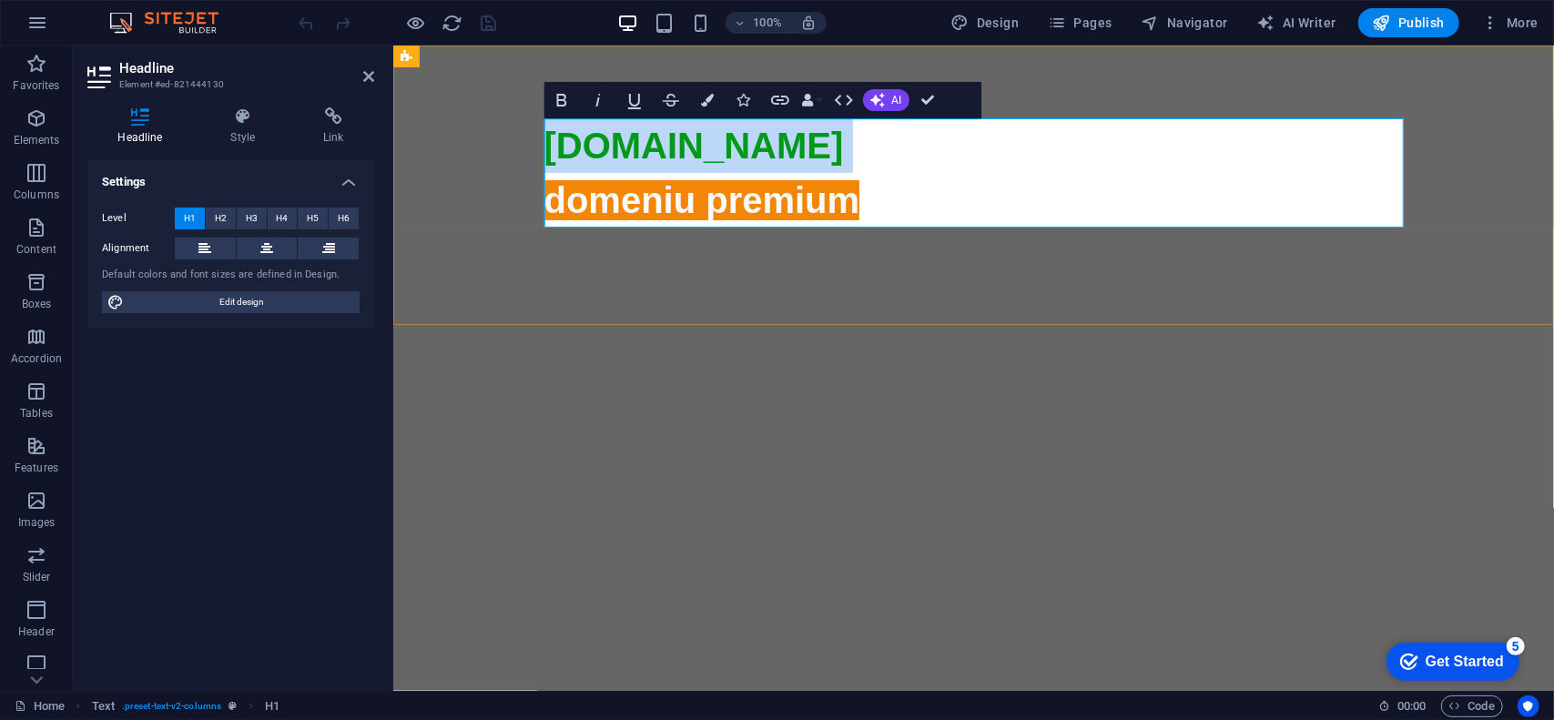
click at [817, 199] on span "domeniu premium" at bounding box center [974, 636] width 860 height 914
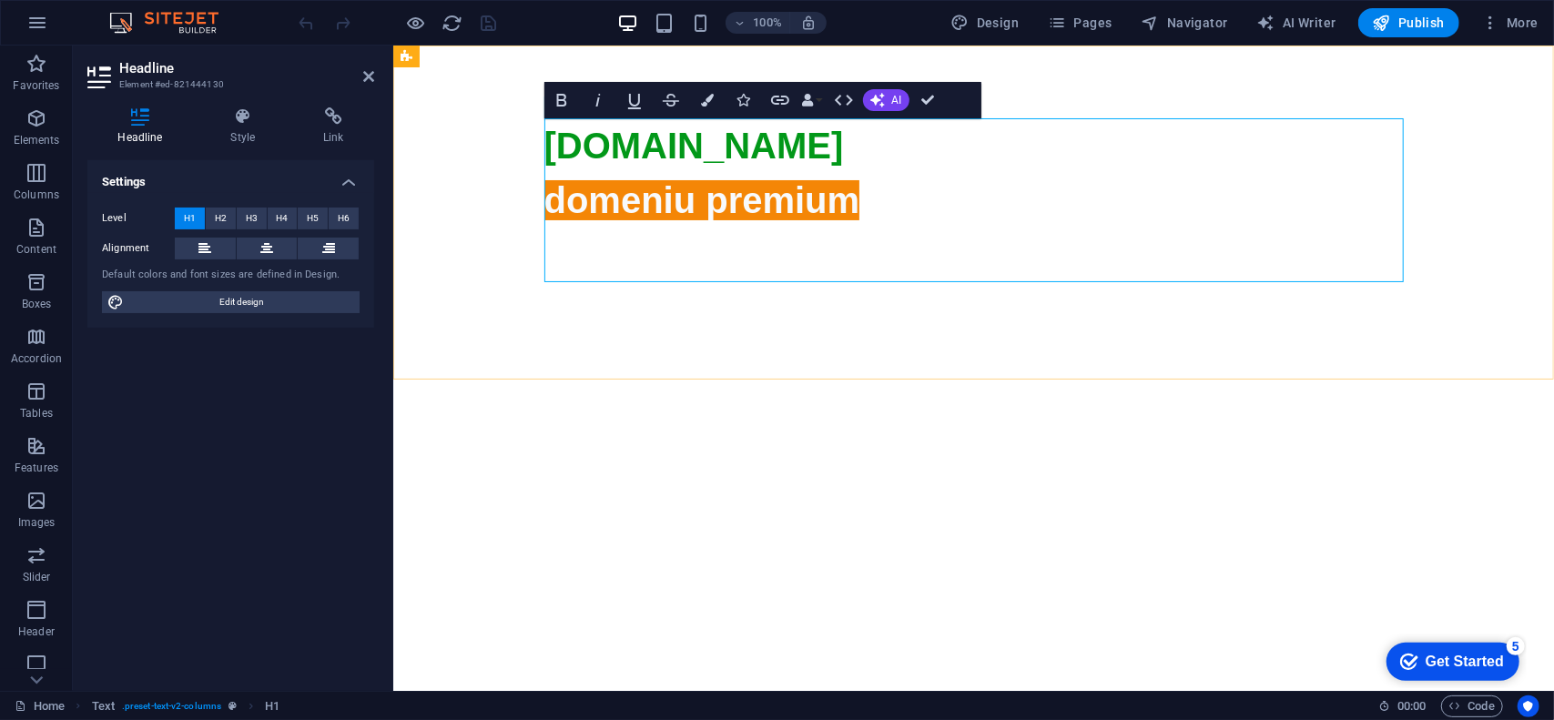
click at [875, 227] on icon at bounding box center [974, 657] width 860 height 860
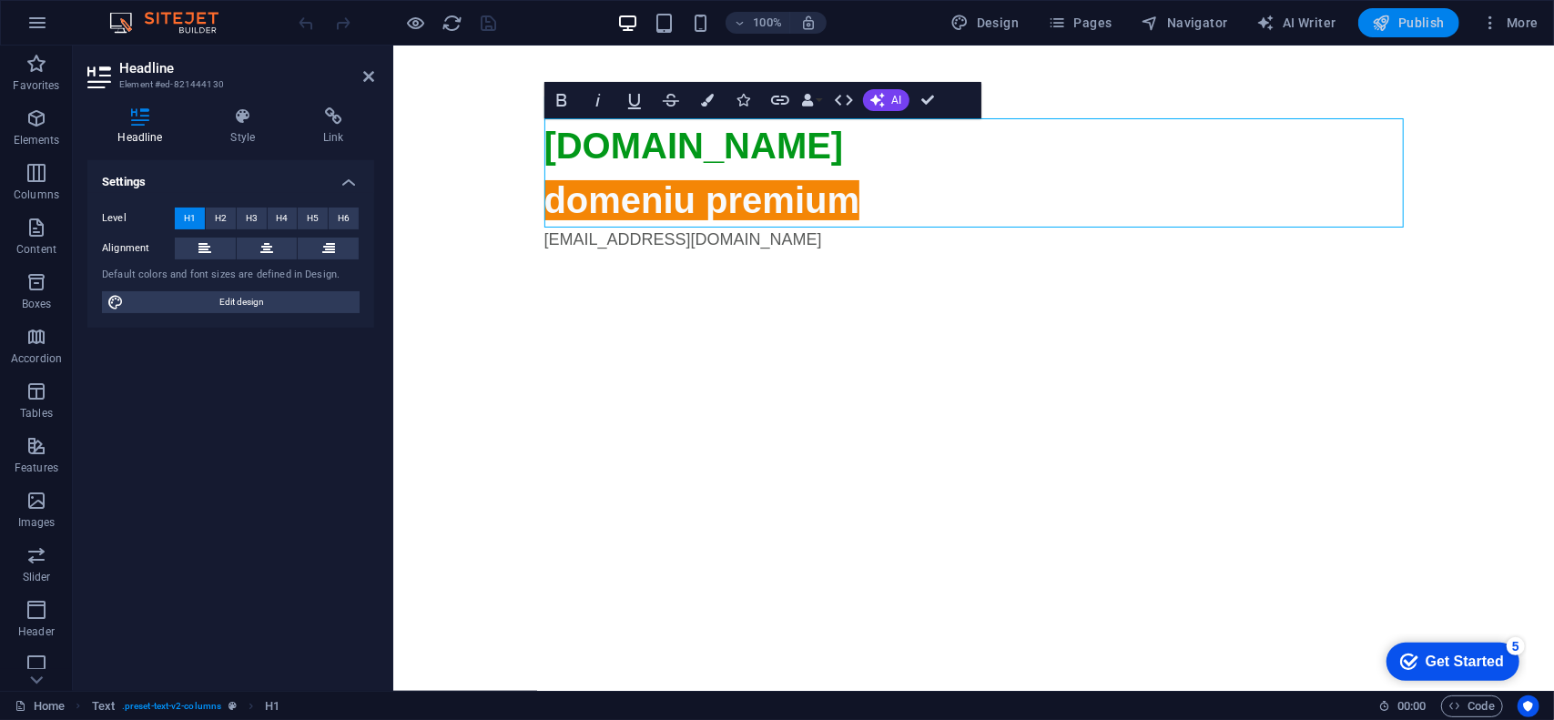
click at [1415, 23] on span "Publish" at bounding box center [1409, 23] width 72 height 18
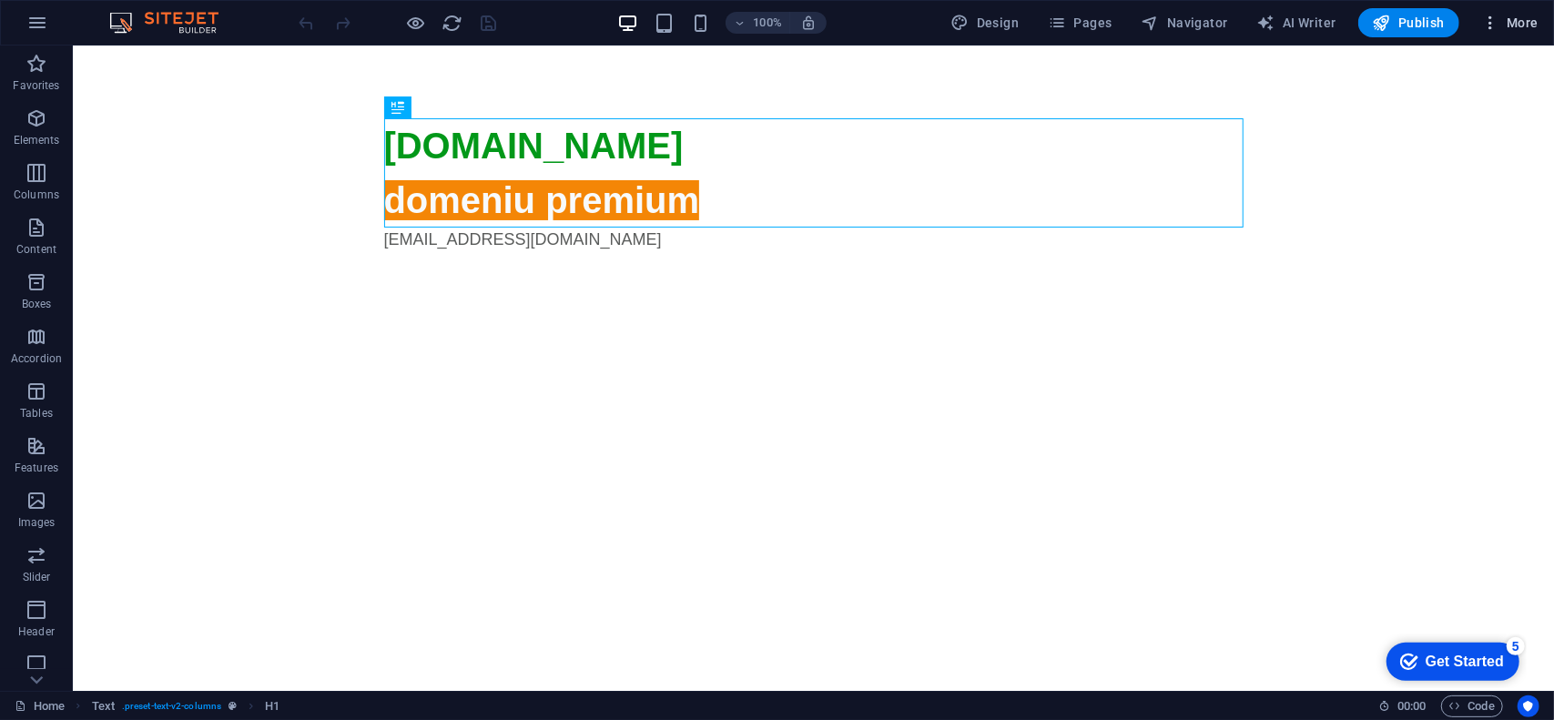
click at [1539, 25] on span "More" at bounding box center [1510, 23] width 57 height 18
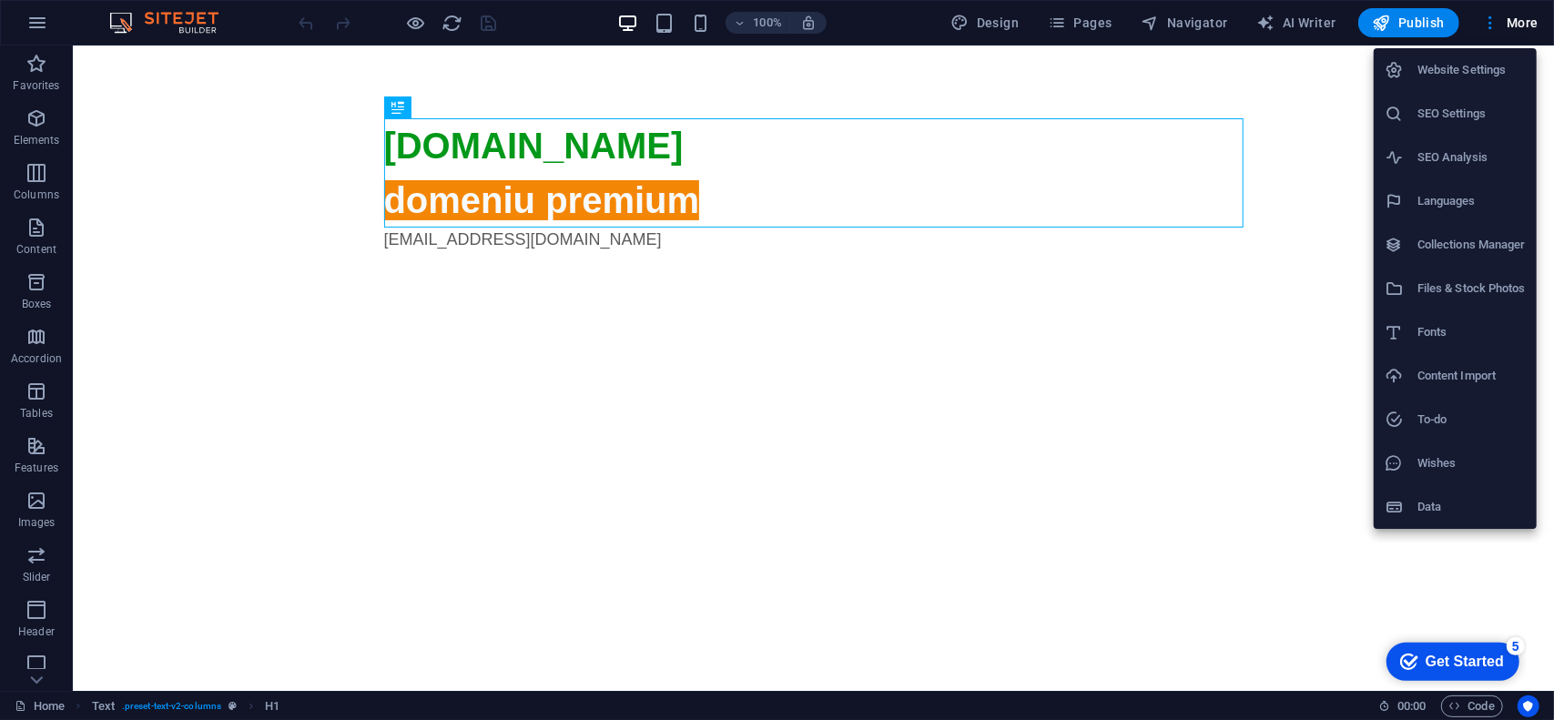
click at [1462, 108] on h6 "SEO Settings" at bounding box center [1472, 114] width 108 height 22
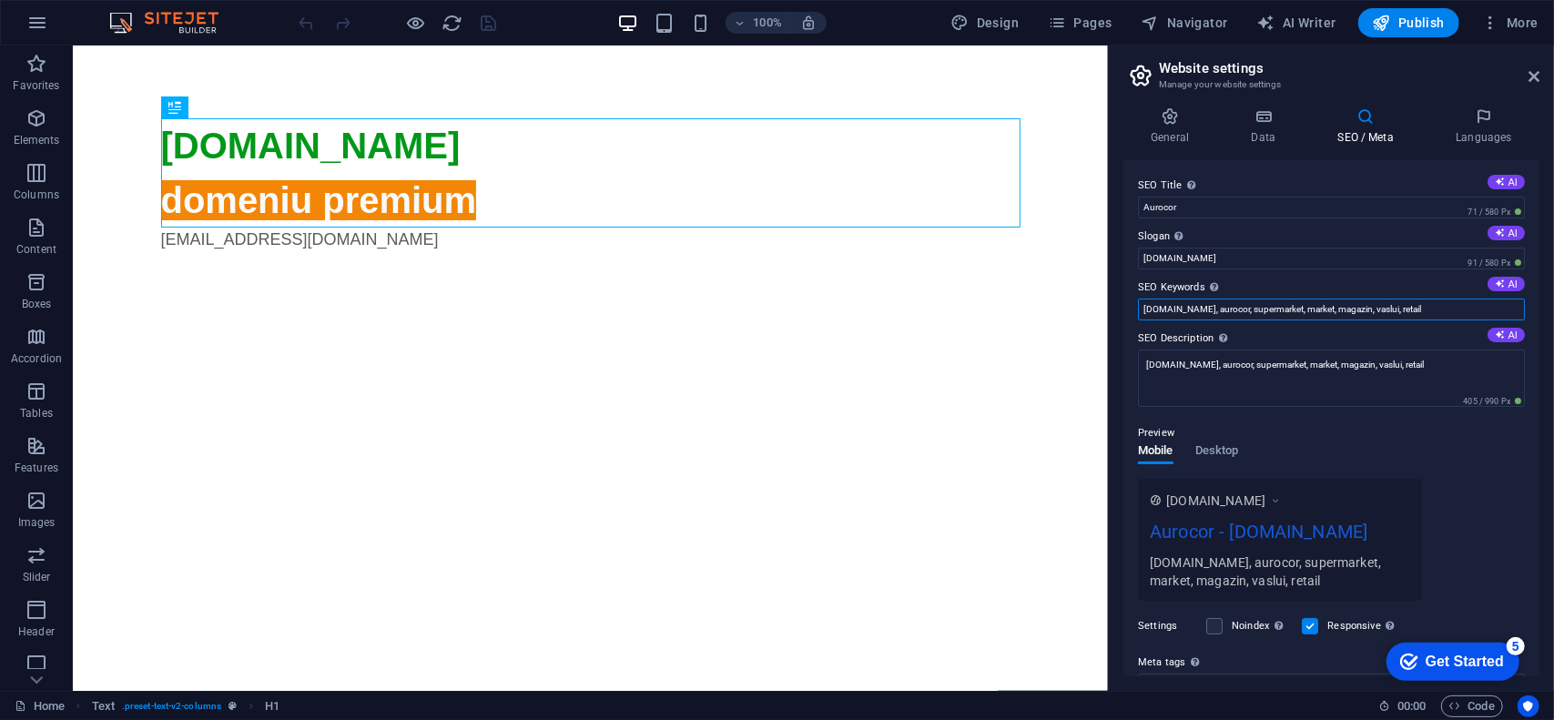
drag, startPoint x: 1279, startPoint y: 312, endPoint x: 1497, endPoint y: 303, distance: 218.7
click at [1497, 303] on input "aurocor.ro, aurocor, supermarket, market, magazin, vaslui, retail" at bounding box center [1331, 310] width 387 height 22
type input "aurocor.ro, aurocor, supermarket"
click at [1301, 280] on label "SEO Keywords Comma-separated list of keywords representing your website. AI" at bounding box center [1331, 288] width 387 height 22
click at [1301, 299] on input "aurocor.ro, aurocor, supermarket" at bounding box center [1331, 310] width 387 height 22
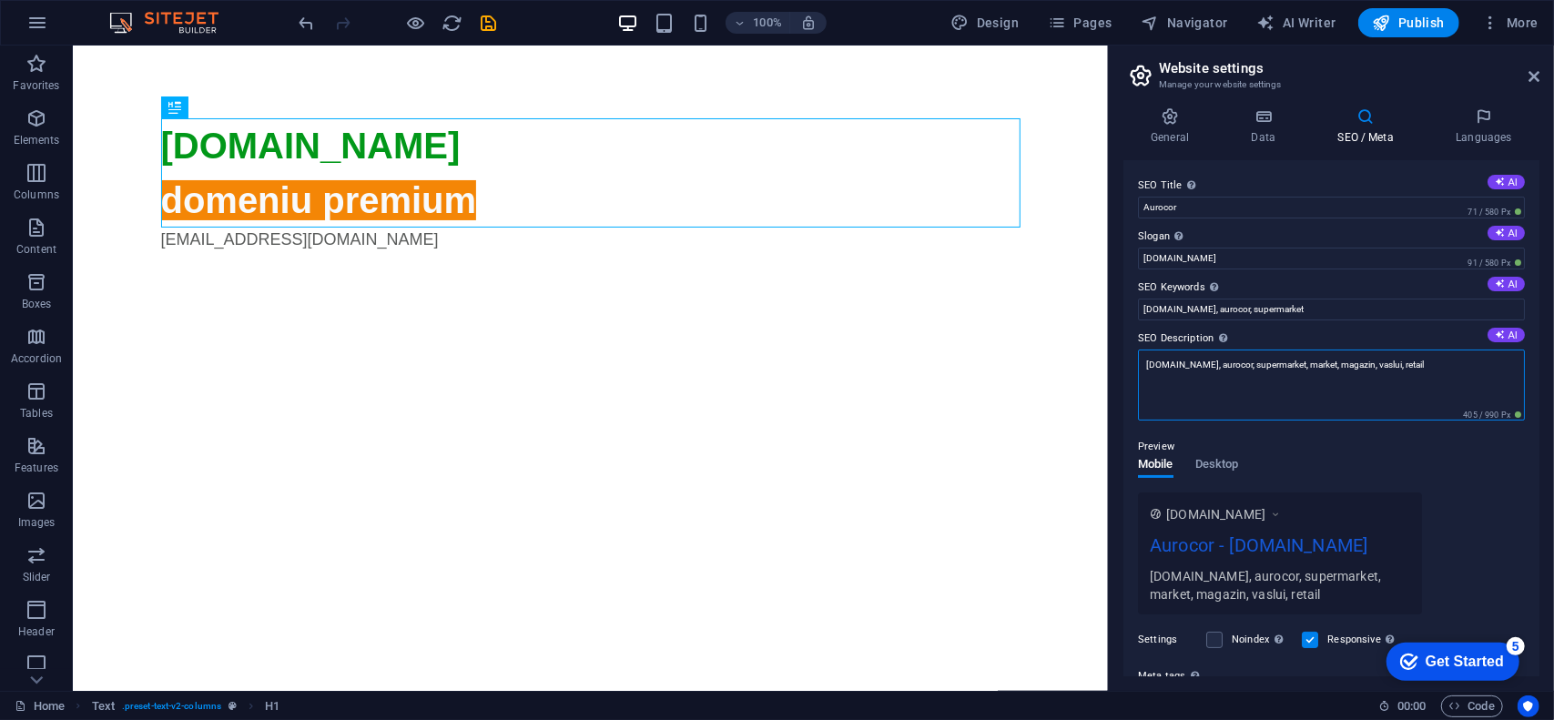
drag, startPoint x: 1279, startPoint y: 369, endPoint x: 1443, endPoint y: 356, distance: 165.3
click at [1443, 356] on textarea "aurocor.ro, aurocor, supermarket, market, magazin, vaslui, retail" at bounding box center [1331, 385] width 387 height 71
type textarea "aurocor.ro, aurocor, supermarket"
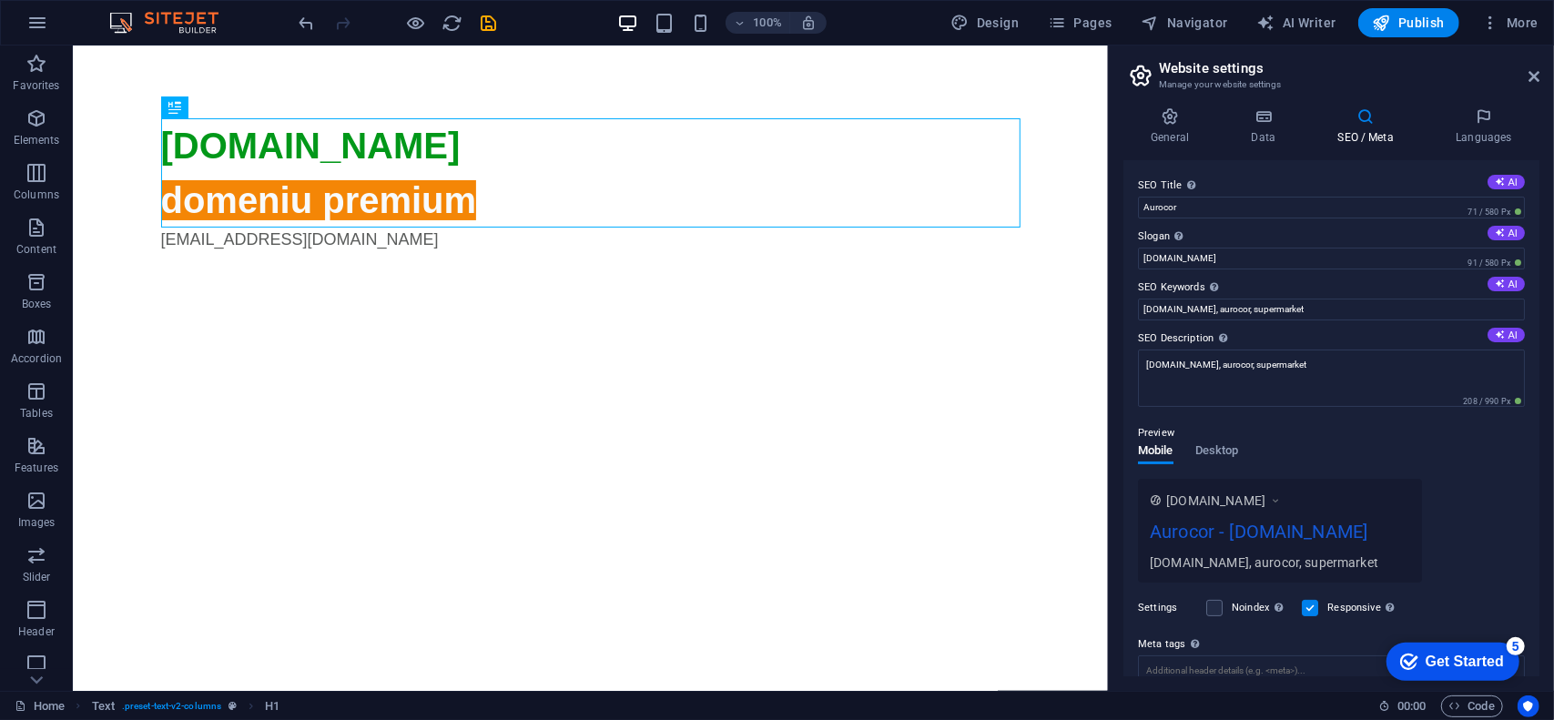
click at [1336, 331] on label "SEO Description Describe the contents of your website - this is crucial for sea…" at bounding box center [1331, 339] width 387 height 22
click at [1336, 350] on textarea "aurocor.ro, aurocor, supermarket" at bounding box center [1331, 378] width 387 height 57
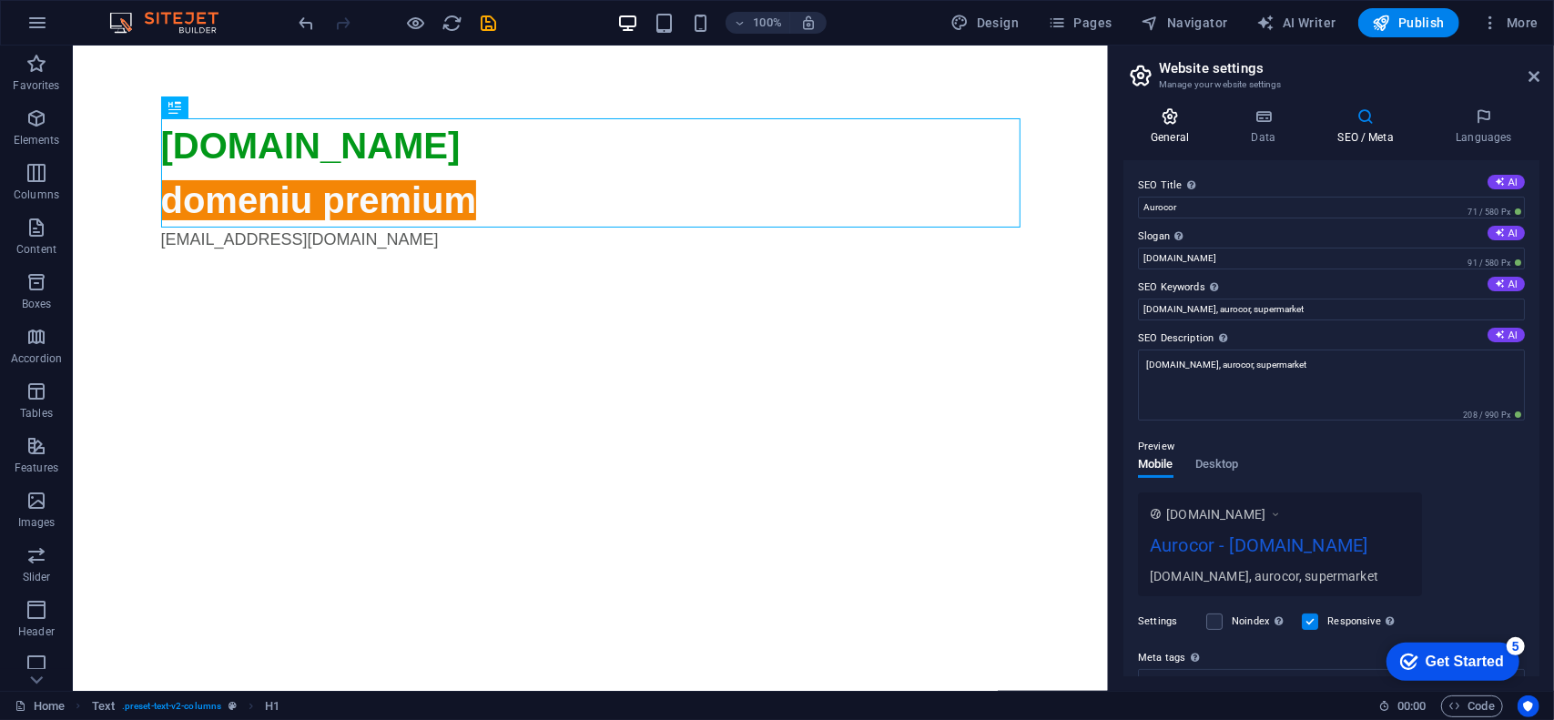
click at [1167, 122] on icon at bounding box center [1170, 116] width 93 height 18
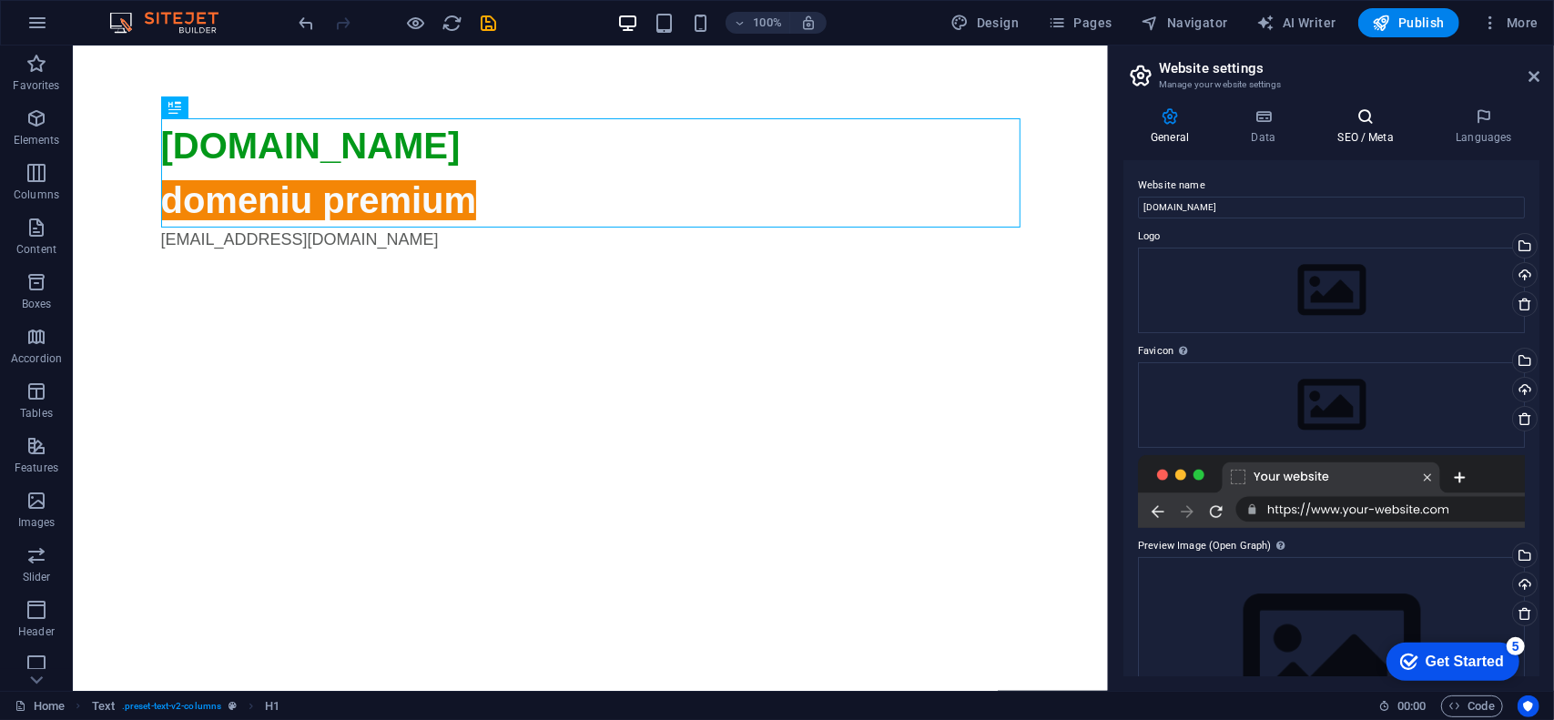
click at [1345, 130] on h4 "SEO / Meta" at bounding box center [1369, 126] width 118 height 38
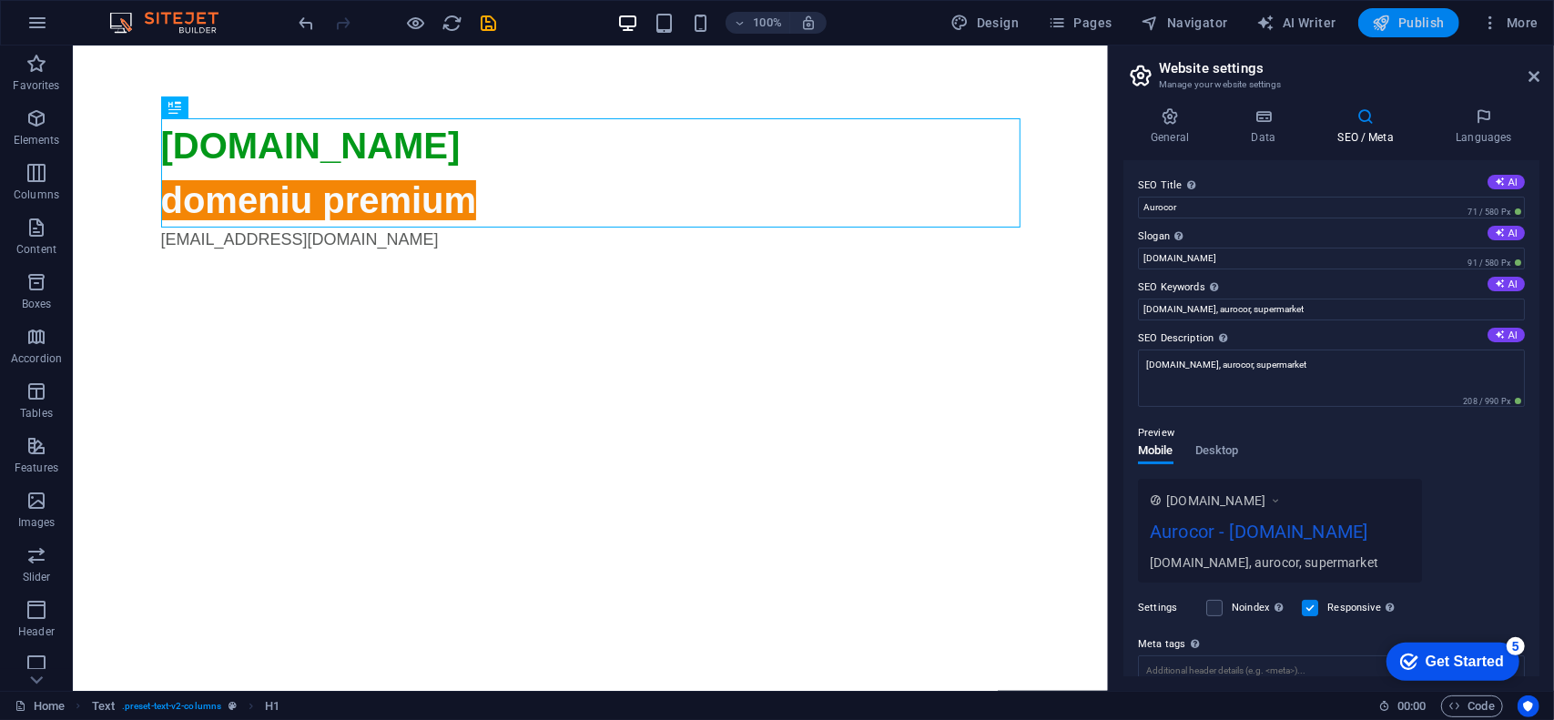
click at [1420, 19] on span "Publish" at bounding box center [1409, 23] width 72 height 18
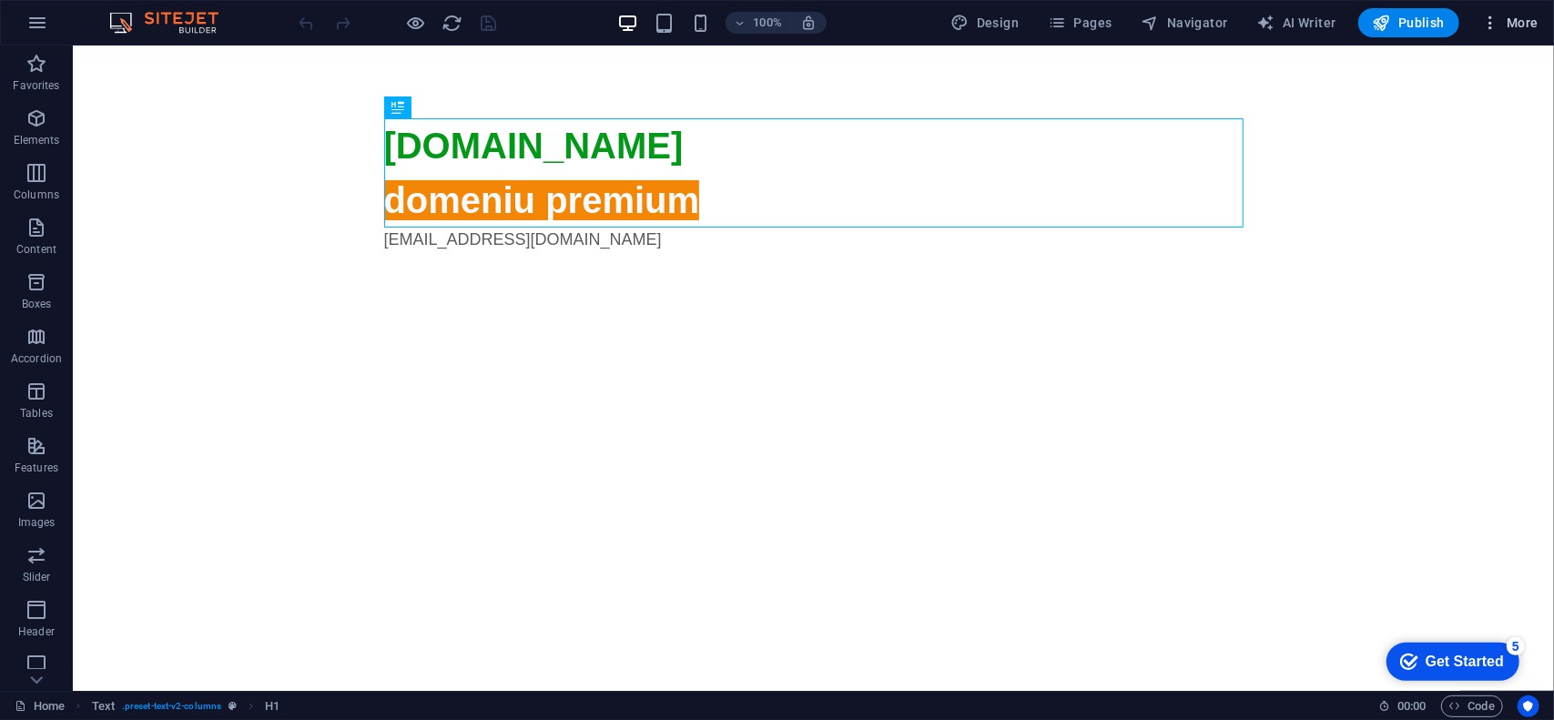
click at [1539, 28] on button "More" at bounding box center [1510, 22] width 72 height 29
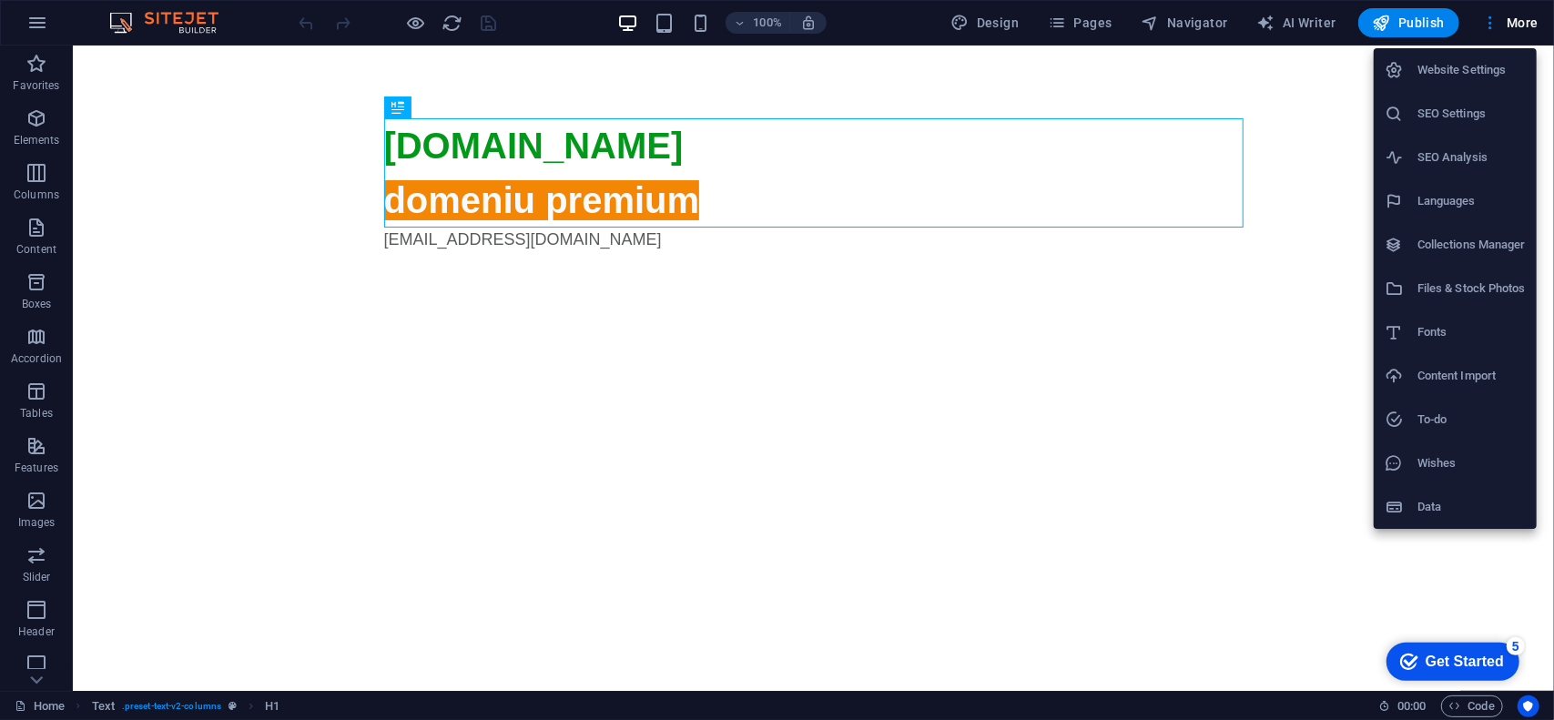
click at [1466, 114] on h6 "SEO Settings" at bounding box center [1472, 114] width 108 height 22
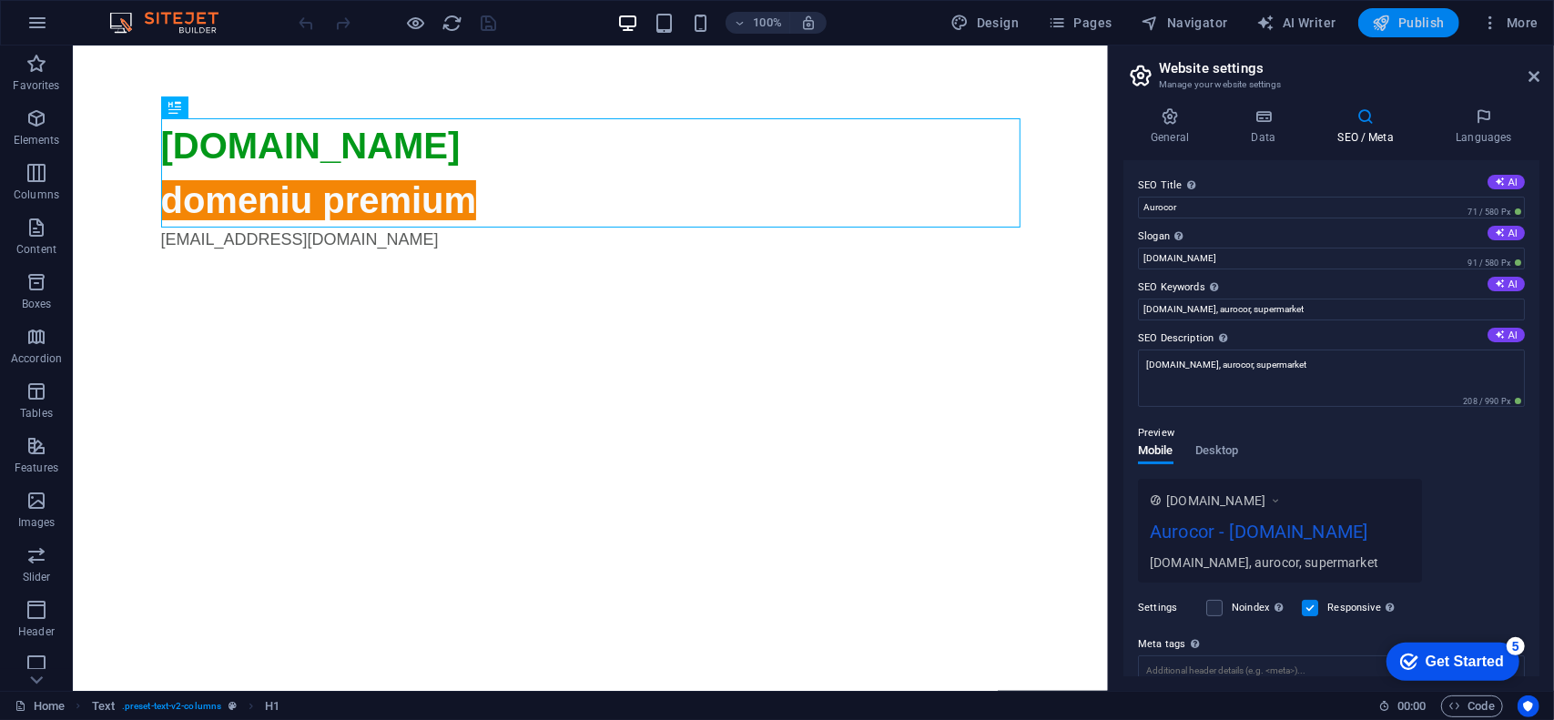
click at [1424, 23] on span "Publish" at bounding box center [1409, 23] width 72 height 18
